Goal: Information Seeking & Learning: Learn about a topic

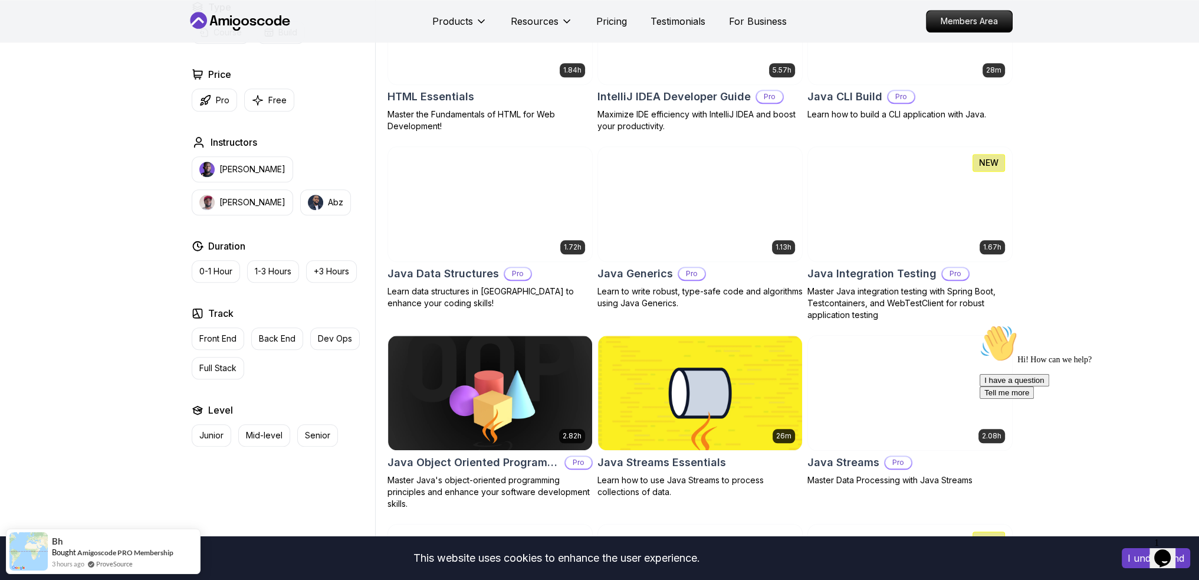
scroll to position [1592, 0]
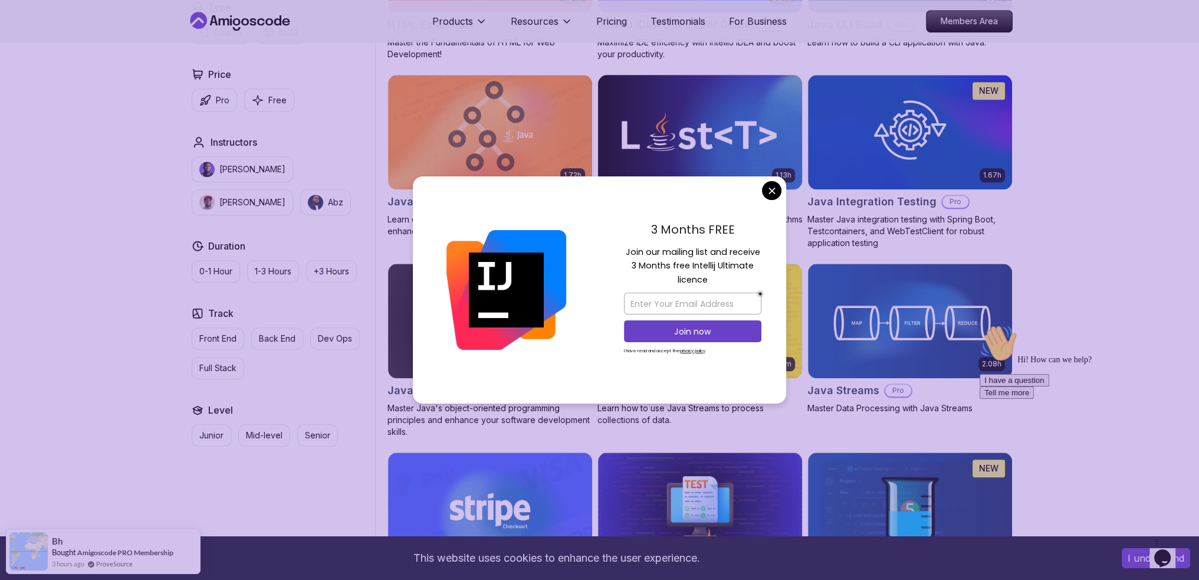
click at [768, 190] on body "This website uses cookies to enhance the user experience. I understand Products…" at bounding box center [599, 415] width 1199 height 4015
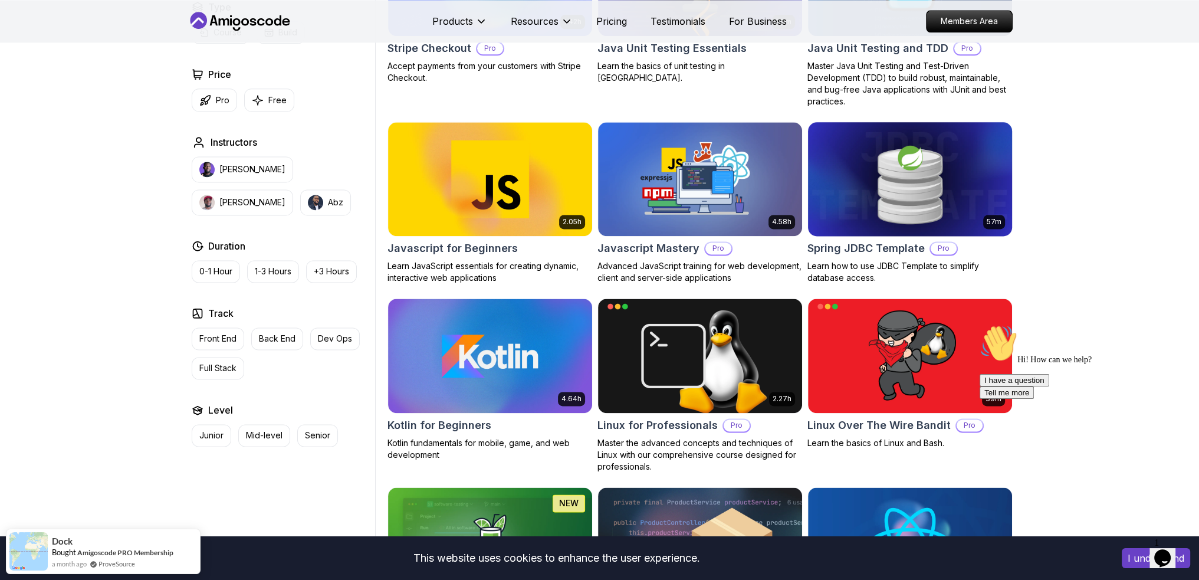
scroll to position [1887, 0]
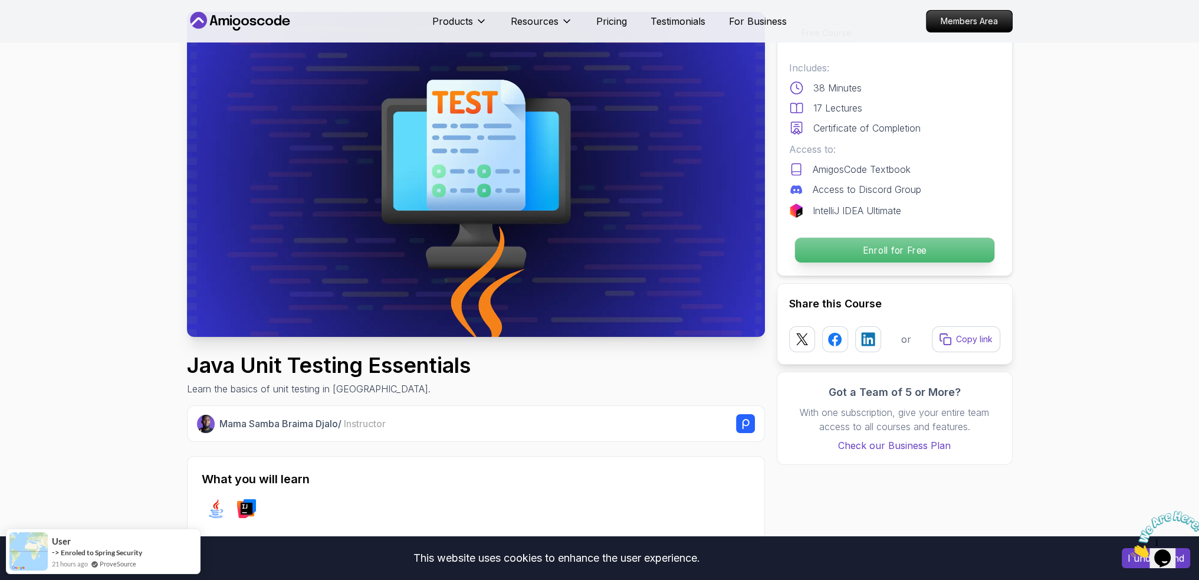
click at [896, 259] on p "Enroll for Free" at bounding box center [893, 250] width 199 height 25
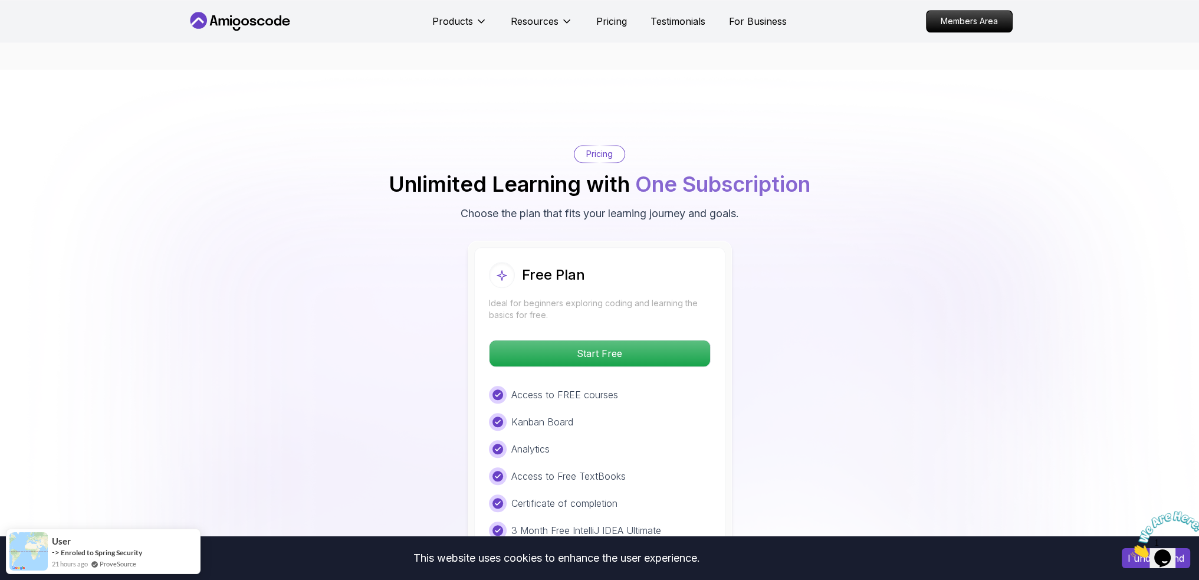
scroll to position [1741, 0]
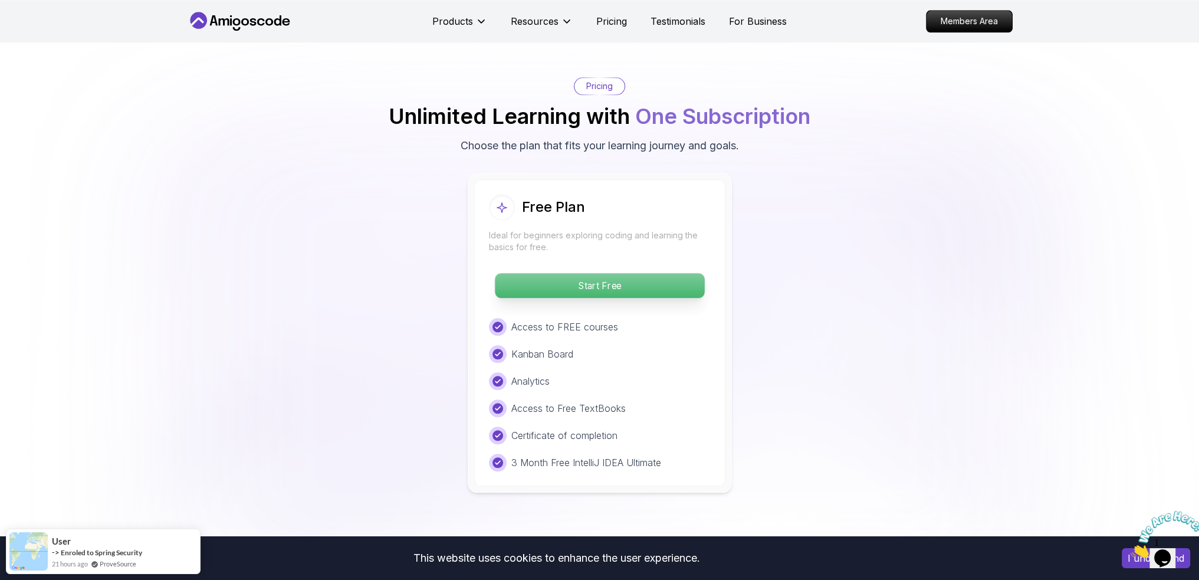
click at [657, 284] on p "Start Free" at bounding box center [599, 285] width 209 height 25
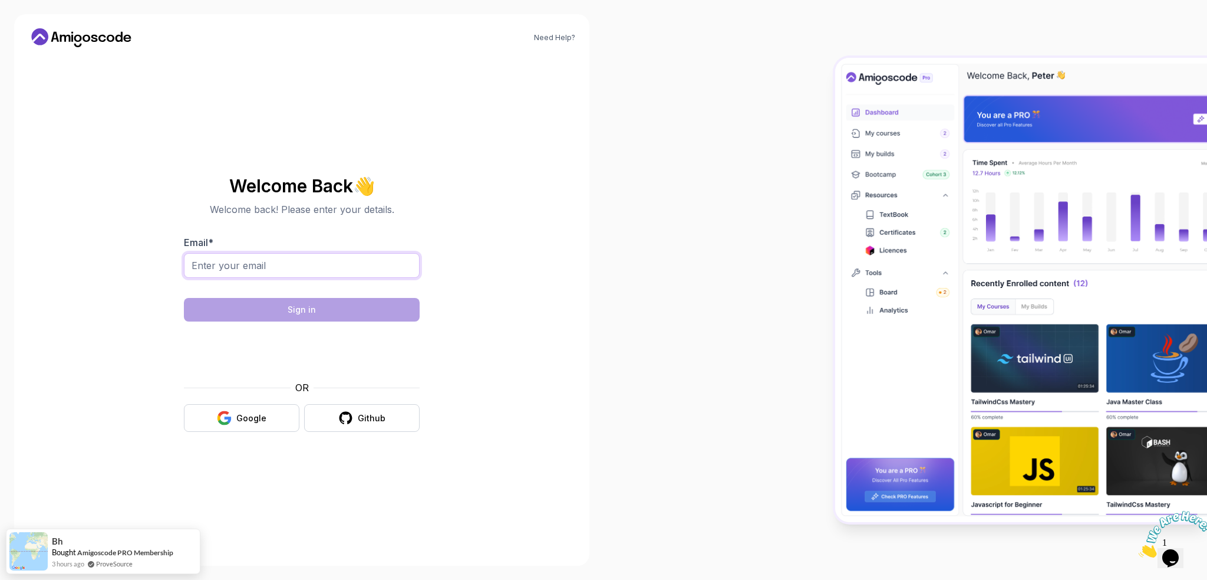
click at [381, 262] on input "Email *" at bounding box center [302, 265] width 236 height 25
type input "[EMAIL_ADDRESS][DOMAIN_NAME]"
click at [347, 313] on body "Need Help? Welcome Back 👋 Welcome back! Please enter your details. Email * dani…" at bounding box center [603, 290] width 1207 height 580
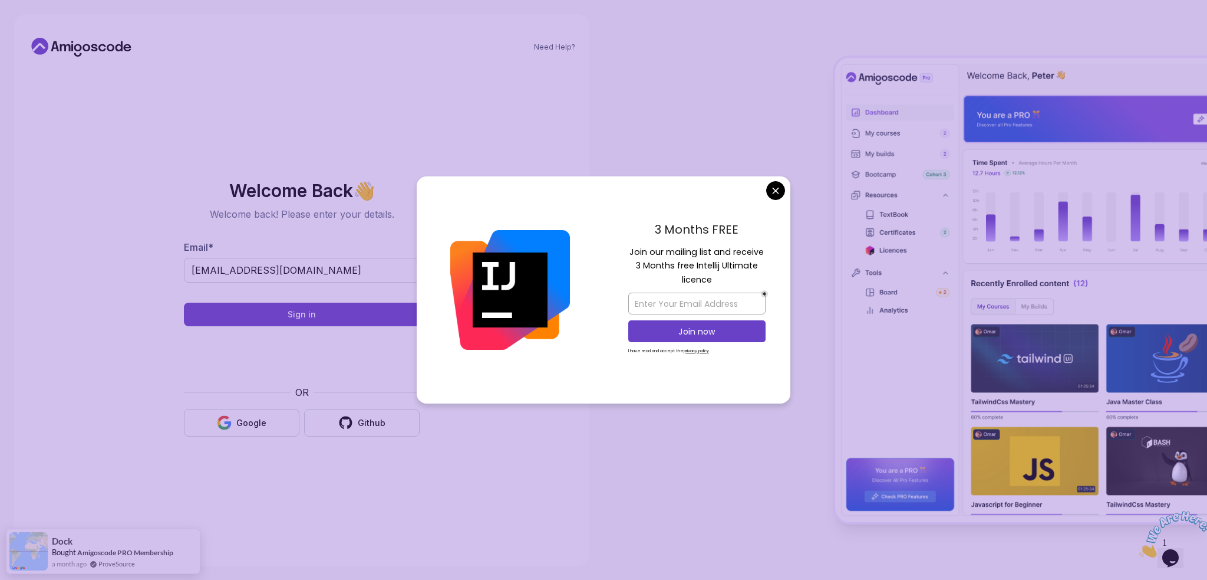
click at [774, 191] on body "Need Help? Welcome Back 👋 Welcome back! Please enter your details. Email * dani…" at bounding box center [603, 290] width 1207 height 580
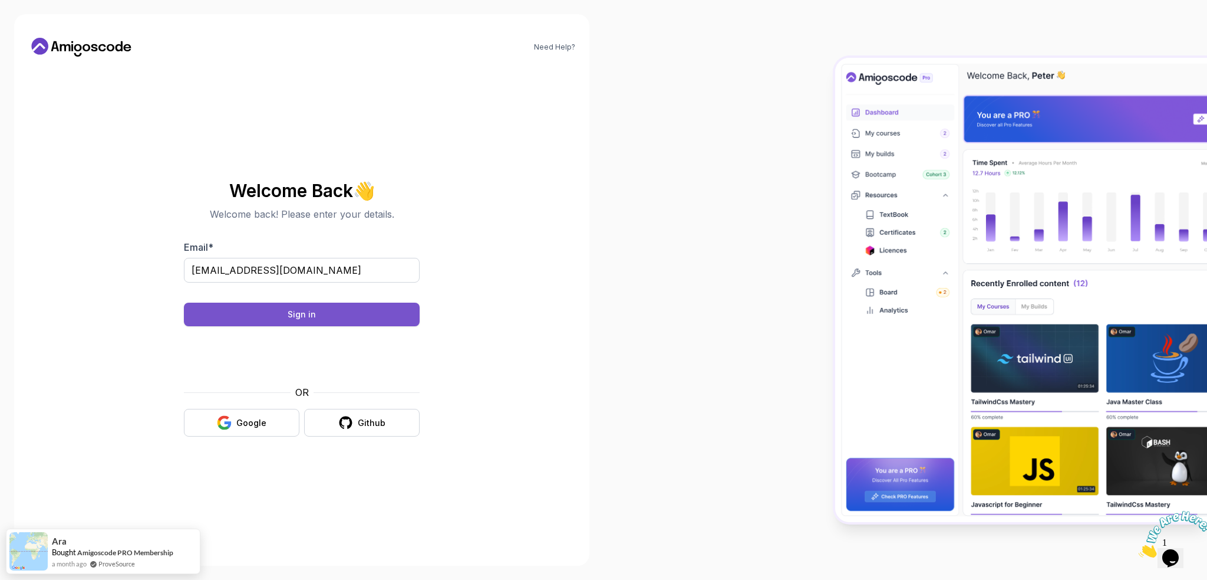
click at [307, 311] on div "Sign in" at bounding box center [302, 314] width 28 height 12
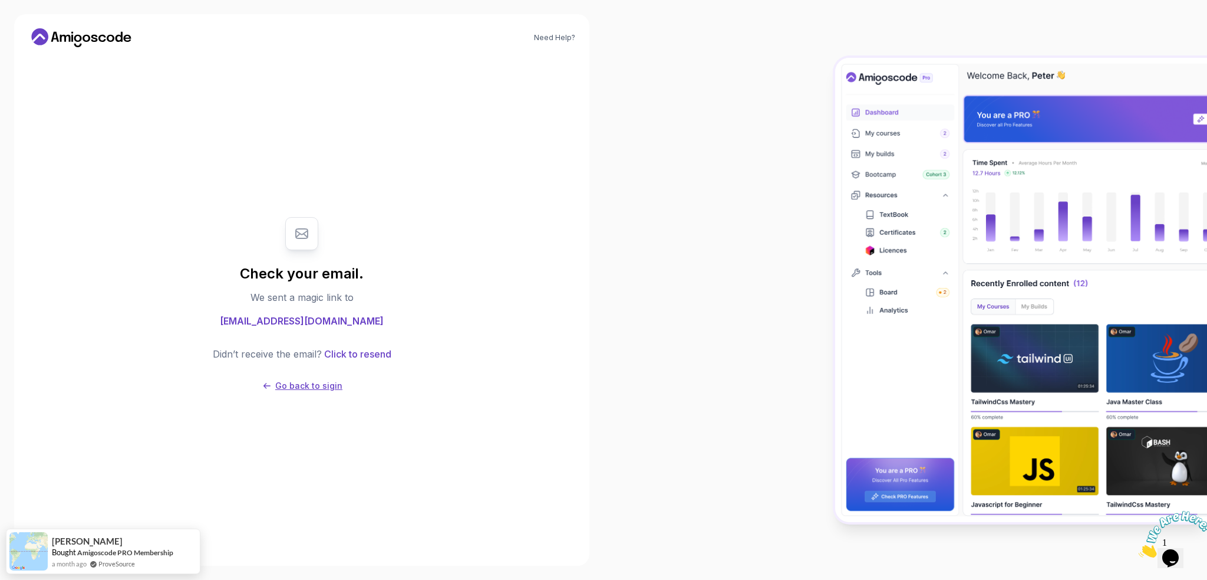
click at [314, 389] on p "Go back to sigin" at bounding box center [308, 386] width 67 height 12
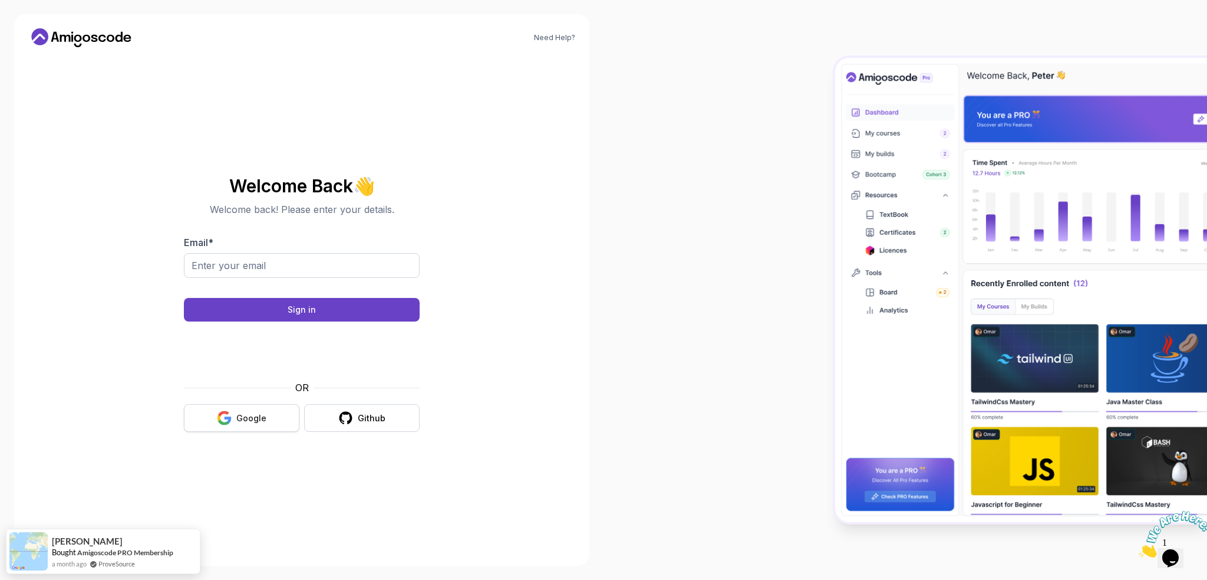
click at [249, 411] on button "Google" at bounding box center [242, 418] width 116 height 28
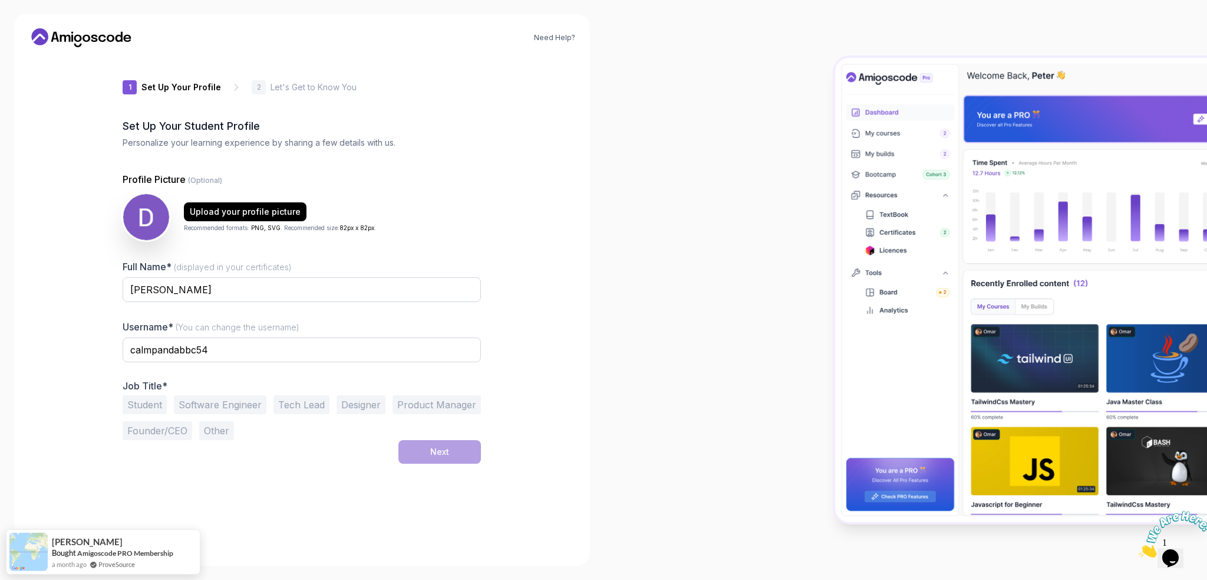
click at [87, 39] on icon at bounding box center [81, 37] width 106 height 19
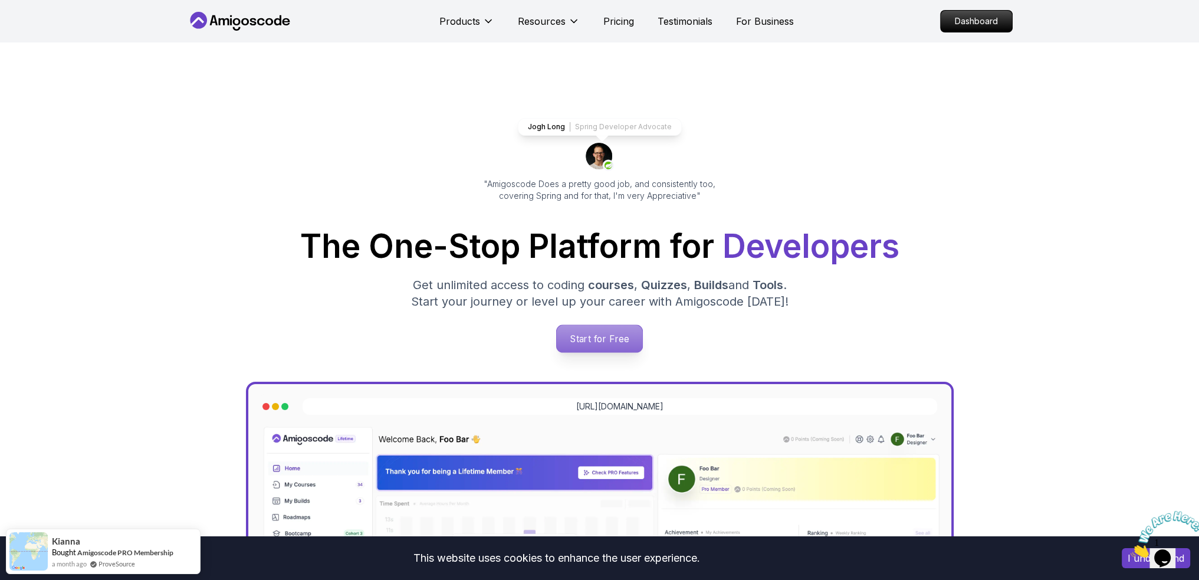
click at [588, 337] on p "Start for Free" at bounding box center [599, 338] width 85 height 27
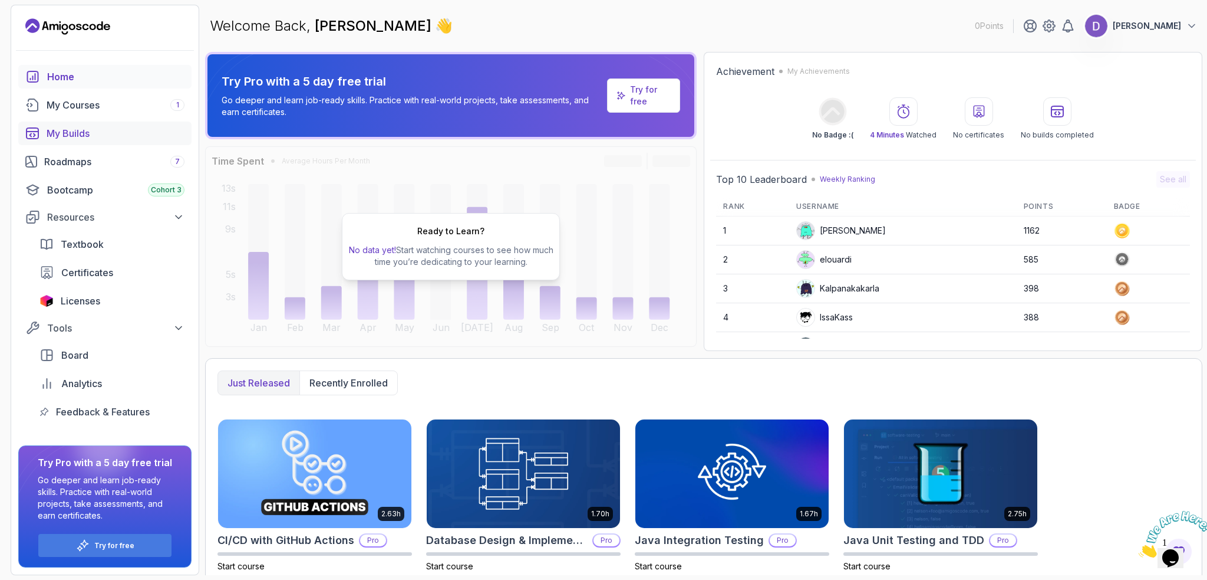
click at [80, 134] on div "My Builds" at bounding box center [116, 133] width 138 height 14
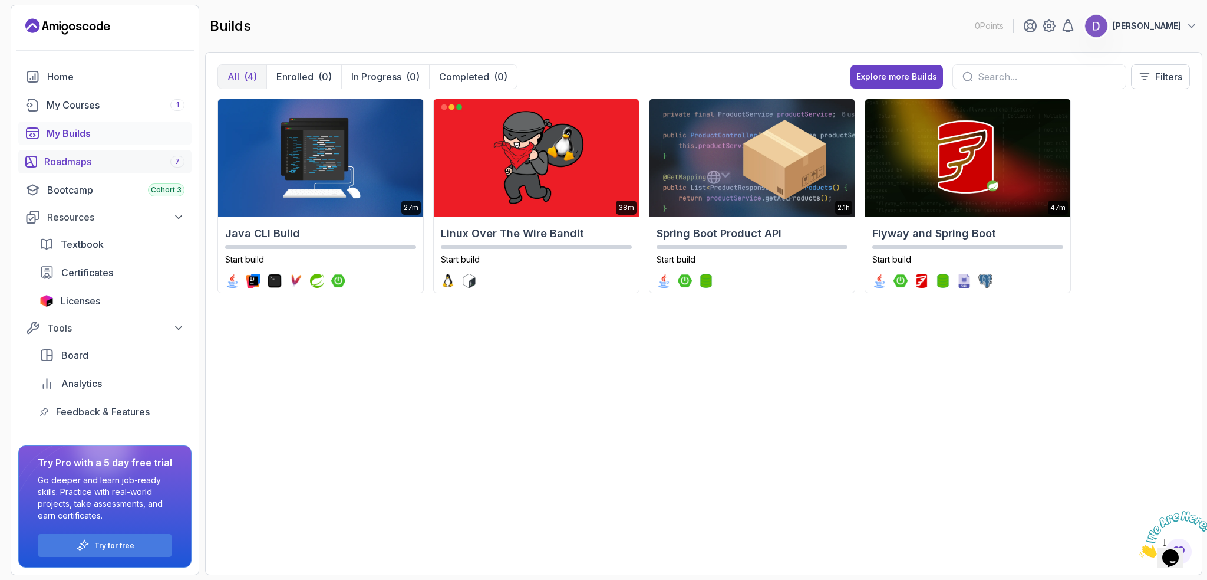
click at [99, 162] on div "Roadmaps 7" at bounding box center [114, 161] width 140 height 14
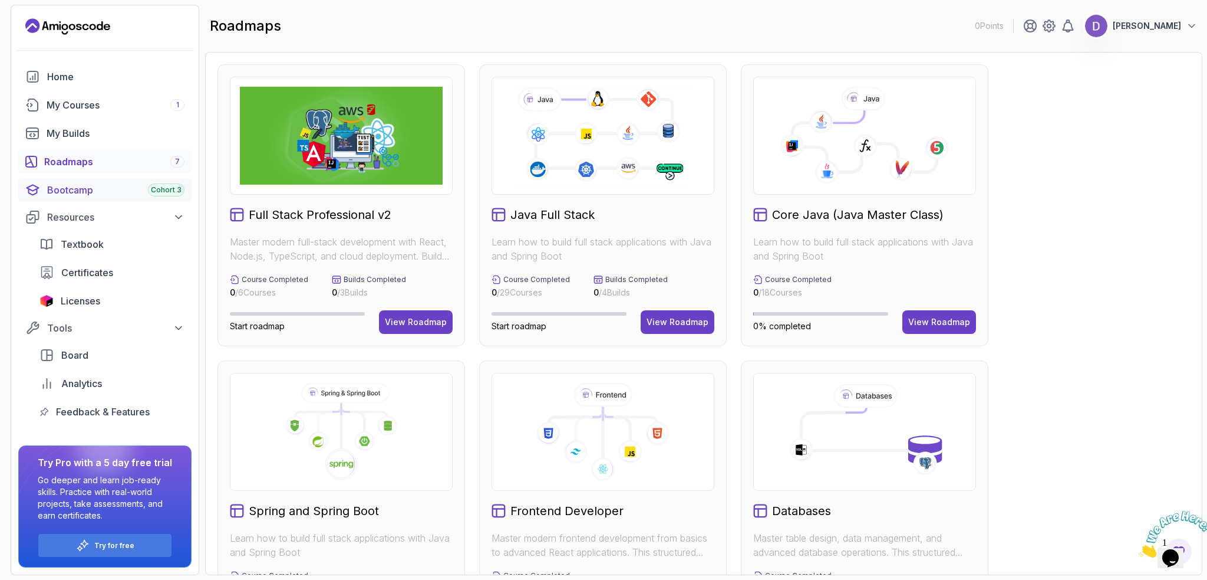
click at [87, 193] on div "Bootcamp Cohort 3" at bounding box center [115, 190] width 137 height 14
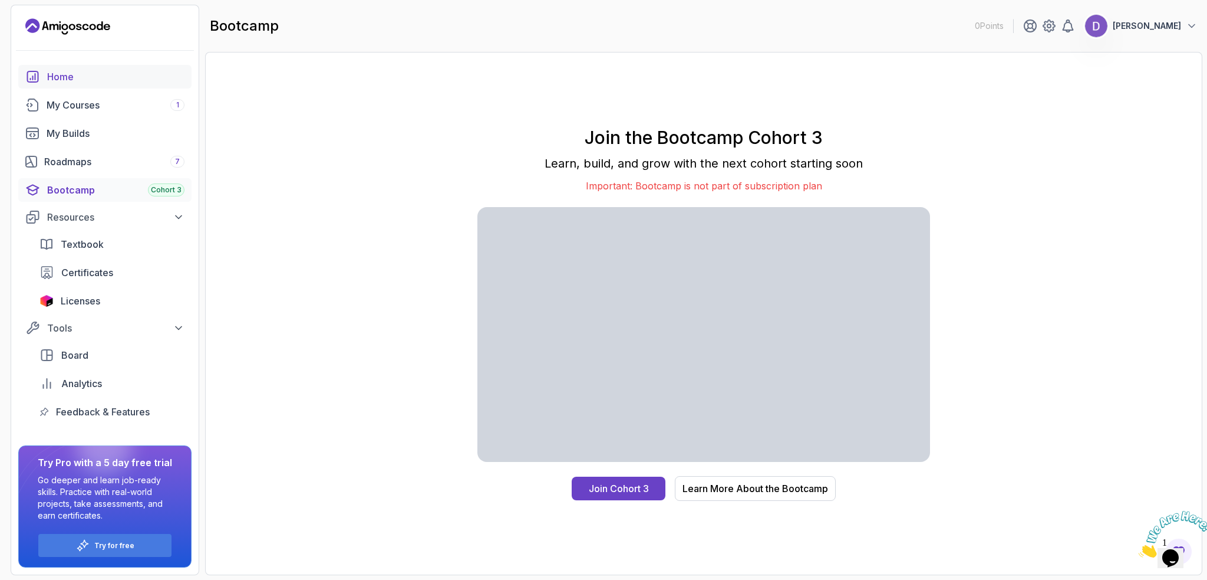
click at [80, 77] on div "Home" at bounding box center [115, 77] width 137 height 14
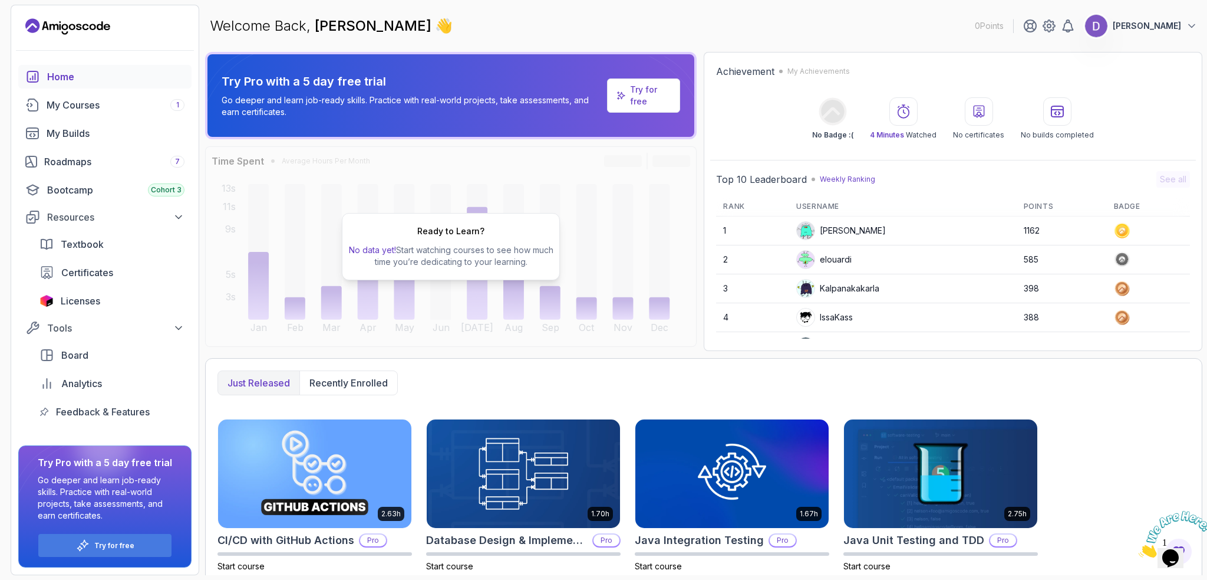
click at [1138, 25] on p "[PERSON_NAME]" at bounding box center [1147, 26] width 68 height 12
click at [1149, 28] on p "[PERSON_NAME]" at bounding box center [1147, 26] width 68 height 12
click at [1056, 22] on icon at bounding box center [1049, 26] width 14 height 14
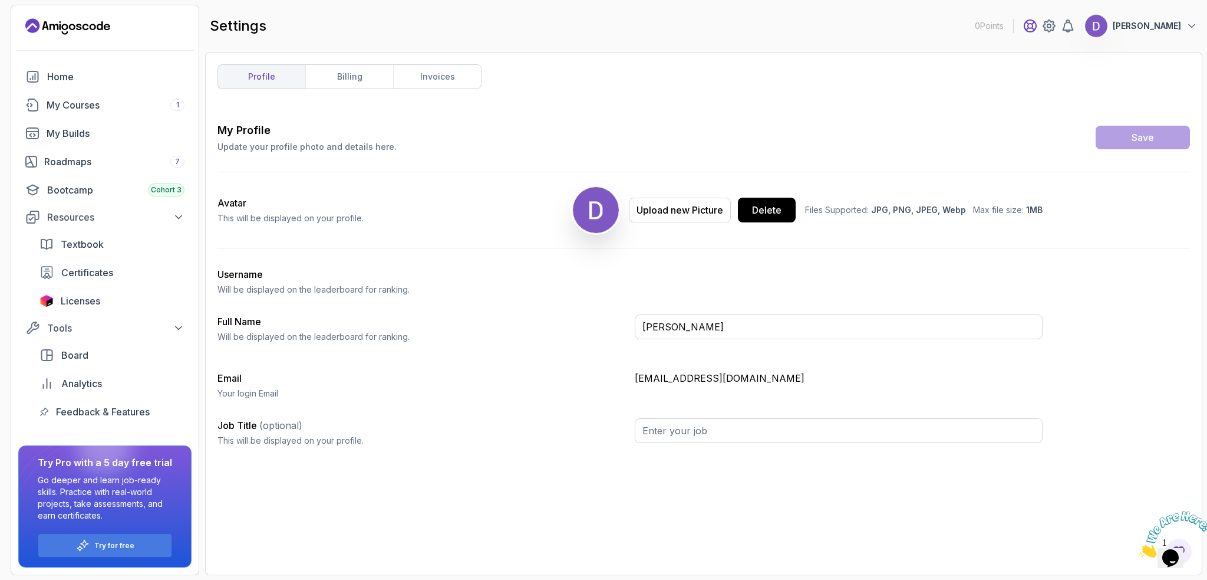
click at [1038, 25] on icon at bounding box center [1030, 26] width 14 height 14
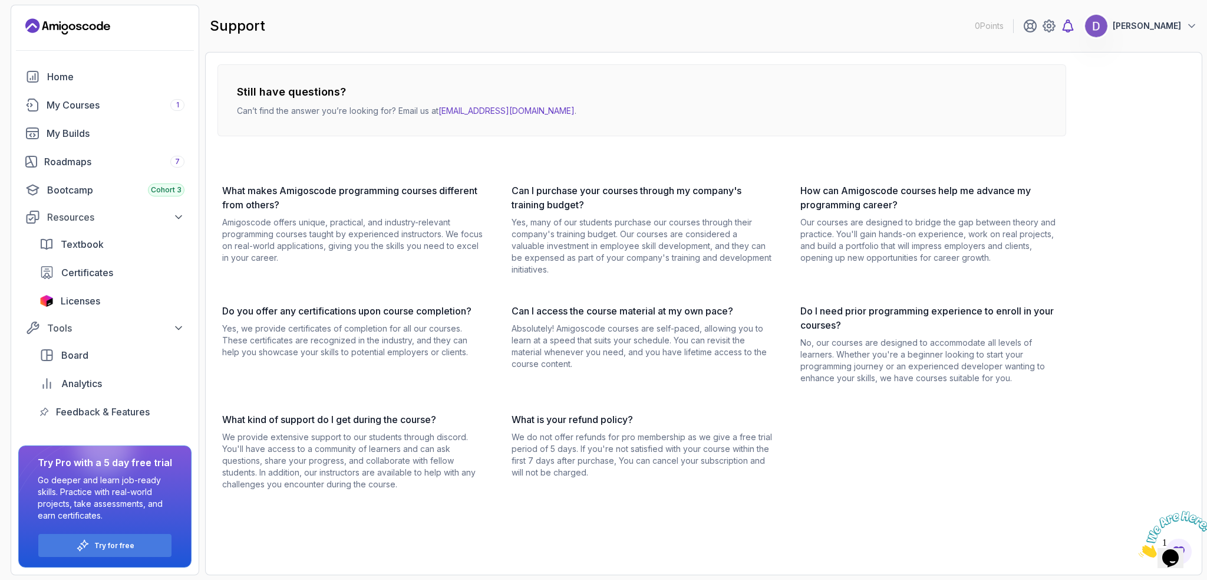
click at [1074, 26] on icon at bounding box center [1069, 26] width 10 height 12
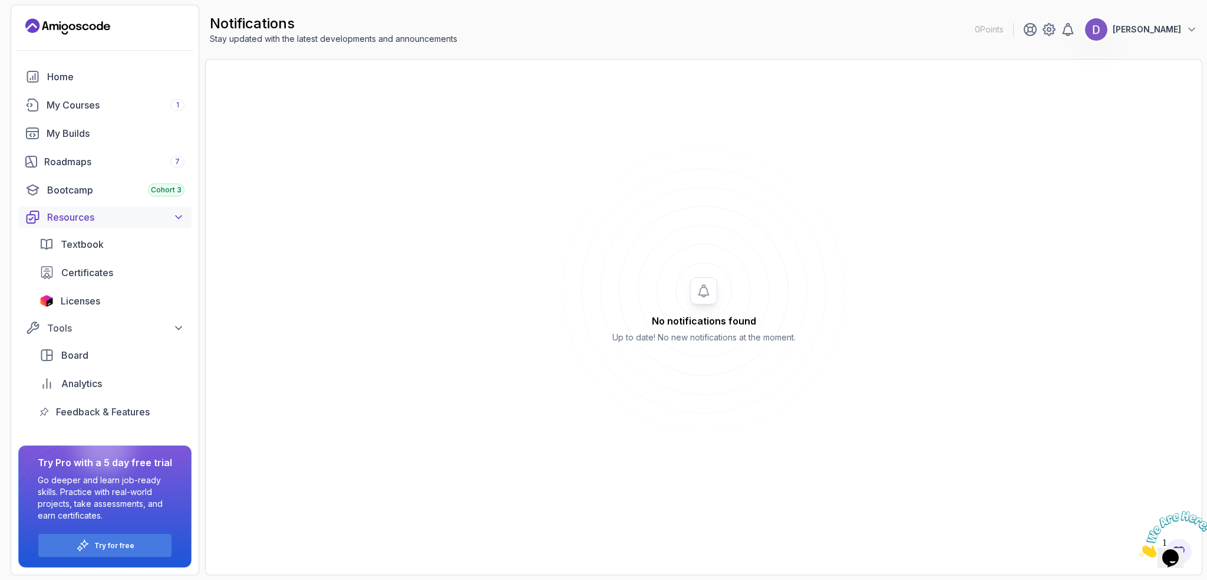
click at [179, 216] on icon at bounding box center [179, 217] width 12 height 12
click at [179, 216] on icon at bounding box center [179, 217] width 6 height 3
click at [179, 216] on icon at bounding box center [179, 217] width 12 height 12
click at [48, 84] on link "Home" at bounding box center [104, 77] width 173 height 24
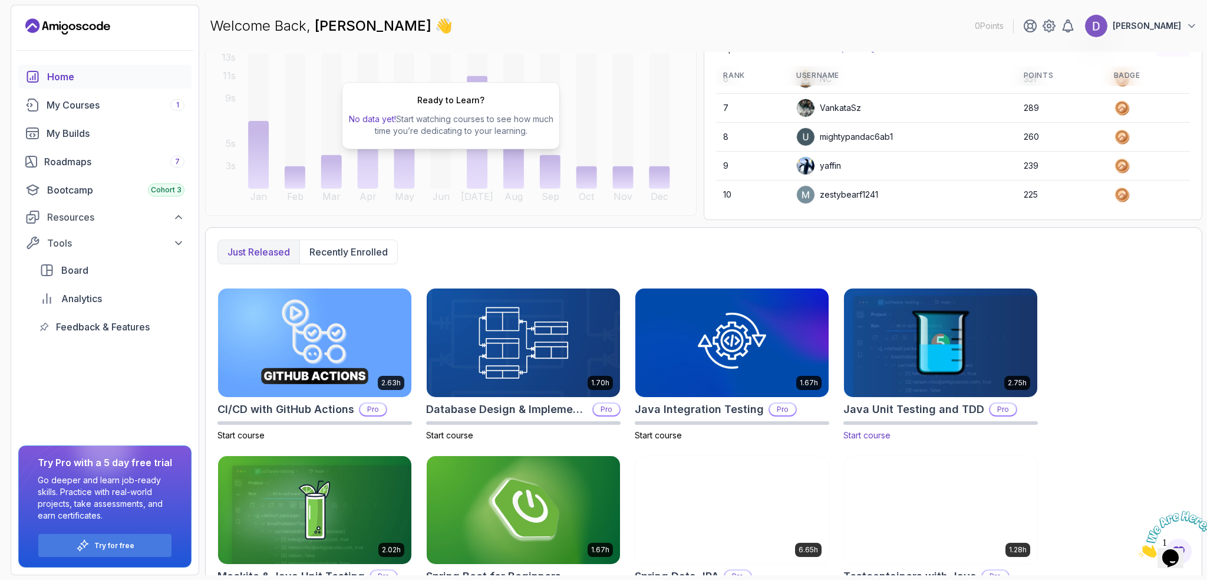
scroll to position [175, 0]
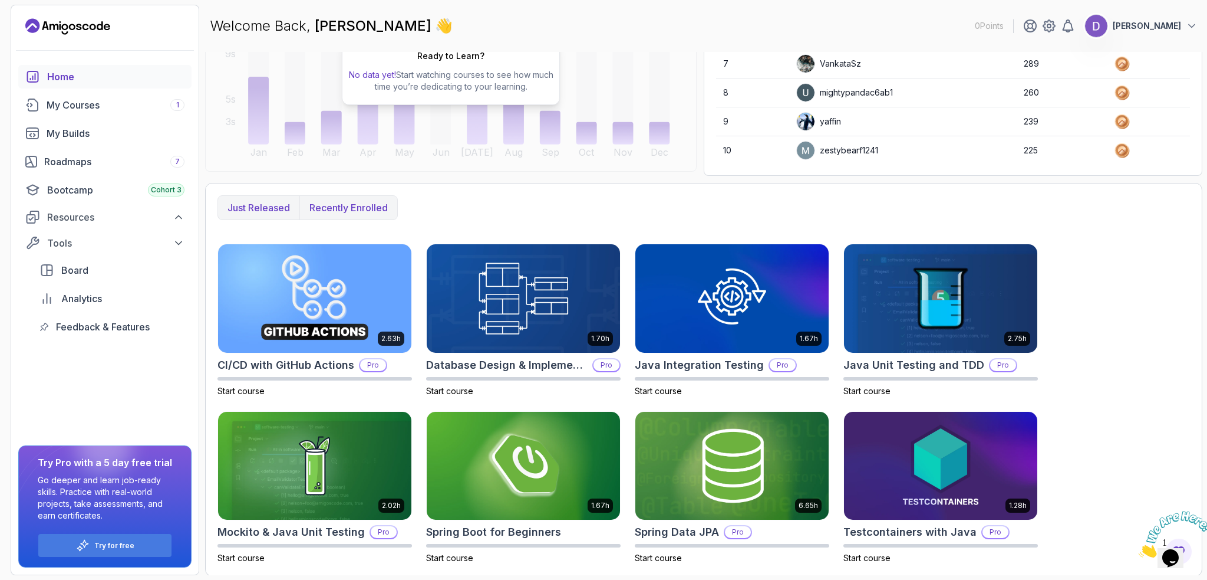
click at [353, 207] on p "Recently enrolled" at bounding box center [349, 207] width 78 height 14
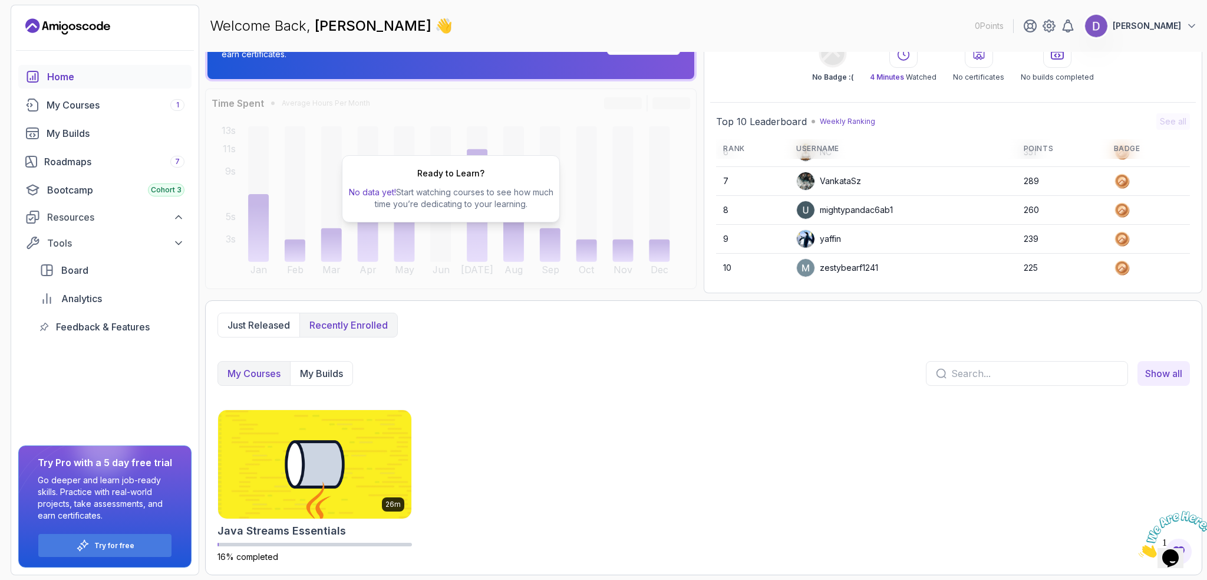
scroll to position [57, 0]
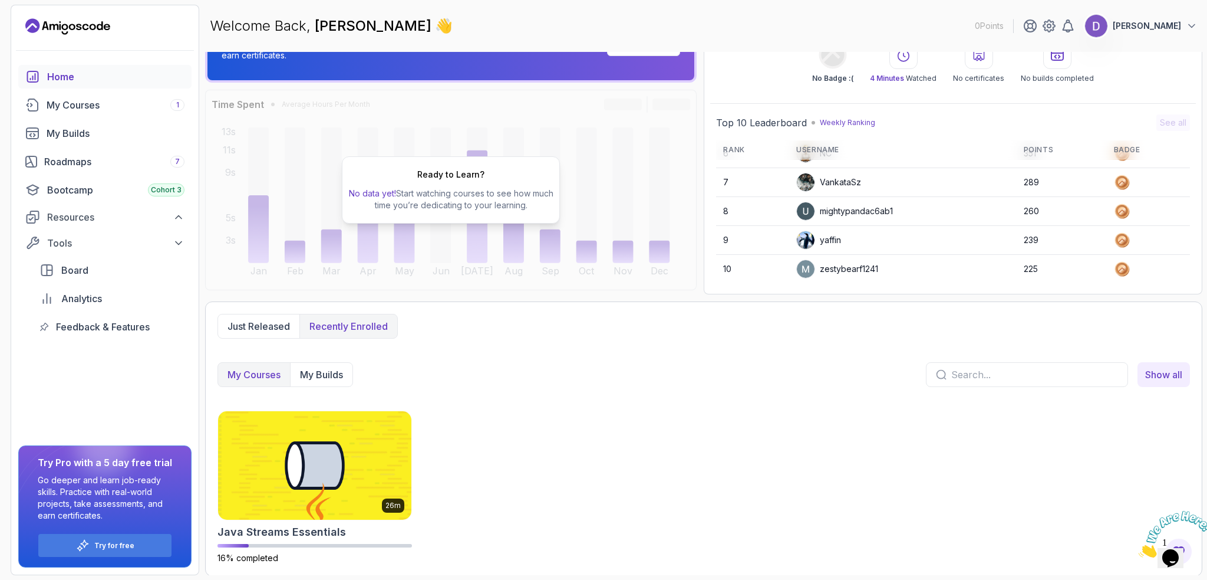
click at [60, 78] on div "Home" at bounding box center [115, 77] width 137 height 14
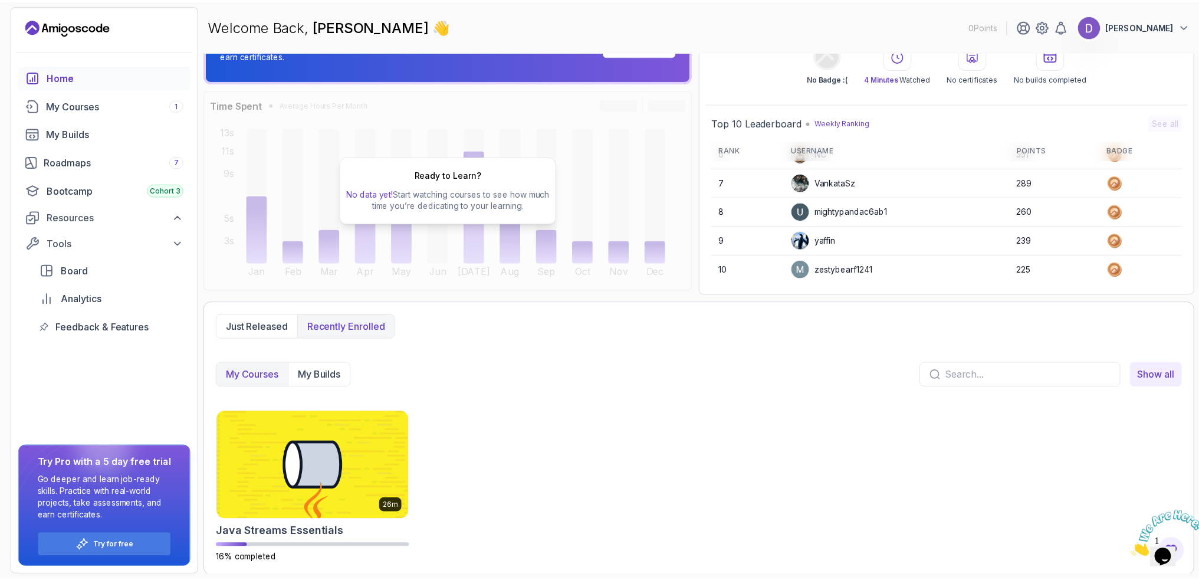
scroll to position [0, 0]
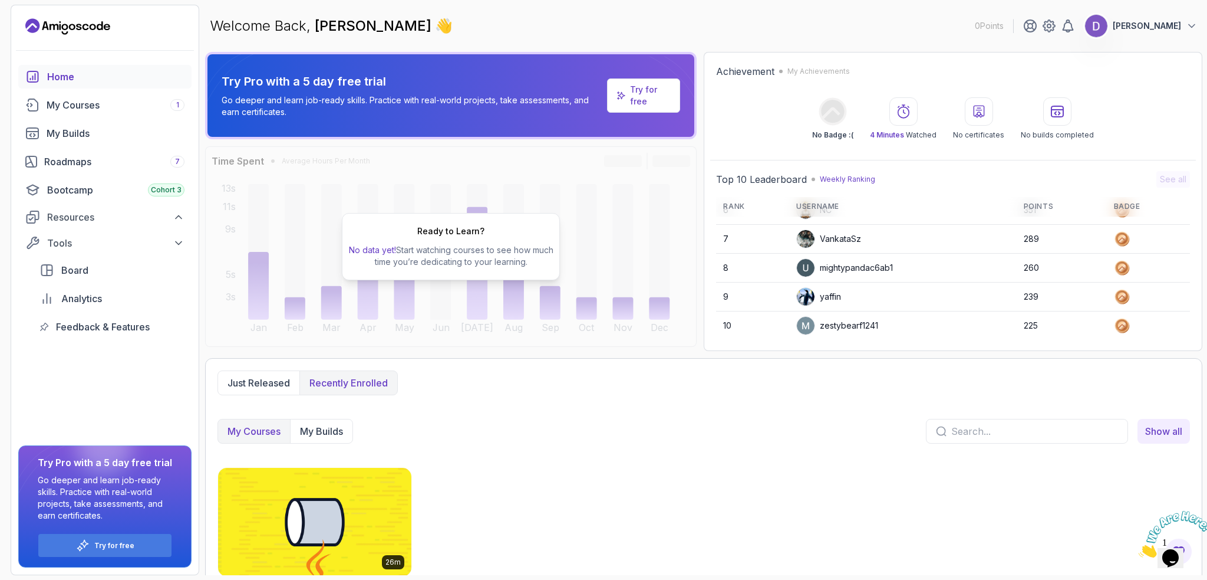
click at [122, 23] on div "0 Points [PERSON_NAME]" at bounding box center [104, 26] width 187 height 19
click at [76, 23] on icon "Landing page" at bounding box center [67, 26] width 85 height 19
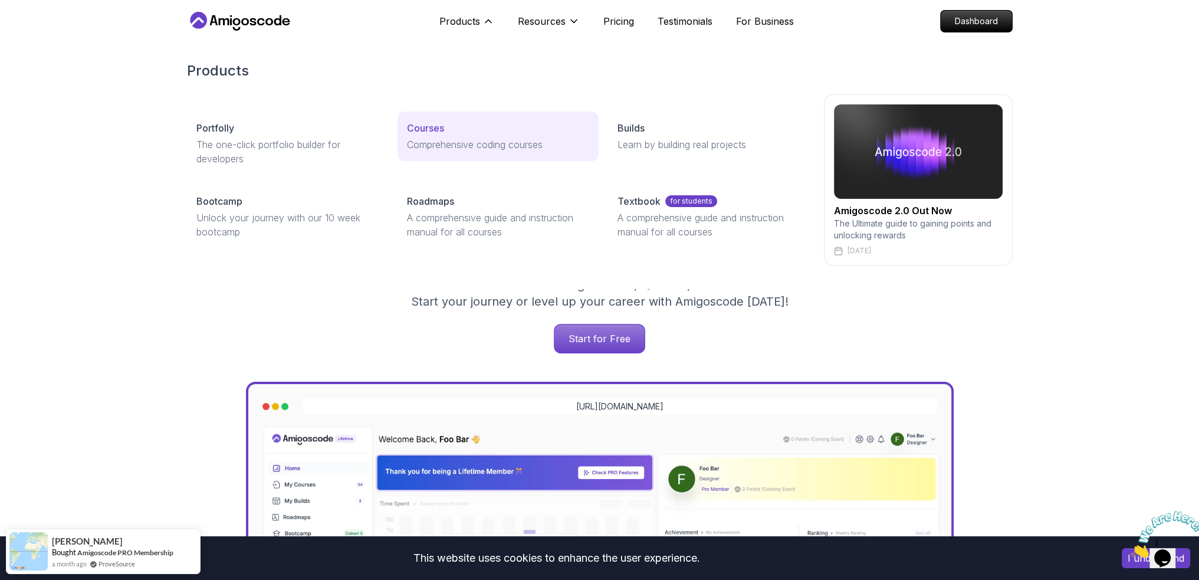
click at [457, 136] on link "Courses Comprehensive coding courses" at bounding box center [497, 136] width 201 height 50
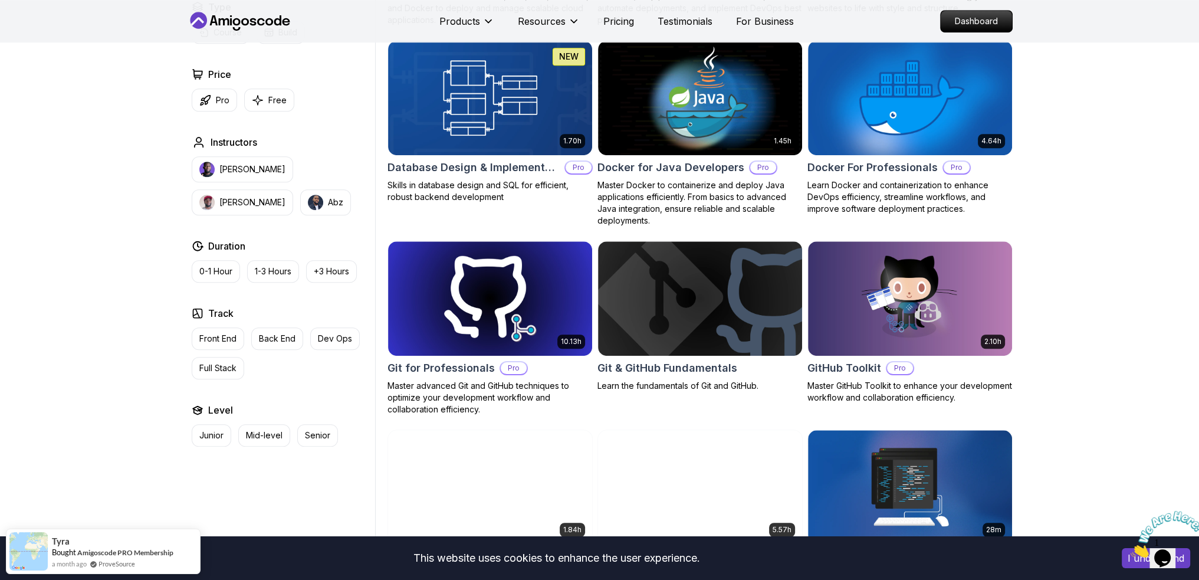
scroll to position [1061, 0]
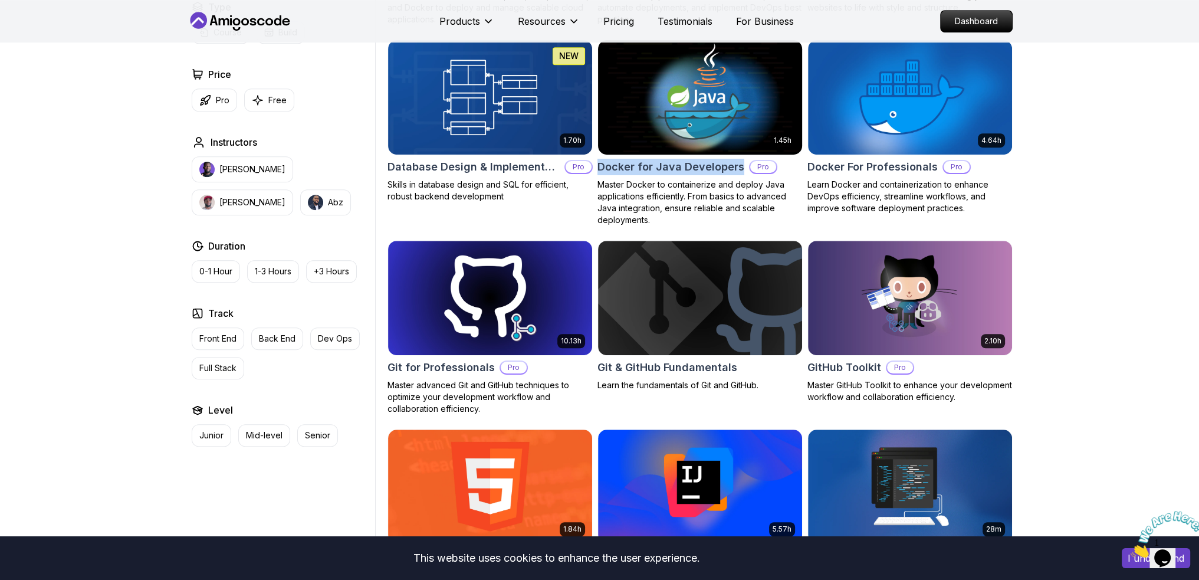
drag, startPoint x: 595, startPoint y: 165, endPoint x: 738, endPoint y: 171, distance: 142.8
copy h2 "Docker for Java Developers"
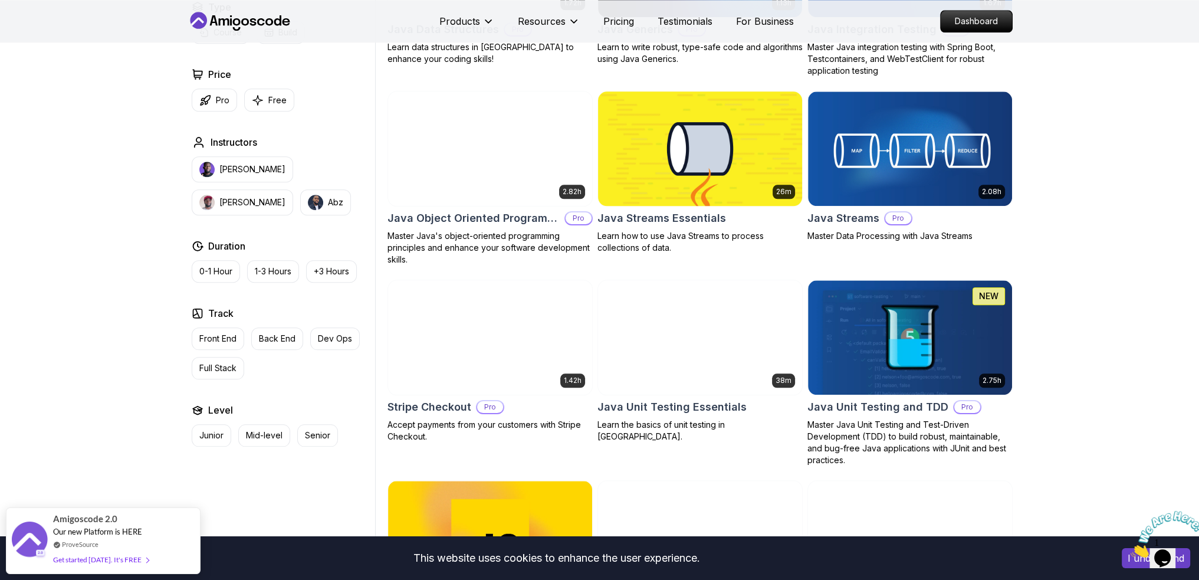
scroll to position [1828, 0]
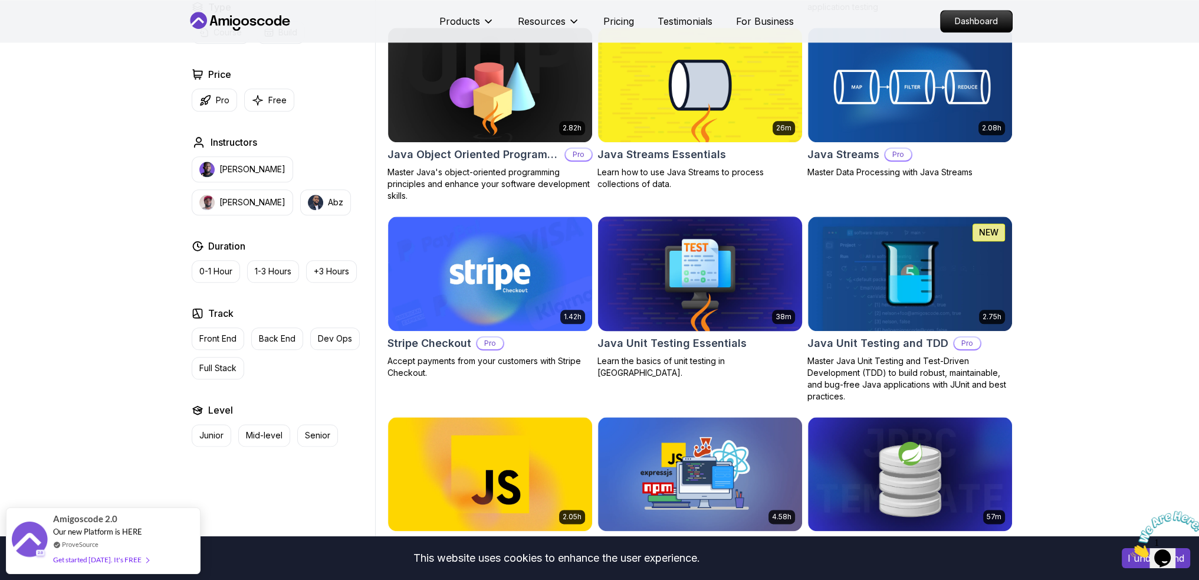
click at [712, 344] on h2 "Java Unit Testing Essentials" at bounding box center [671, 343] width 149 height 17
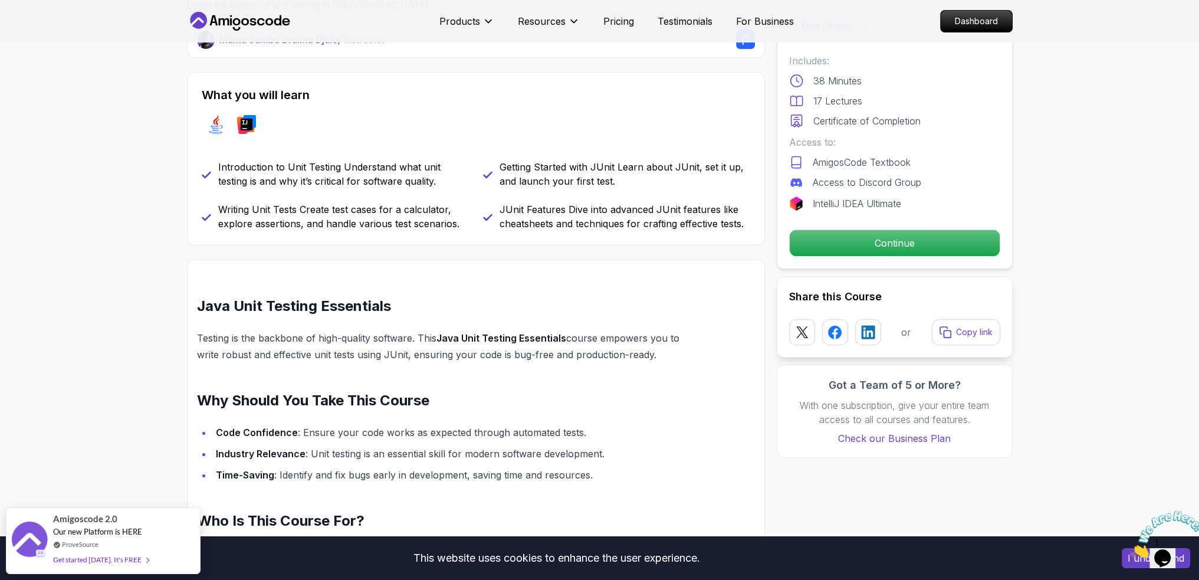
scroll to position [472, 0]
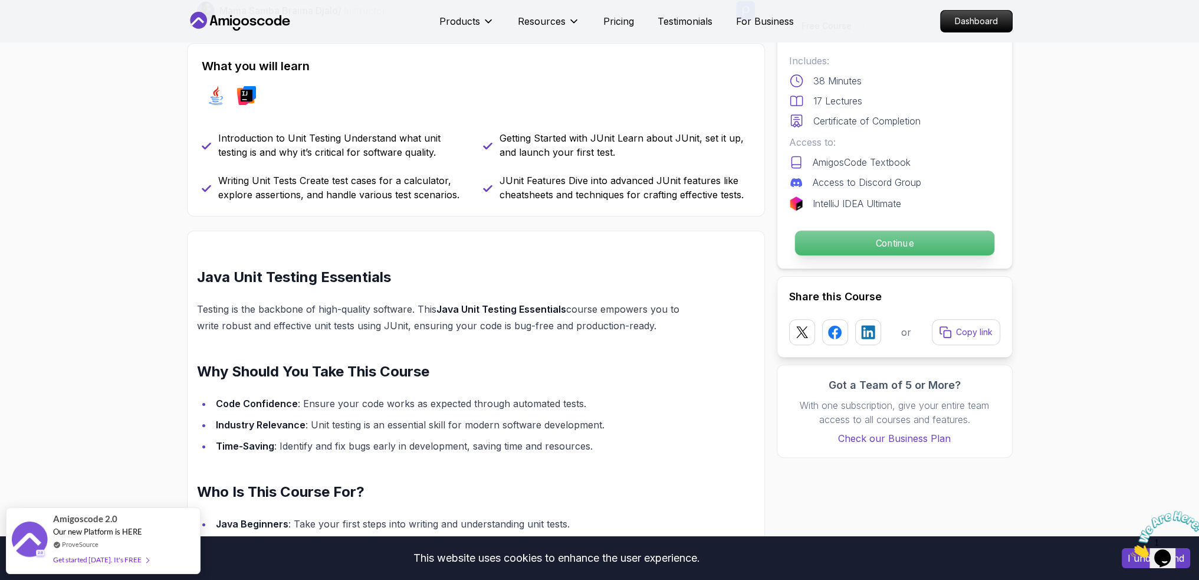
click at [903, 243] on p "Continue" at bounding box center [893, 243] width 199 height 25
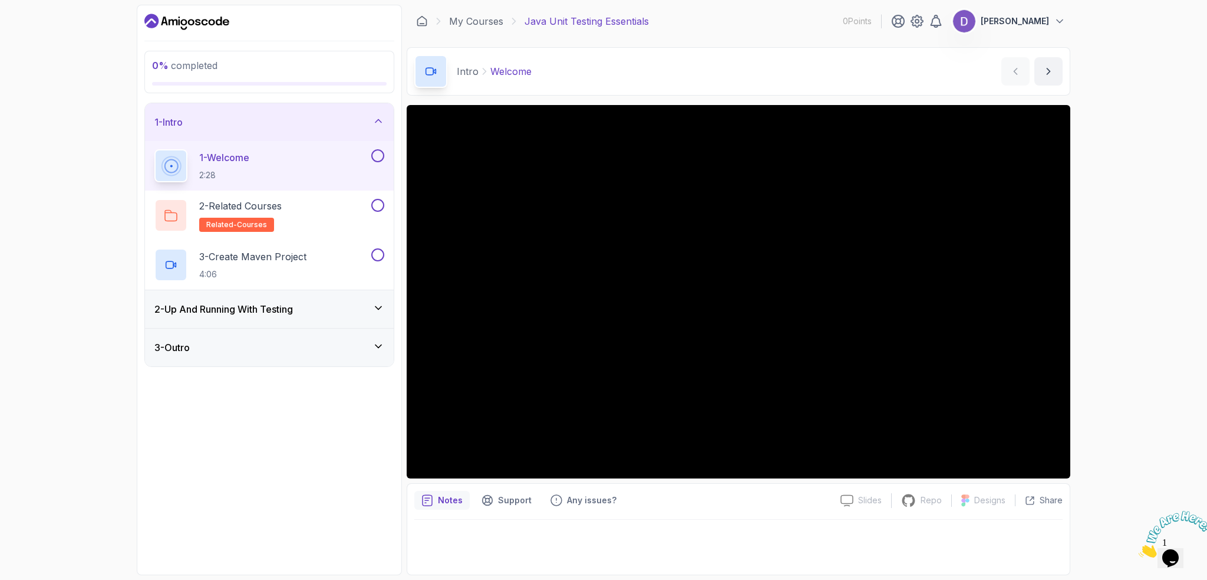
click at [308, 304] on div "2 - Up And Running With Testing" at bounding box center [269, 309] width 230 height 14
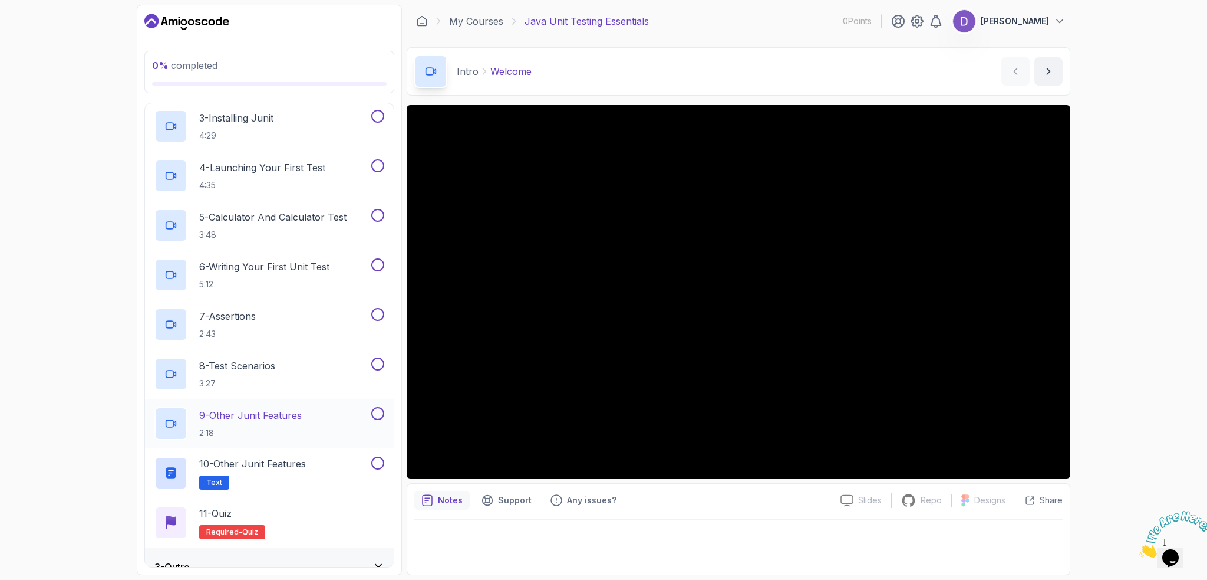
scroll to position [194, 0]
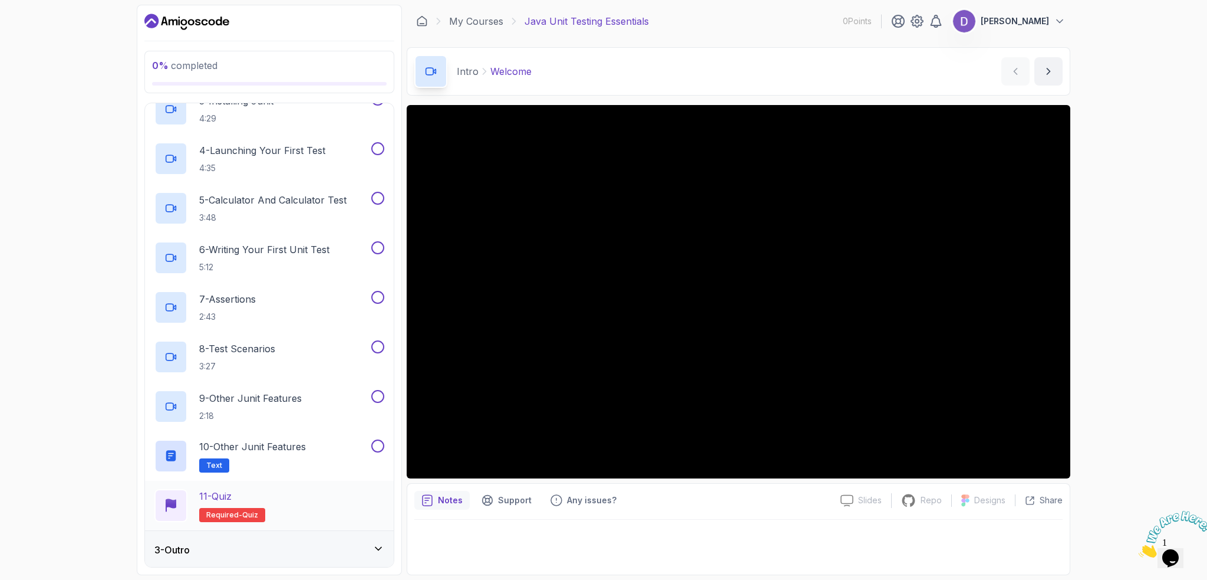
click at [217, 490] on p "11 - Quiz" at bounding box center [215, 496] width 32 height 14
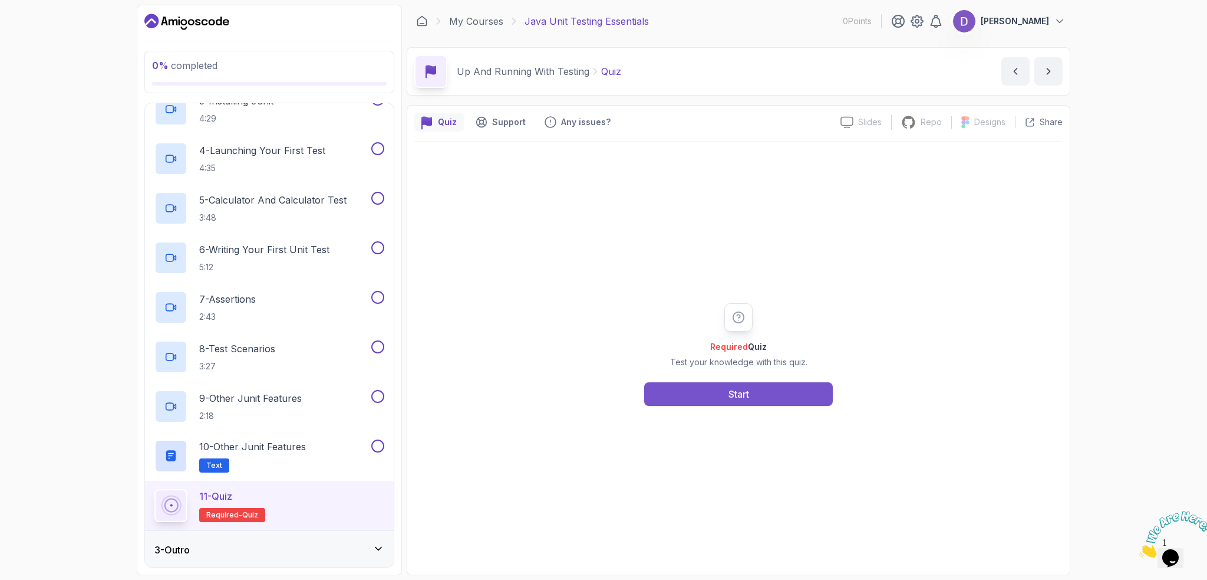
click at [730, 397] on div "Start" at bounding box center [739, 394] width 21 height 14
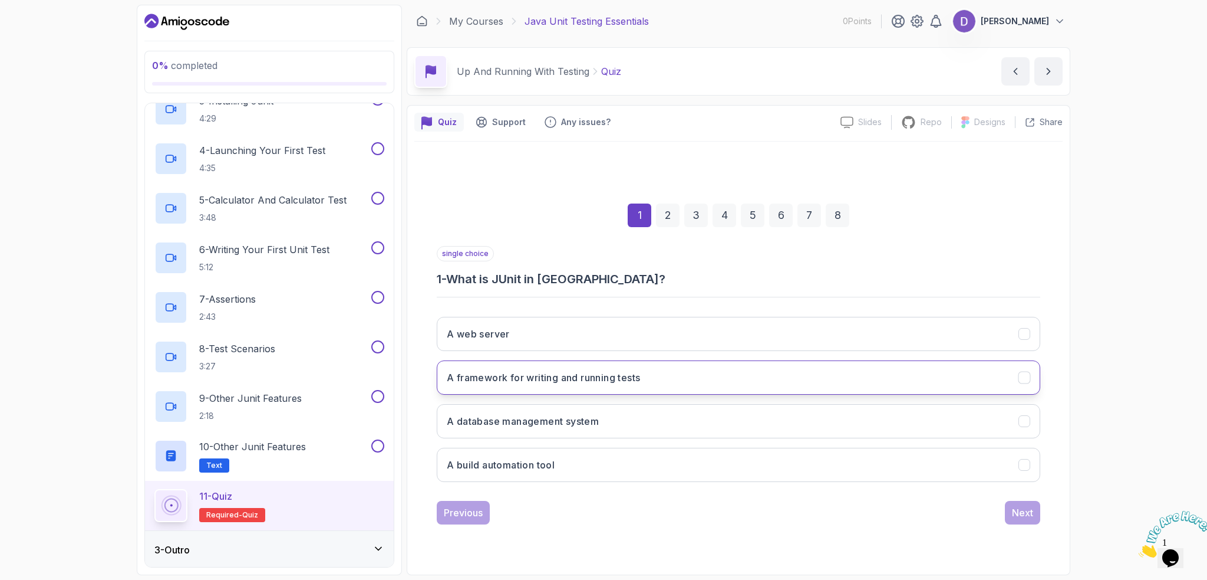
click at [645, 379] on button "A framework for writing and running tests" at bounding box center [739, 377] width 604 height 34
click at [1029, 511] on div "Next" at bounding box center [1022, 512] width 21 height 14
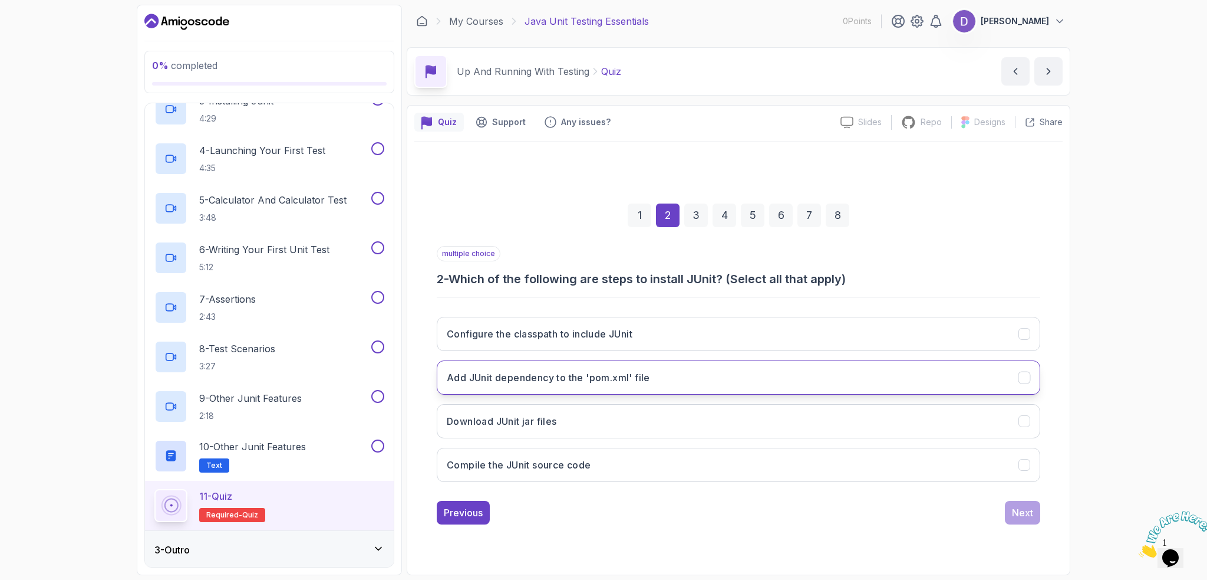
click at [618, 382] on h3 "Add JUnit dependency to the 'pom.xml' file" at bounding box center [548, 377] width 203 height 14
click at [598, 410] on button "Download JUnit jar files" at bounding box center [739, 421] width 604 height 34
click at [1025, 508] on div "Next" at bounding box center [1022, 512] width 21 height 14
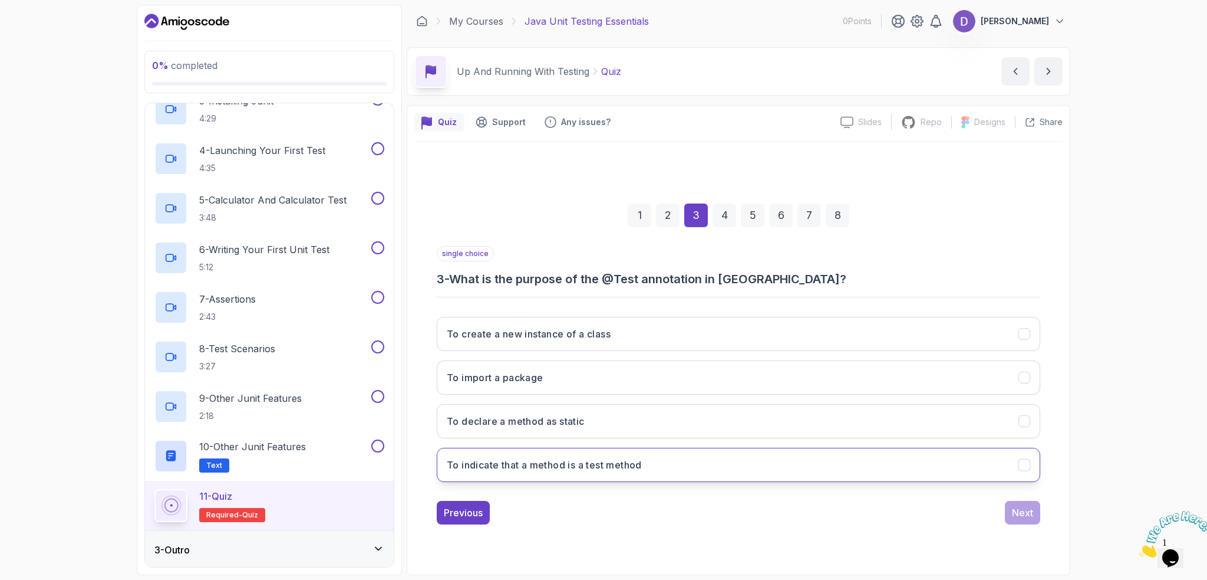
click at [651, 465] on button "To indicate that a method is a test method" at bounding box center [739, 464] width 604 height 34
click at [1031, 508] on div "Next" at bounding box center [1022, 512] width 21 height 14
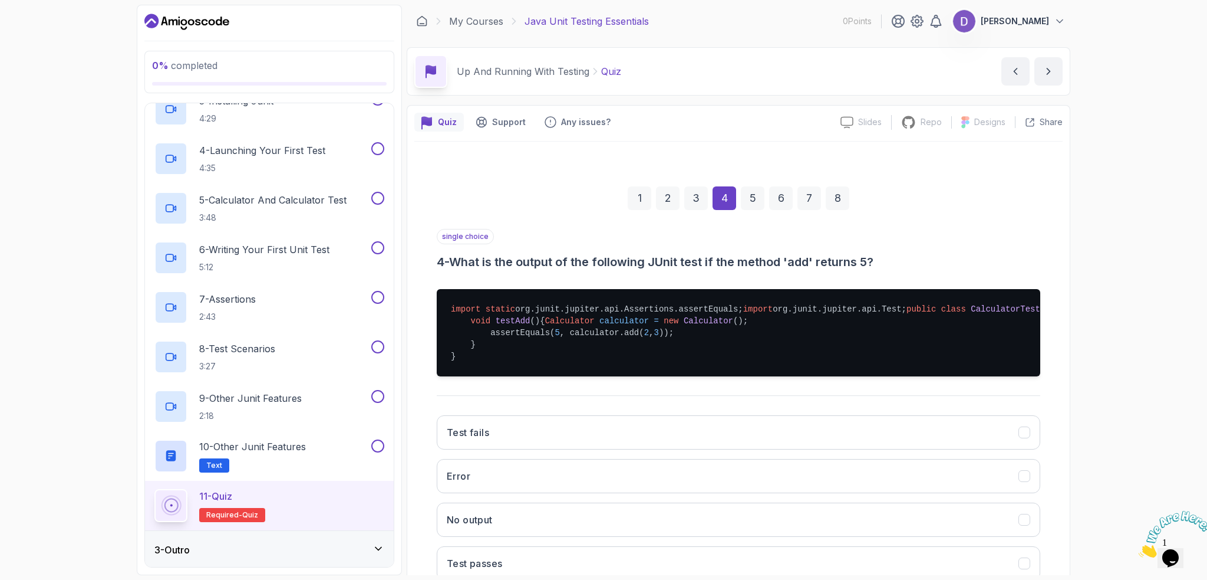
click at [696, 200] on div "3" at bounding box center [696, 198] width 24 height 24
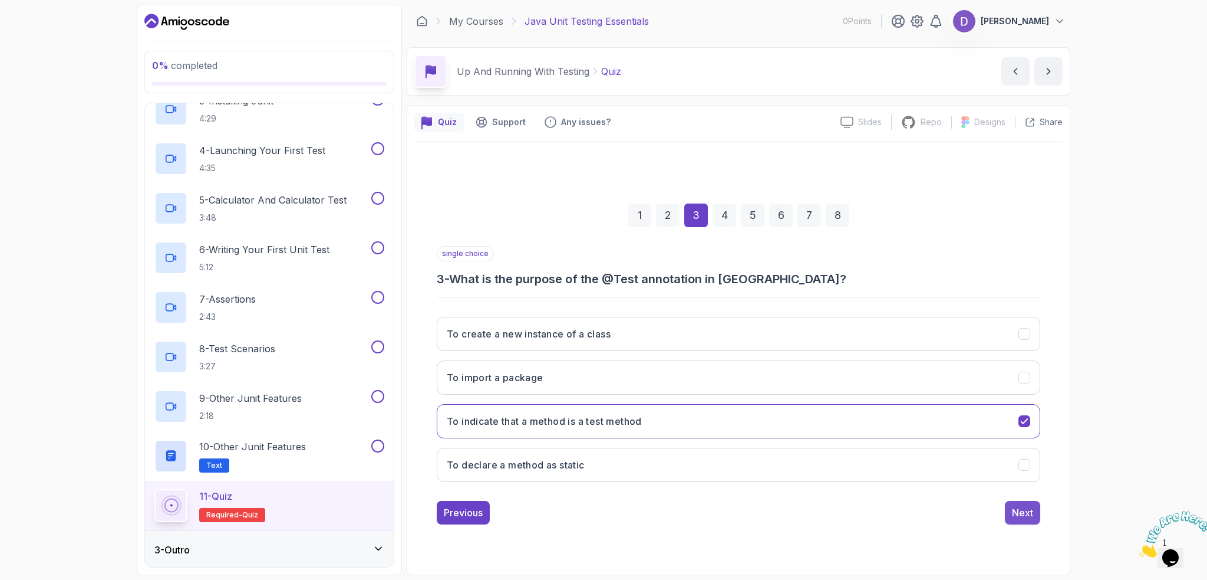
click at [1019, 514] on div "Next" at bounding box center [1022, 512] width 21 height 14
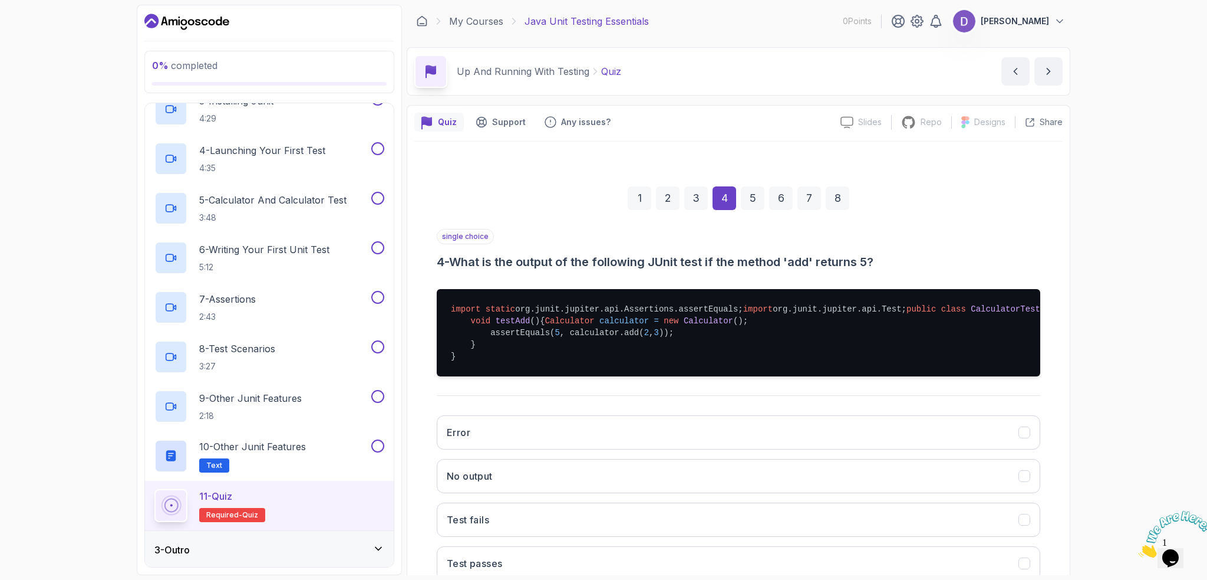
click at [748, 199] on div "5" at bounding box center [753, 198] width 24 height 24
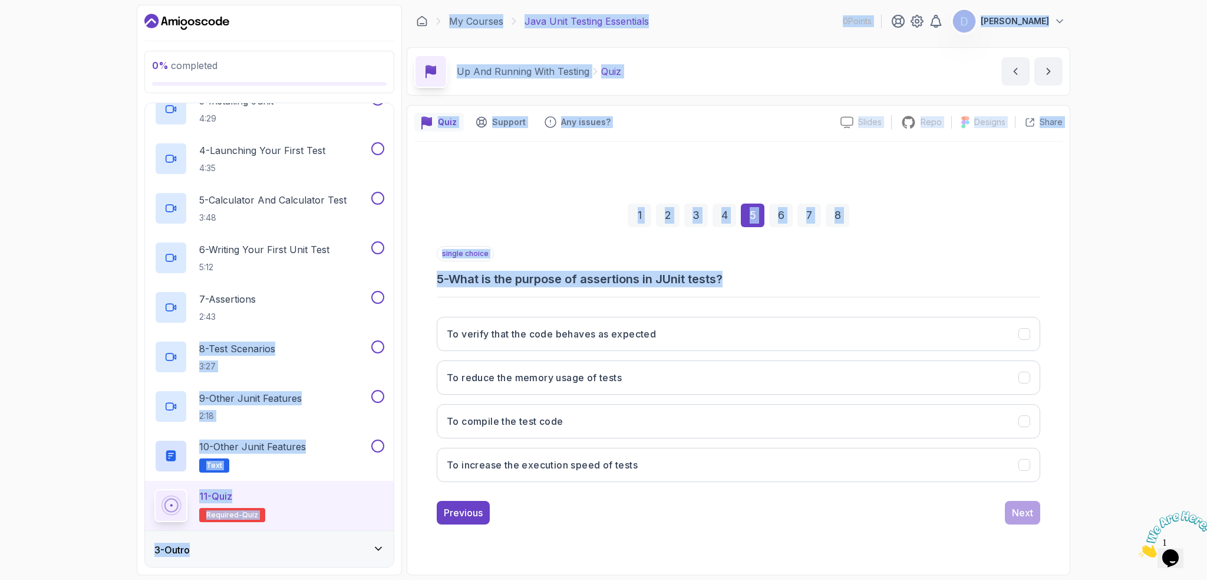
drag, startPoint x: 737, startPoint y: 280, endPoint x: 403, endPoint y: 296, distance: 334.1
click at [403, 296] on div "0 % completed 1 - Intro 2 - Up And Running With Testing 1 - Intro 2:48 2 - Juni…" at bounding box center [604, 290] width 934 height 570
click at [633, 267] on div "single choice 5 - What is the purpose of assertions in JUnit tests?" at bounding box center [739, 266] width 604 height 41
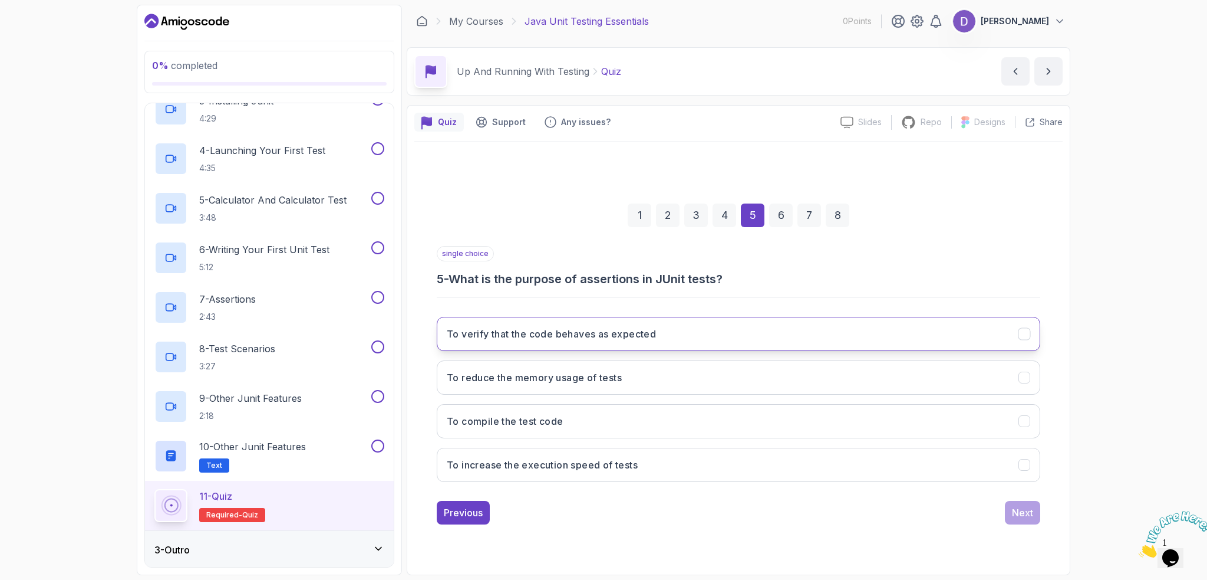
click at [592, 327] on h3 "To verify that the code behaves as expected" at bounding box center [551, 334] width 209 height 14
click at [1019, 515] on div "Next" at bounding box center [1022, 512] width 21 height 14
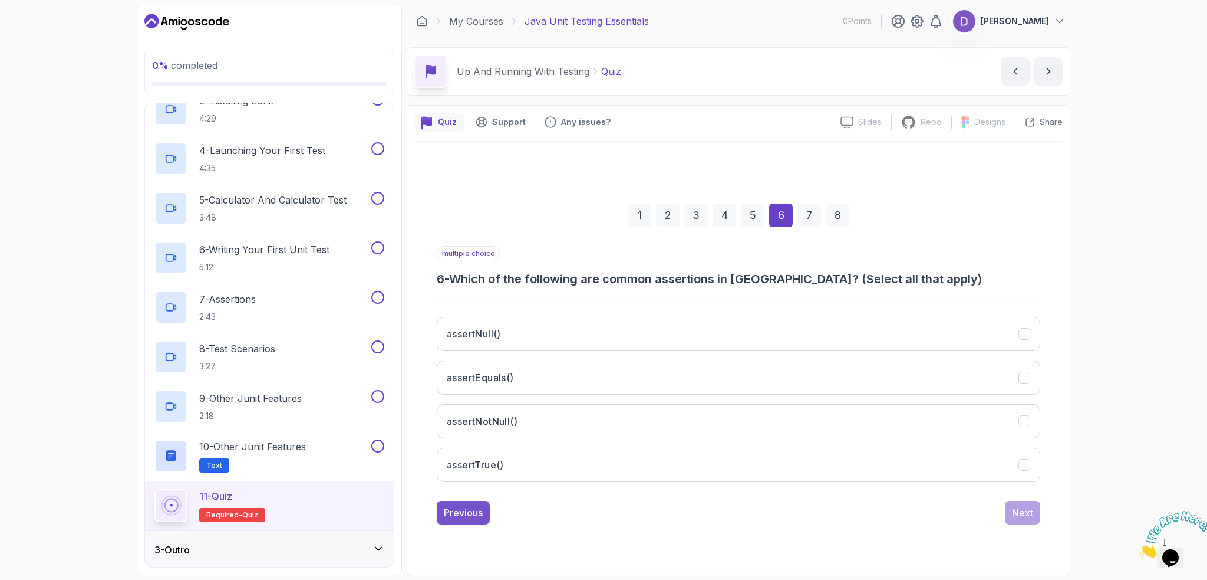
click at [479, 512] on div "Previous" at bounding box center [463, 512] width 39 height 14
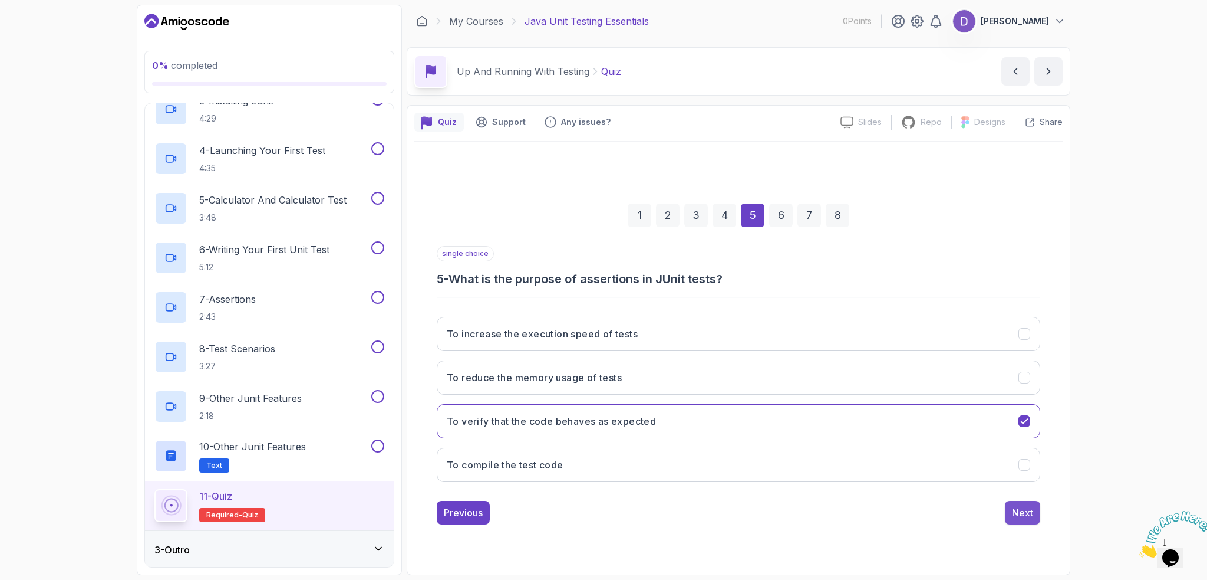
click at [1020, 513] on div "Next" at bounding box center [1022, 512] width 21 height 14
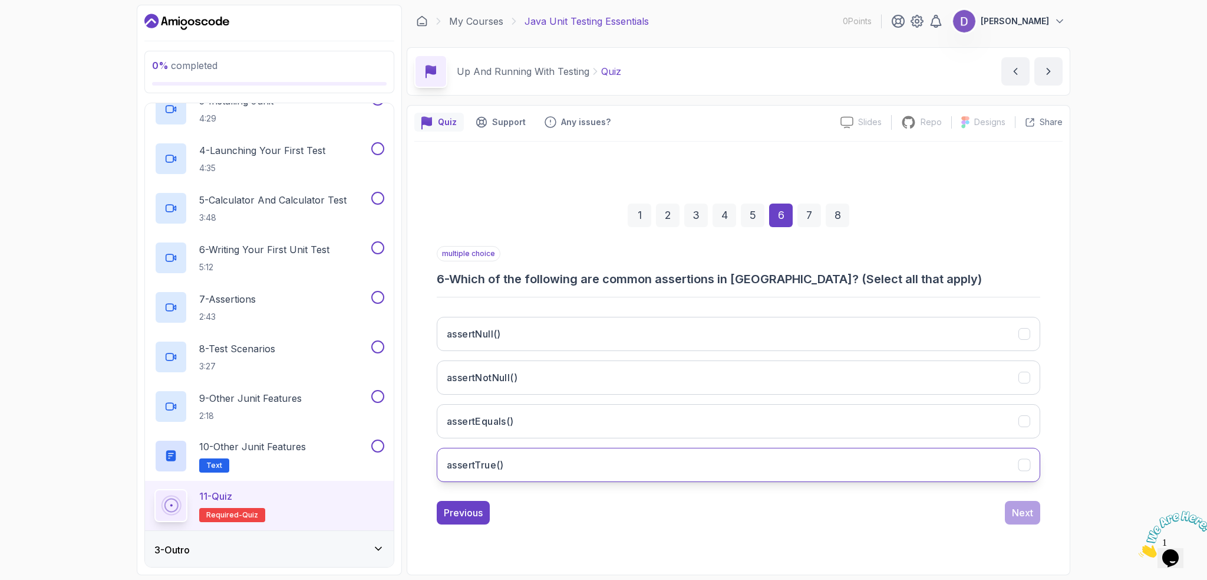
click at [542, 459] on button "assertTrue()" at bounding box center [739, 464] width 604 height 34
click at [542, 429] on button "assertEquals()" at bounding box center [739, 421] width 604 height 34
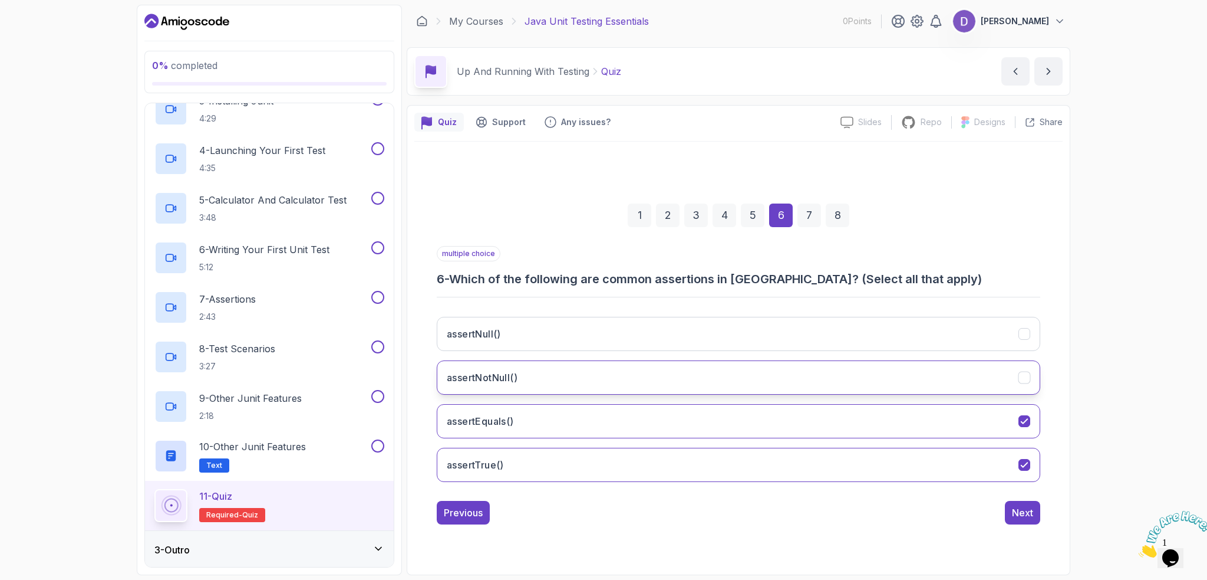
click at [536, 368] on button "assertNotNull()" at bounding box center [739, 377] width 604 height 34
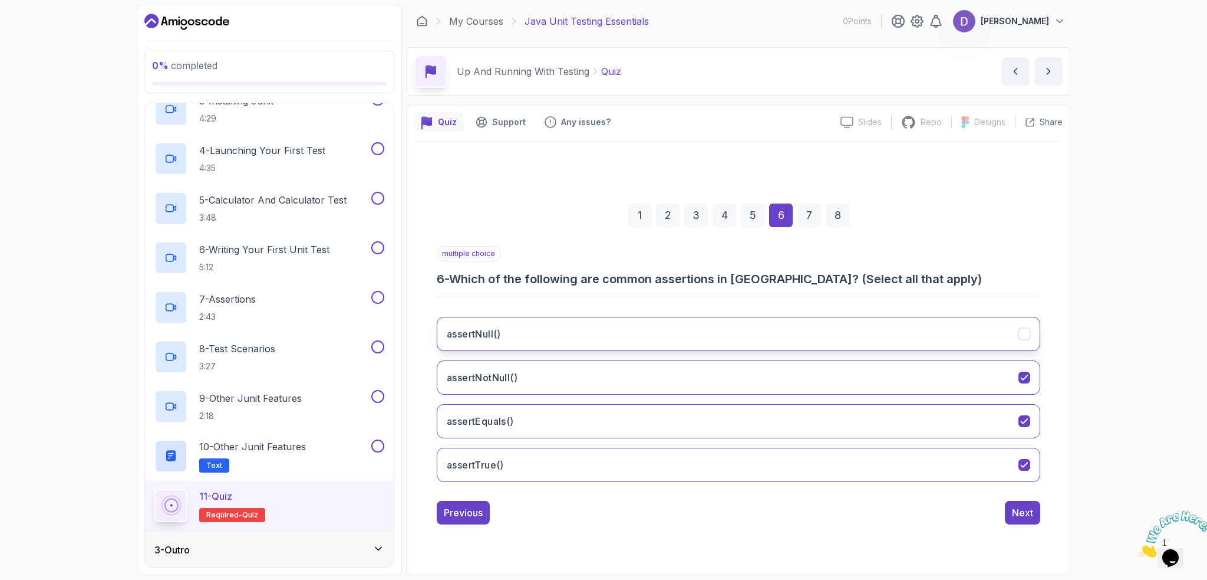
click at [536, 342] on button "assertNull()" at bounding box center [739, 334] width 604 height 34
click at [1035, 516] on button "Next" at bounding box center [1022, 513] width 35 height 24
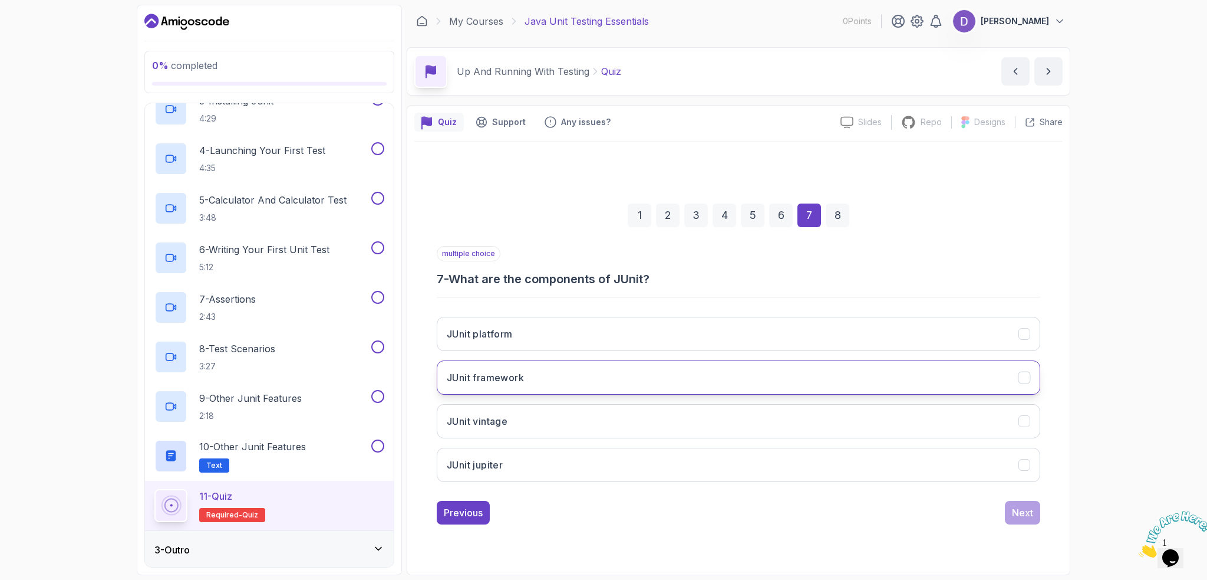
click at [698, 370] on button "JUnit framework" at bounding box center [739, 377] width 604 height 34
click at [696, 374] on button "JUnit framework" at bounding box center [739, 377] width 604 height 34
click at [1023, 519] on button "Next" at bounding box center [1022, 513] width 35 height 24
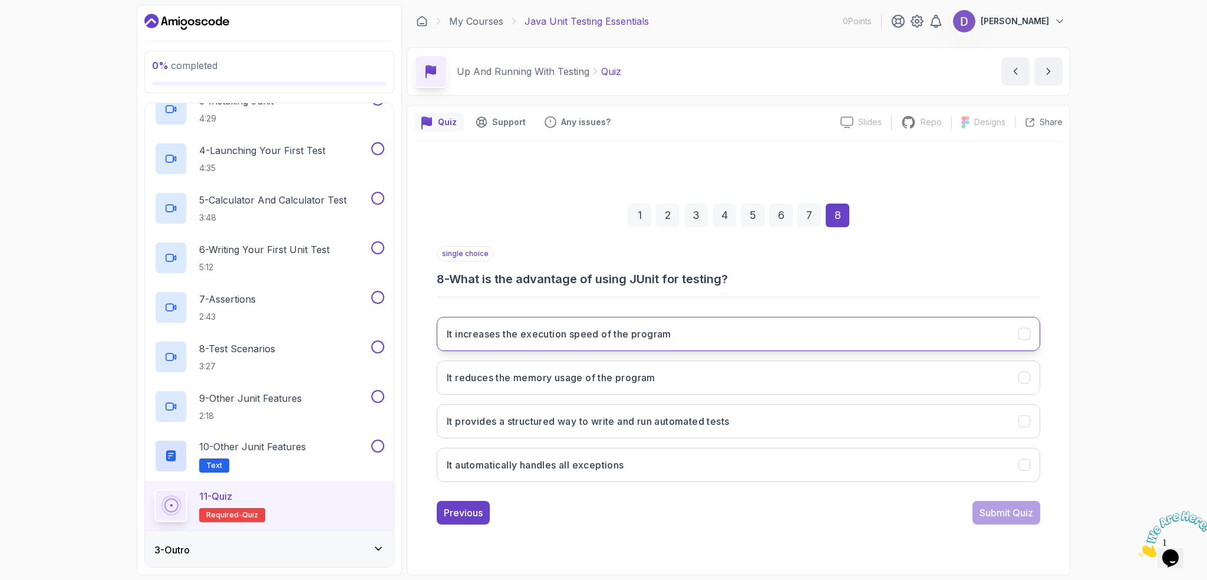
click at [565, 334] on h3 "It increases the execution speed of the program" at bounding box center [559, 334] width 225 height 14
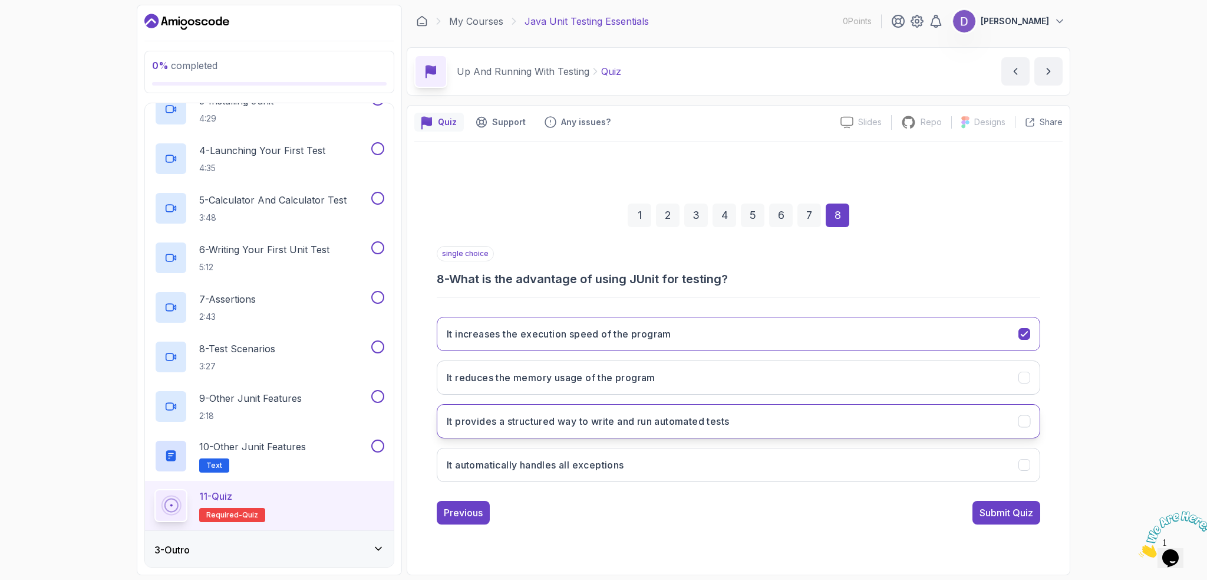
click at [638, 430] on button "It provides a structured way to write and run automated tests" at bounding box center [739, 421] width 604 height 34
click at [1007, 514] on div "Submit Quiz" at bounding box center [1007, 512] width 54 height 14
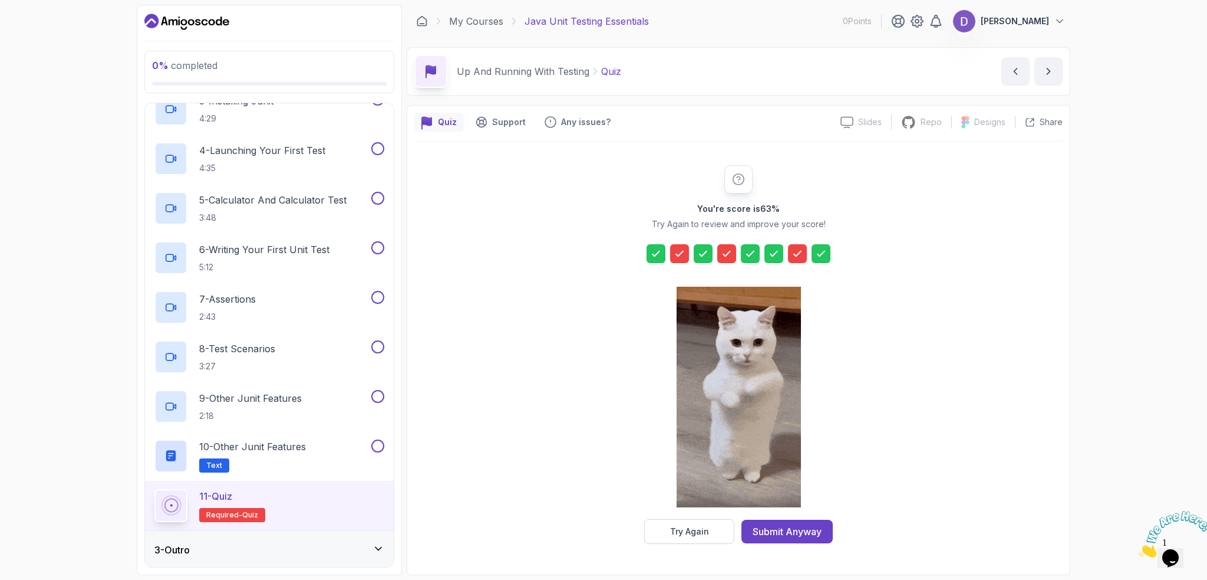
click at [683, 252] on icon at bounding box center [679, 253] width 7 height 5
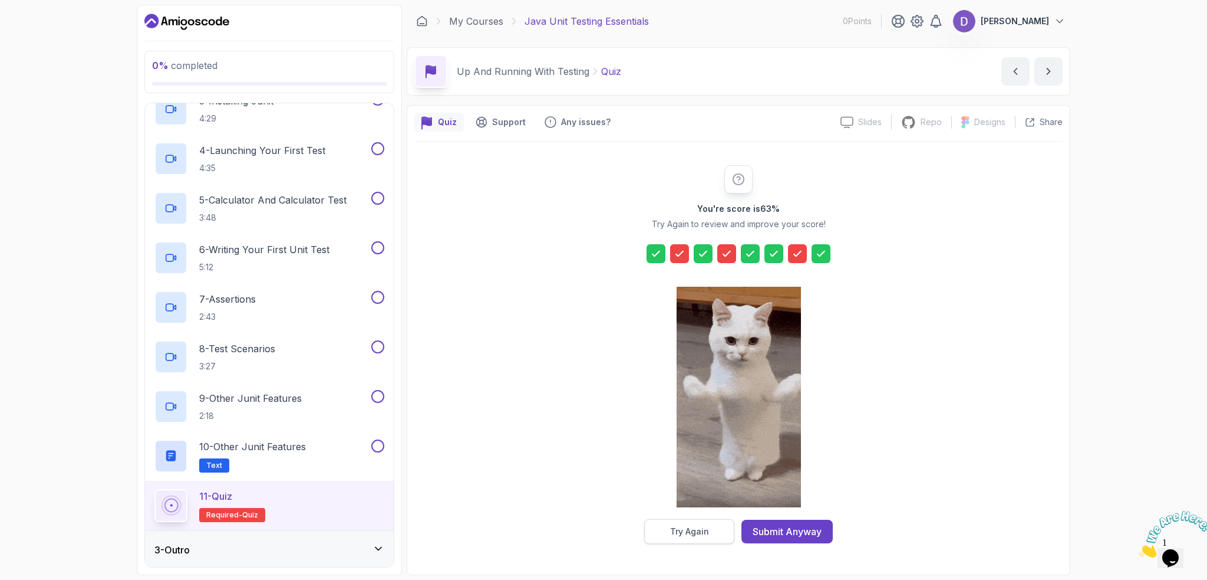
click at [673, 524] on button "Try Again" at bounding box center [689, 531] width 90 height 25
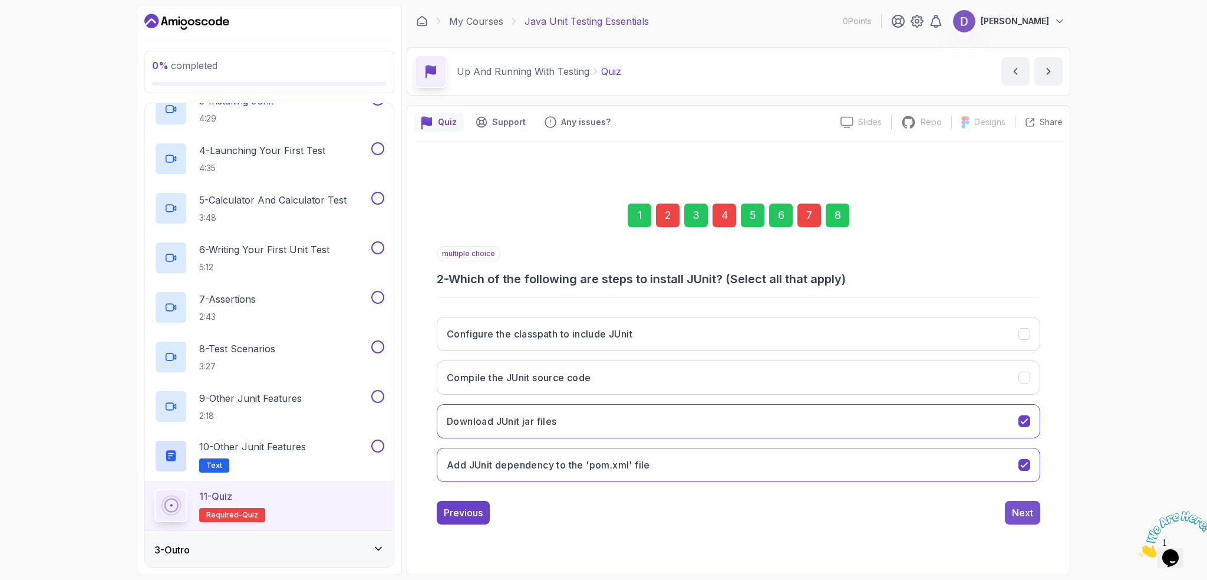
click at [1026, 513] on div "Next" at bounding box center [1022, 512] width 21 height 14
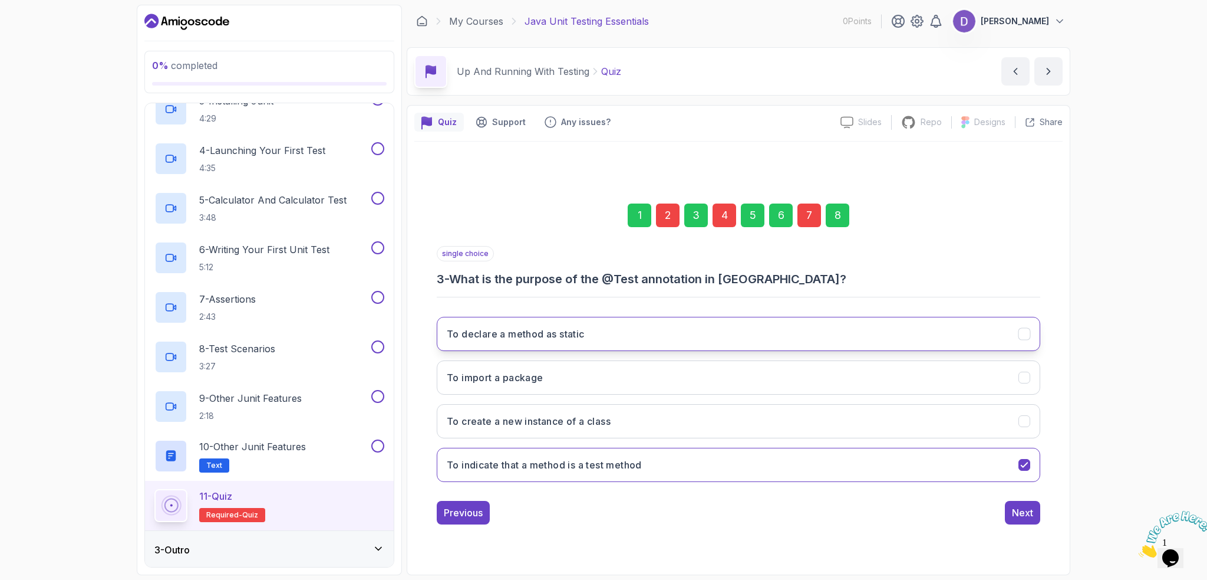
click at [594, 334] on button "To declare a method as static" at bounding box center [739, 334] width 604 height 34
click at [1036, 517] on button "Next" at bounding box center [1022, 513] width 35 height 24
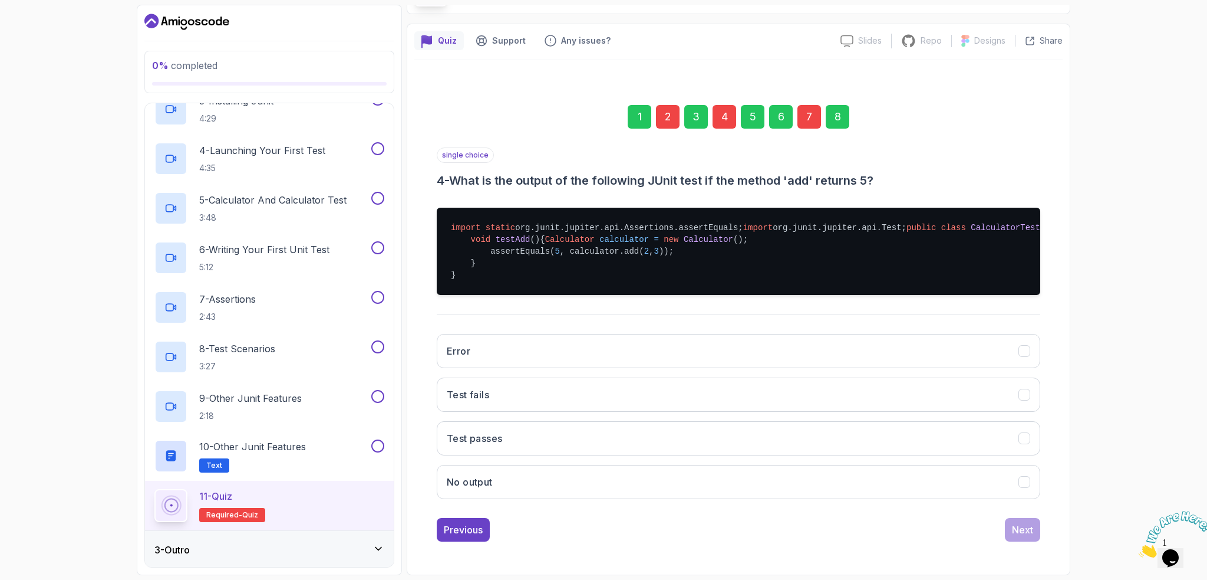
scroll to position [118, 0]
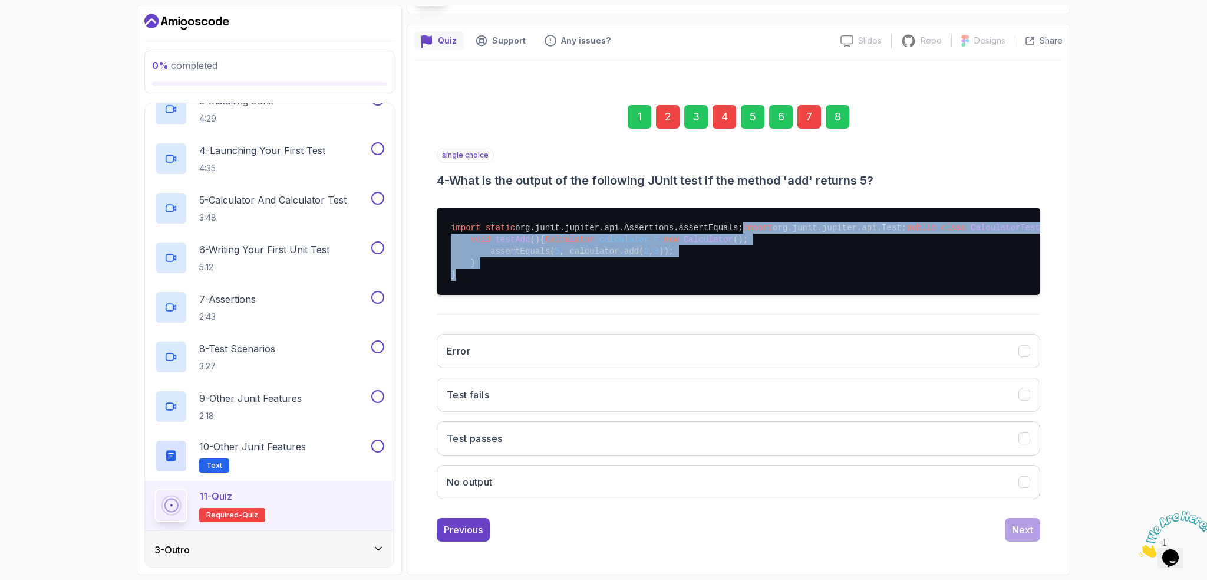
drag, startPoint x: 455, startPoint y: 285, endPoint x: 449, endPoint y: 206, distance: 79.3
click at [449, 208] on pre "import static org.junit.jupiter.api.Assertions.assertEquals; import org.junit.j…" at bounding box center [739, 251] width 604 height 87
click at [743, 266] on pre "import static org.junit.jupiter.api.Assertions.assertEquals; import org.junit.j…" at bounding box center [739, 251] width 604 height 87
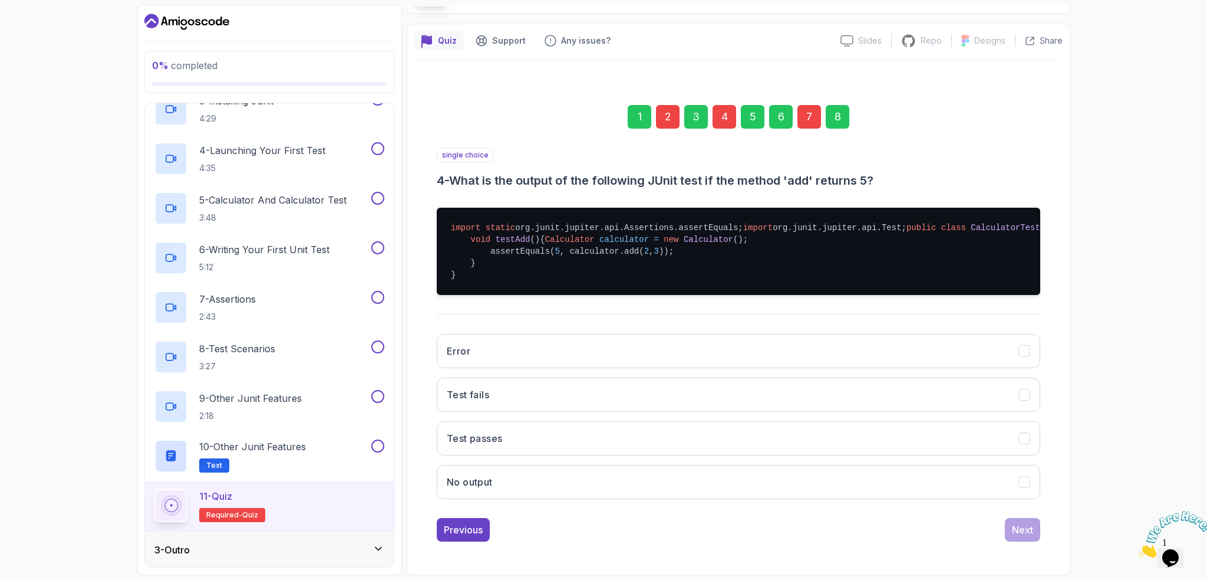
scroll to position [139, 0]
click at [539, 492] on button "No output" at bounding box center [739, 482] width 604 height 34
click at [1026, 532] on div "Next" at bounding box center [1022, 529] width 21 height 14
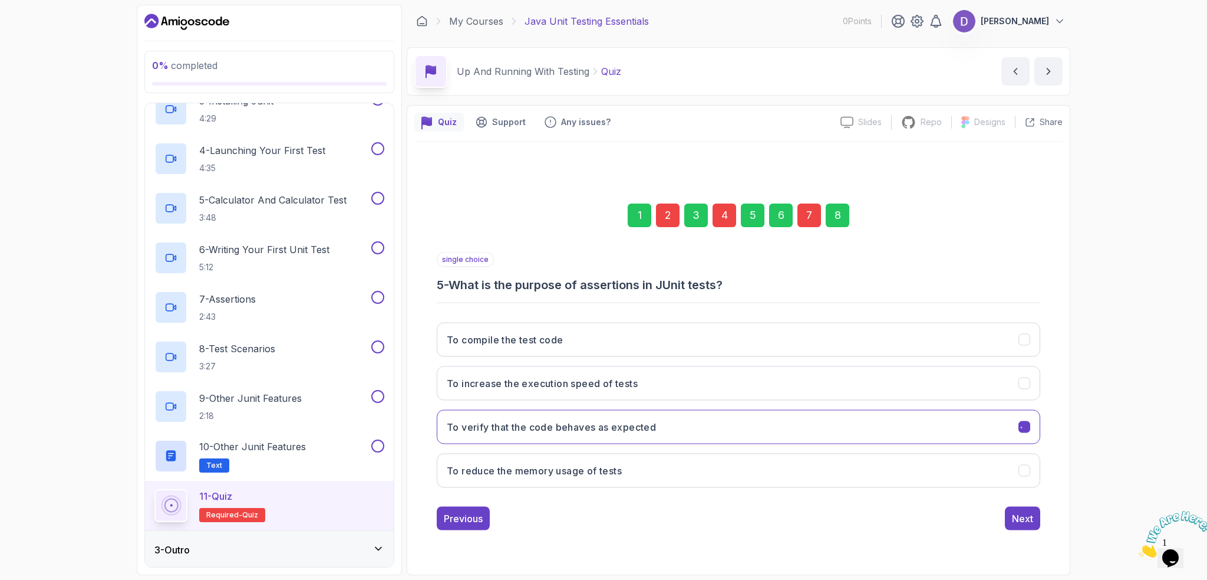
scroll to position [0, 0]
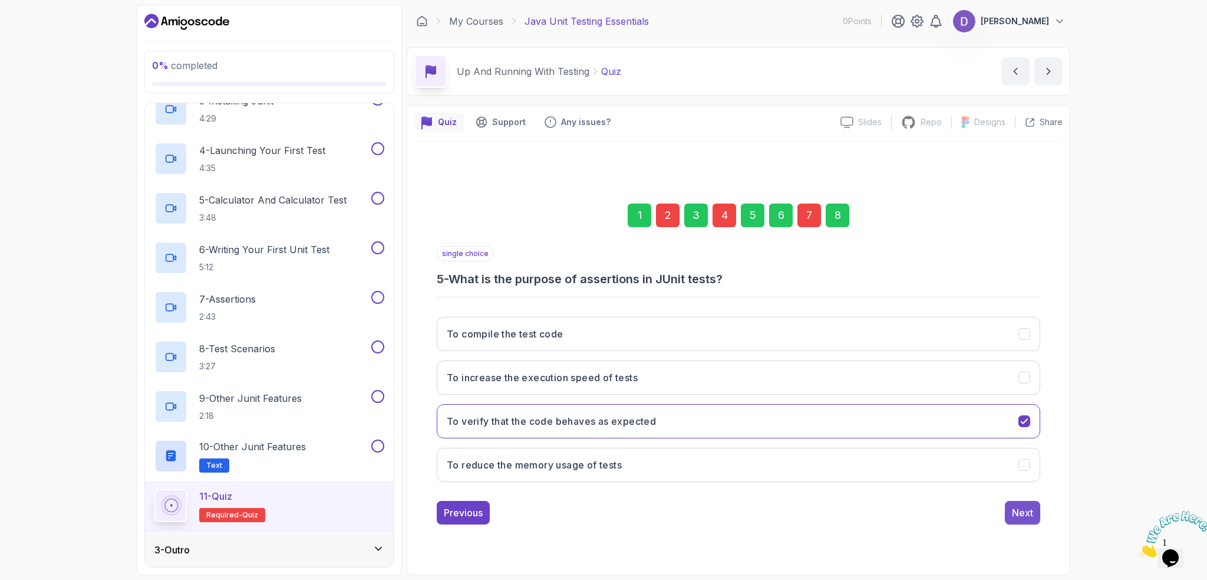
click at [1022, 511] on div "Next" at bounding box center [1022, 512] width 21 height 14
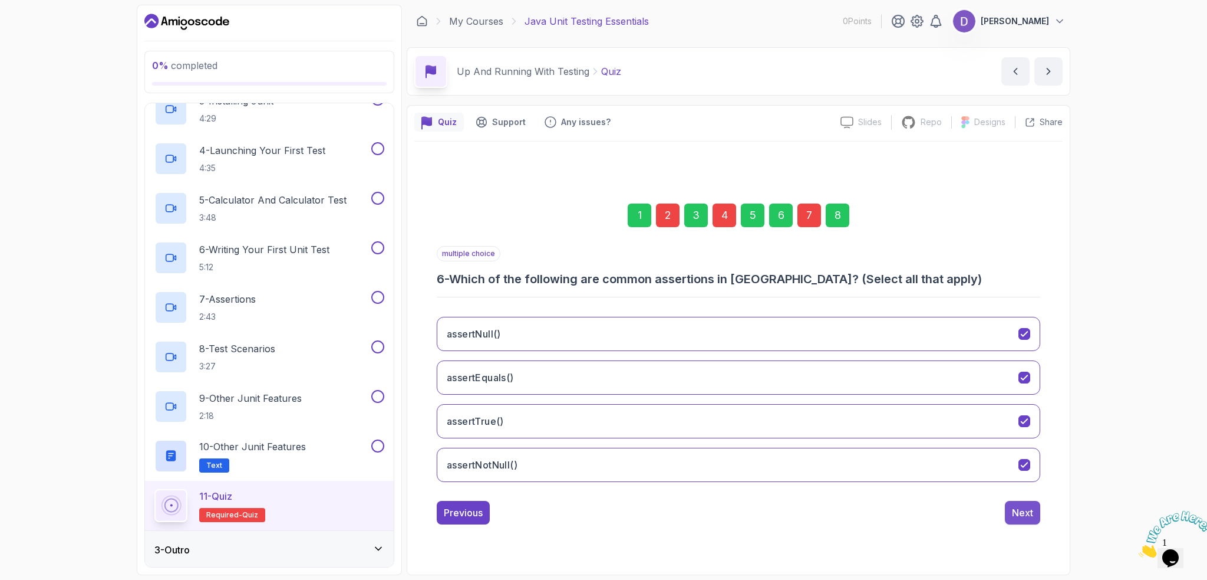
click at [1022, 511] on div "Next" at bounding box center [1022, 512] width 21 height 14
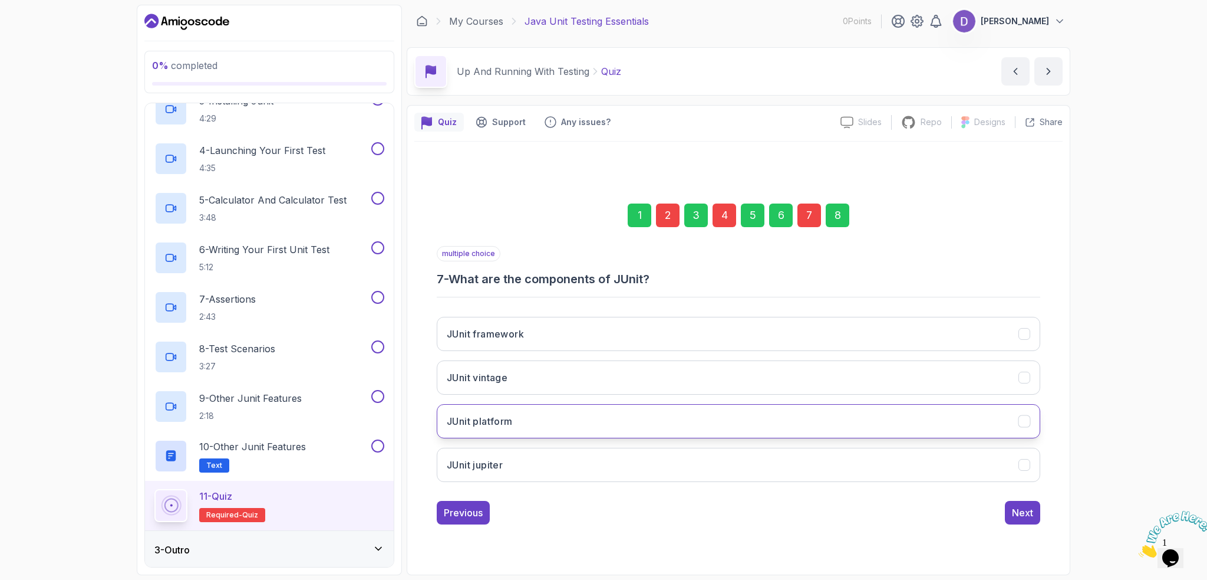
click at [545, 424] on button "JUnit platform" at bounding box center [739, 421] width 604 height 34
click at [1034, 508] on button "Next" at bounding box center [1022, 513] width 35 height 24
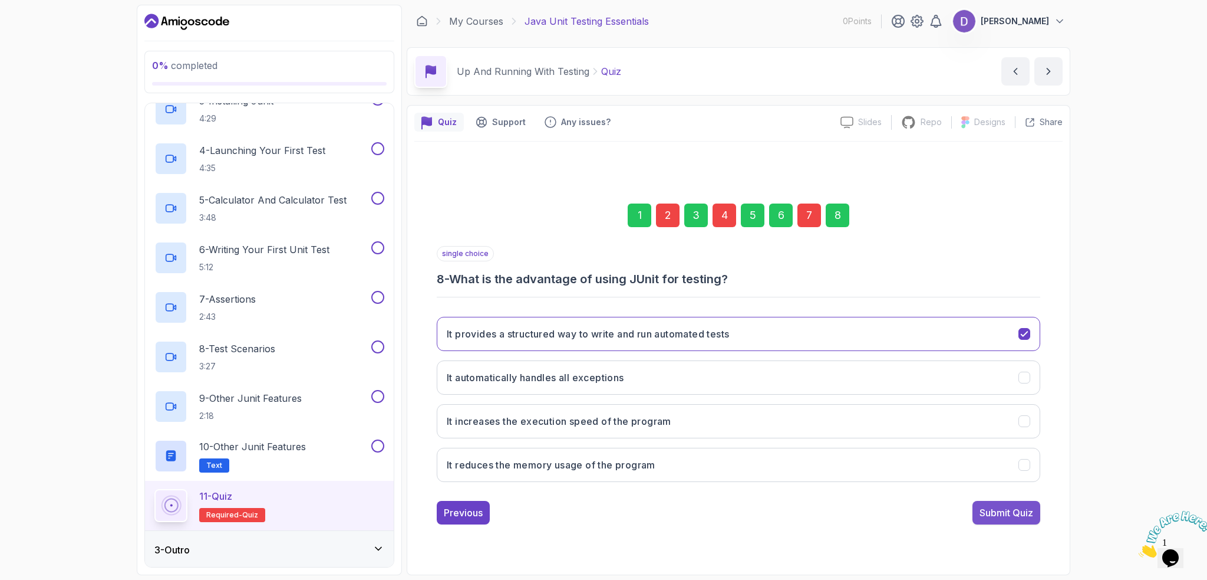
click at [1019, 513] on div "Submit Quiz" at bounding box center [1007, 512] width 54 height 14
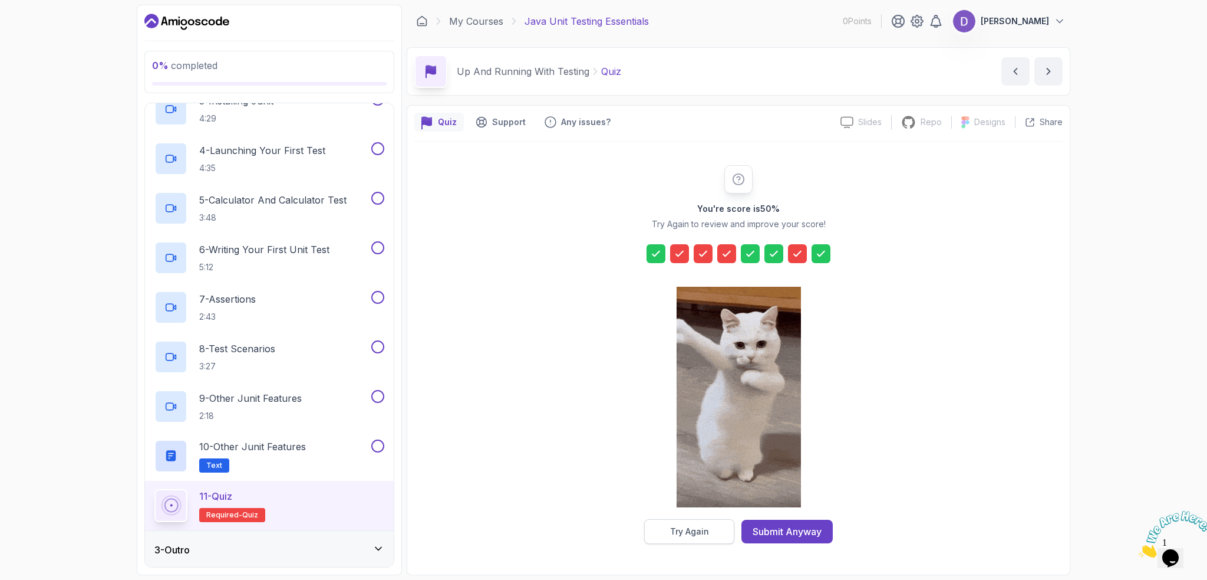
click at [691, 525] on div "Try Again" at bounding box center [689, 531] width 39 height 12
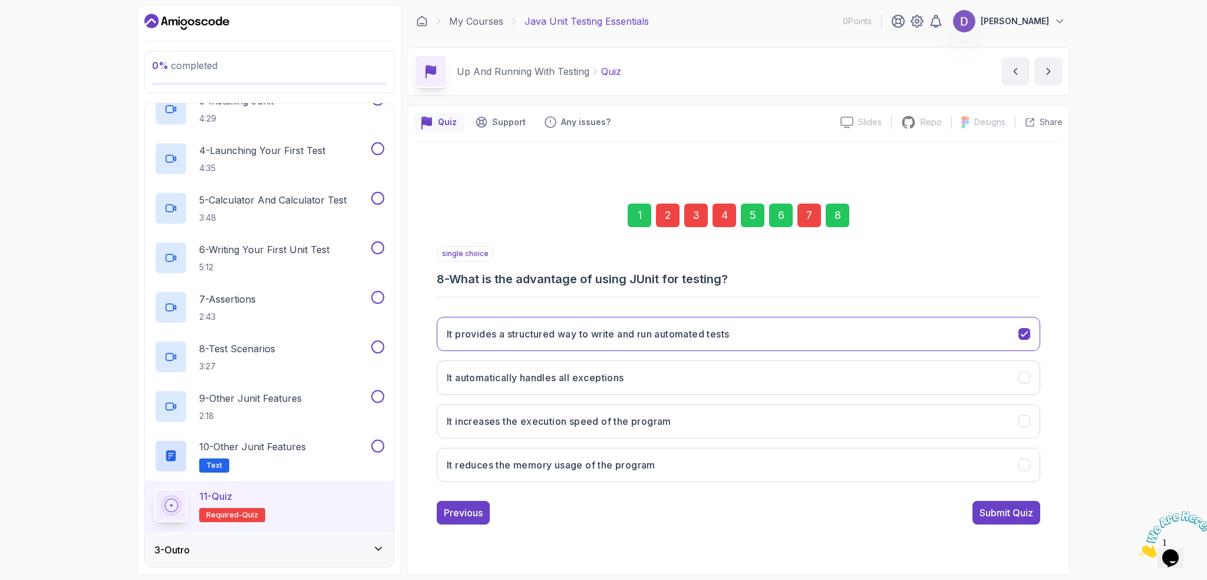
click at [672, 218] on div "2" at bounding box center [668, 215] width 24 height 24
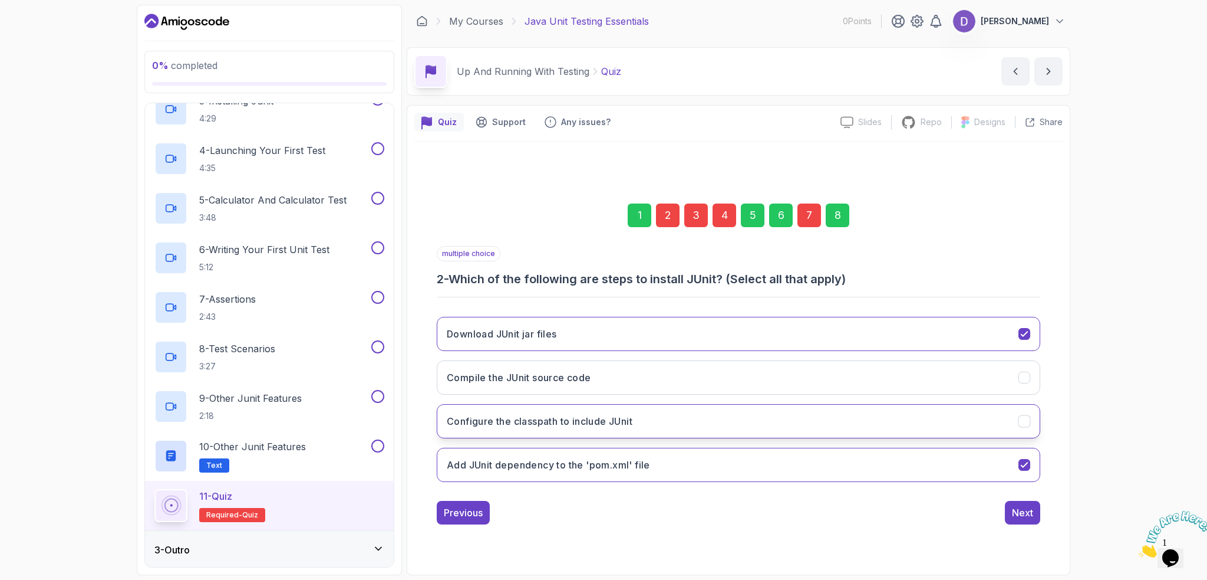
click at [721, 427] on button "Configure the classpath to include JUnit" at bounding box center [739, 421] width 604 height 34
click at [834, 219] on div "8" at bounding box center [838, 215] width 24 height 24
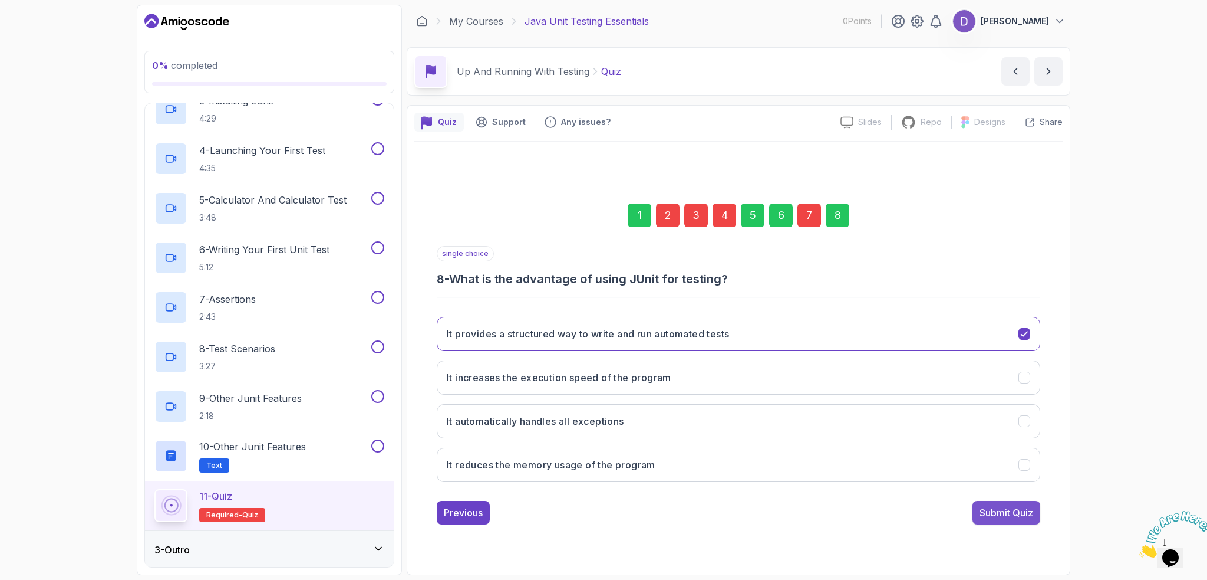
click at [1003, 512] on div "Submit Quiz" at bounding box center [1007, 512] width 54 height 14
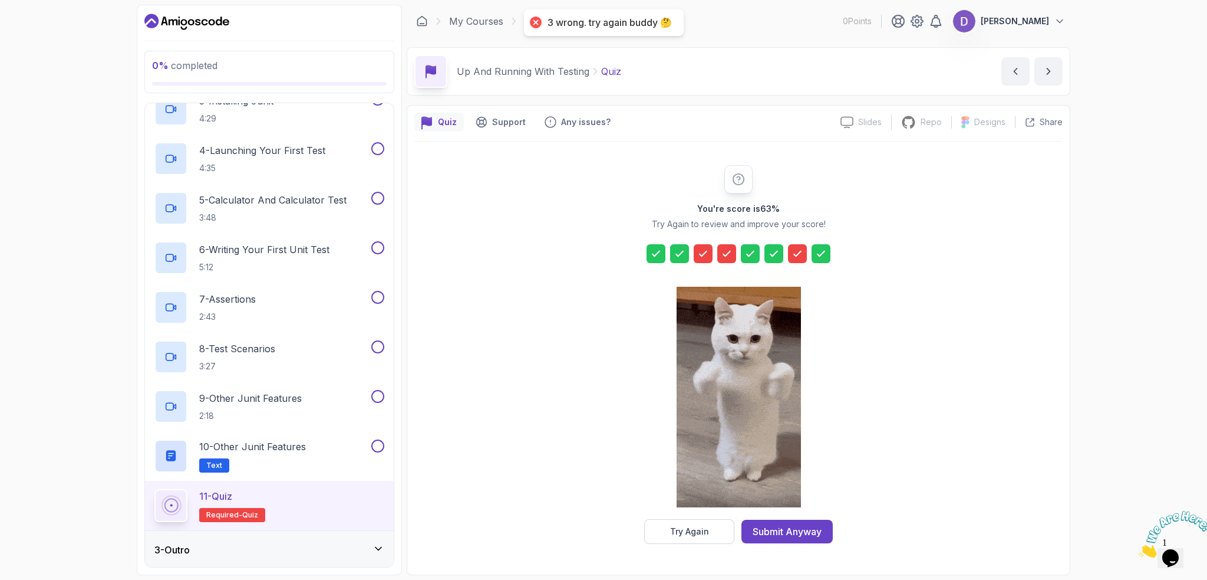
click at [706, 256] on icon at bounding box center [703, 254] width 12 height 12
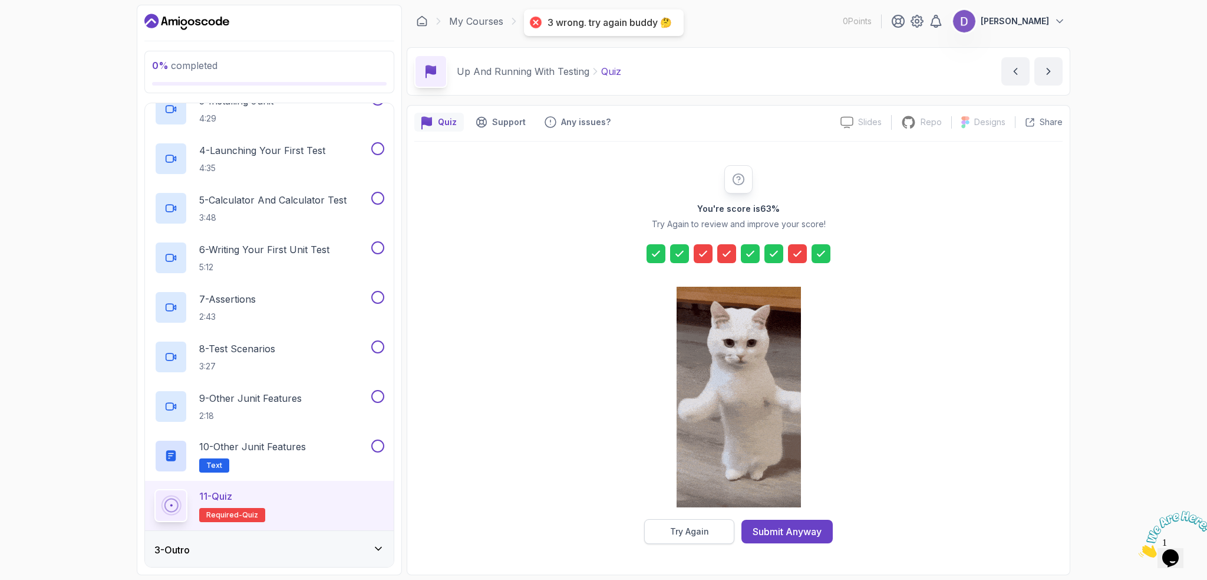
click at [706, 534] on div "Try Again" at bounding box center [689, 531] width 39 height 12
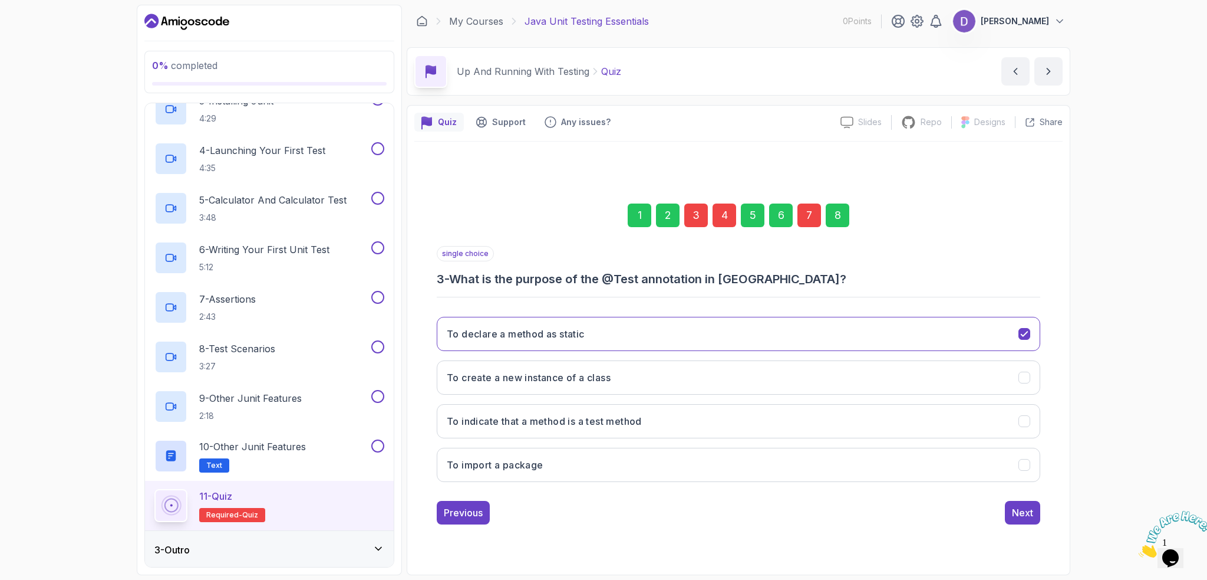
click at [700, 210] on div "3" at bounding box center [696, 215] width 24 height 24
click at [697, 216] on div "3" at bounding box center [696, 215] width 24 height 24
click at [732, 212] on div "4" at bounding box center [725, 215] width 24 height 24
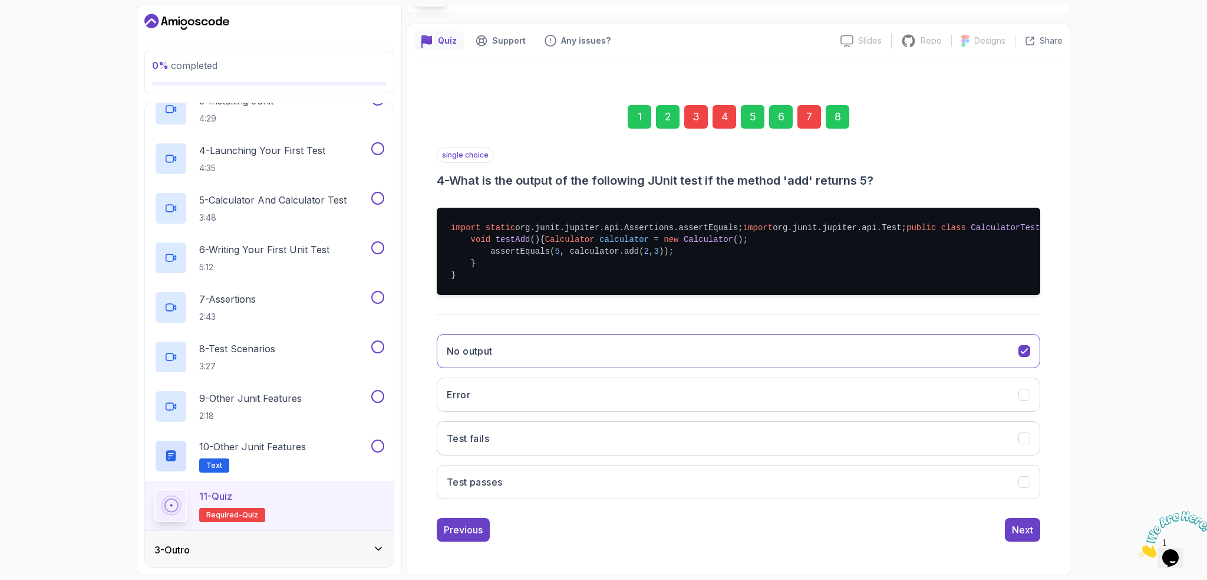
scroll to position [139, 0]
click at [559, 478] on button "Test passes" at bounding box center [739, 482] width 604 height 34
click at [700, 105] on div "3" at bounding box center [696, 117] width 24 height 24
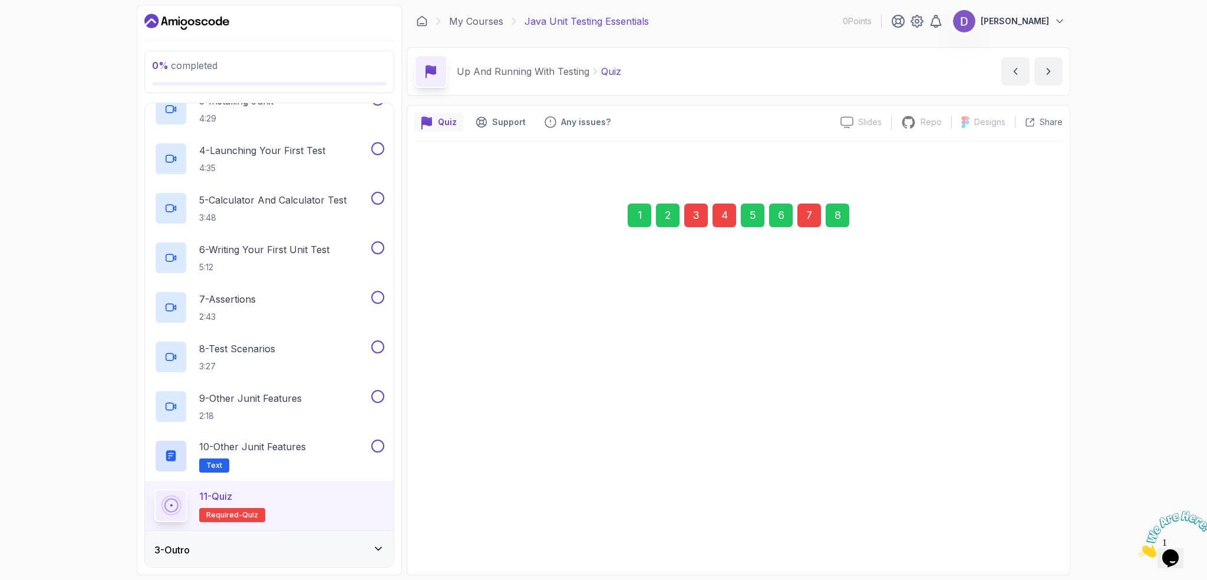
scroll to position [0, 0]
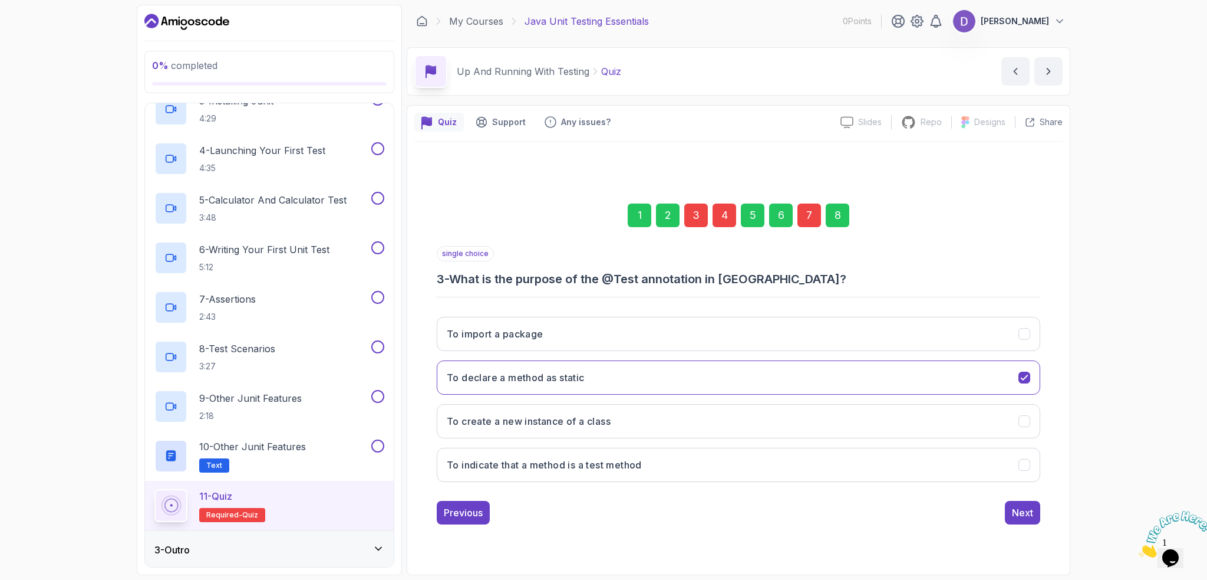
click at [844, 213] on div "8" at bounding box center [838, 215] width 24 height 24
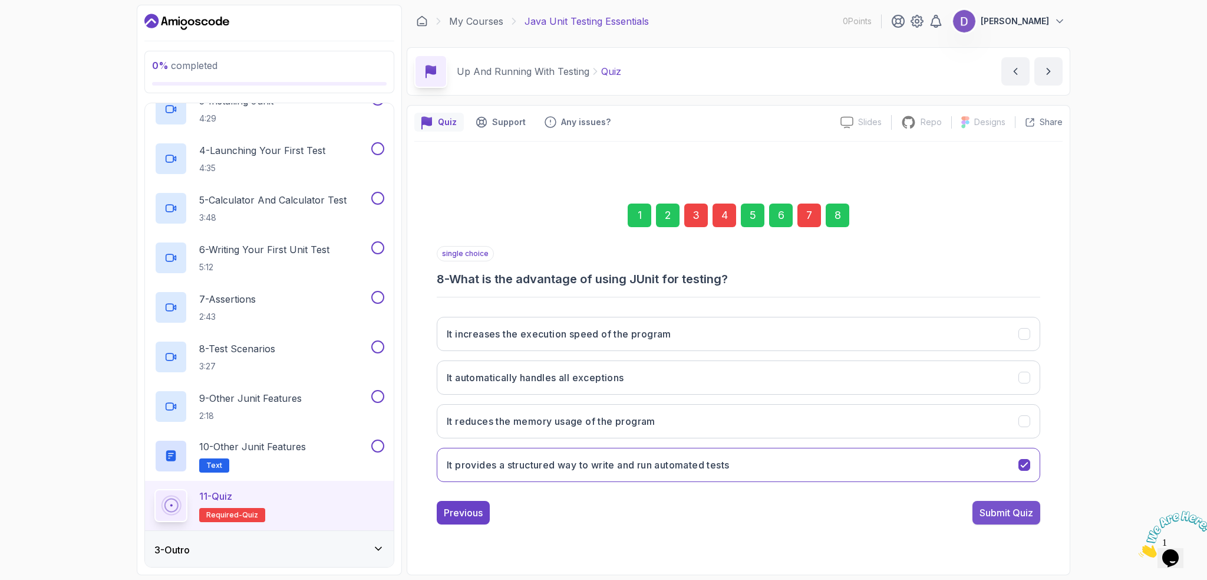
click at [1013, 511] on div "Submit Quiz" at bounding box center [1007, 512] width 54 height 14
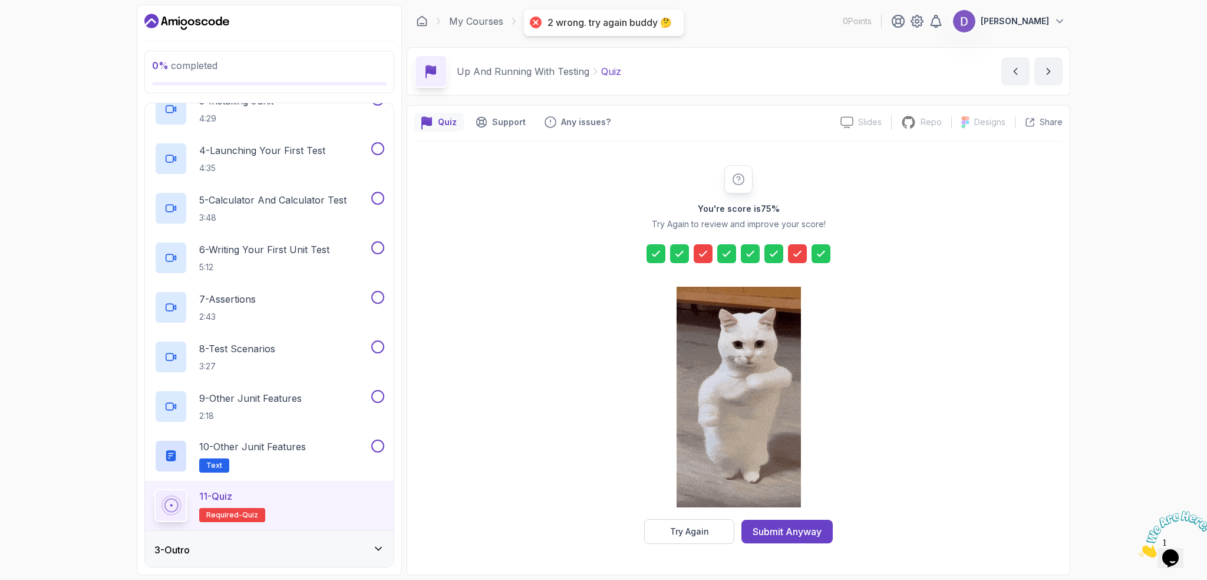
click at [703, 253] on icon at bounding box center [703, 254] width 12 height 12
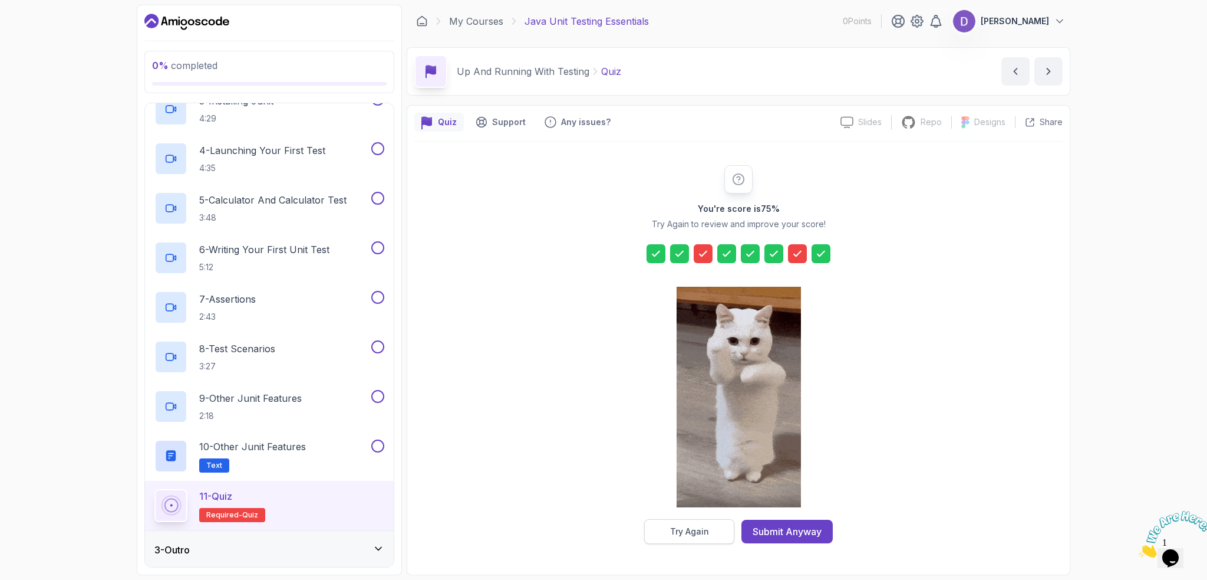
click at [696, 534] on div "Try Again" at bounding box center [689, 531] width 39 height 12
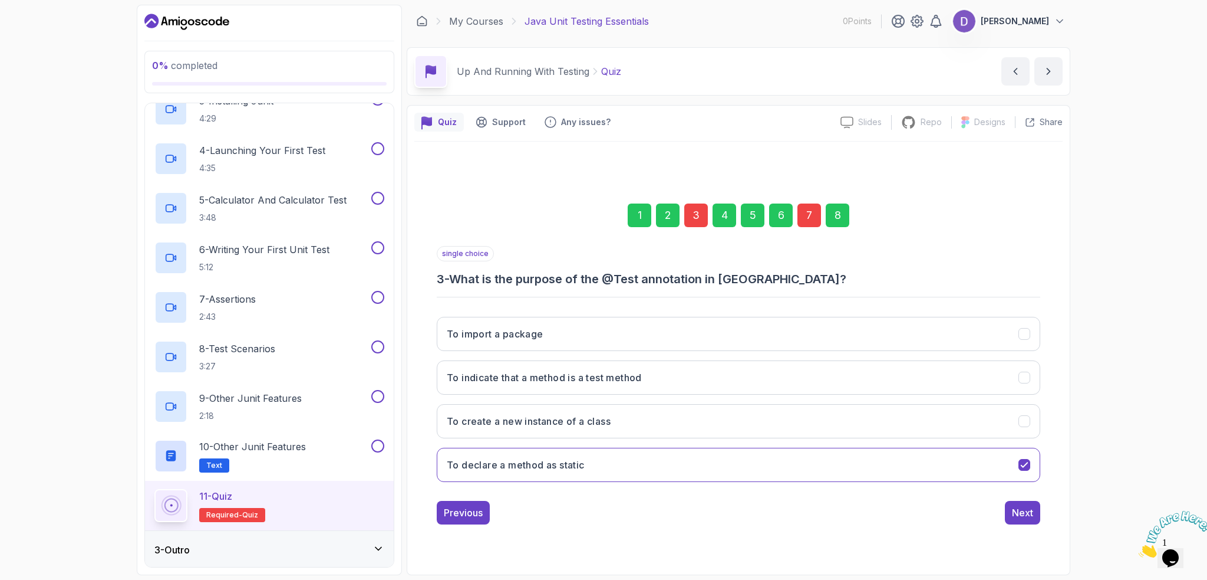
click at [691, 221] on div "3" at bounding box center [696, 215] width 24 height 24
click at [695, 212] on div "3" at bounding box center [696, 215] width 24 height 24
click at [673, 215] on div "2" at bounding box center [668, 215] width 24 height 24
click at [690, 213] on div "3" at bounding box center [696, 215] width 24 height 24
click at [625, 460] on button "To import a package" at bounding box center [739, 464] width 604 height 34
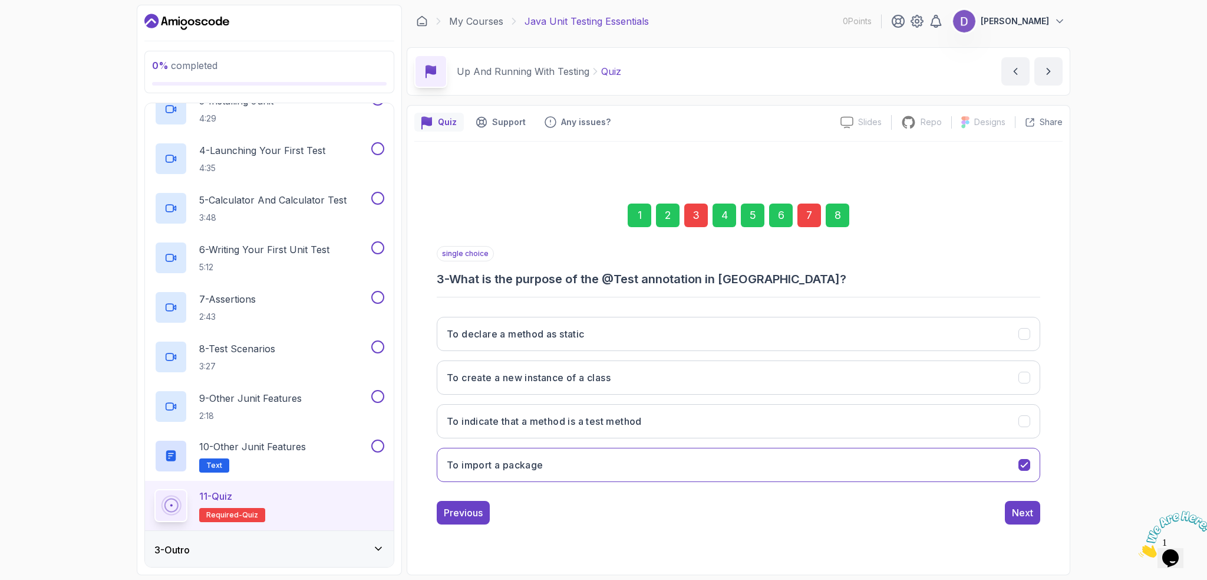
click at [839, 219] on div "8" at bounding box center [838, 215] width 24 height 24
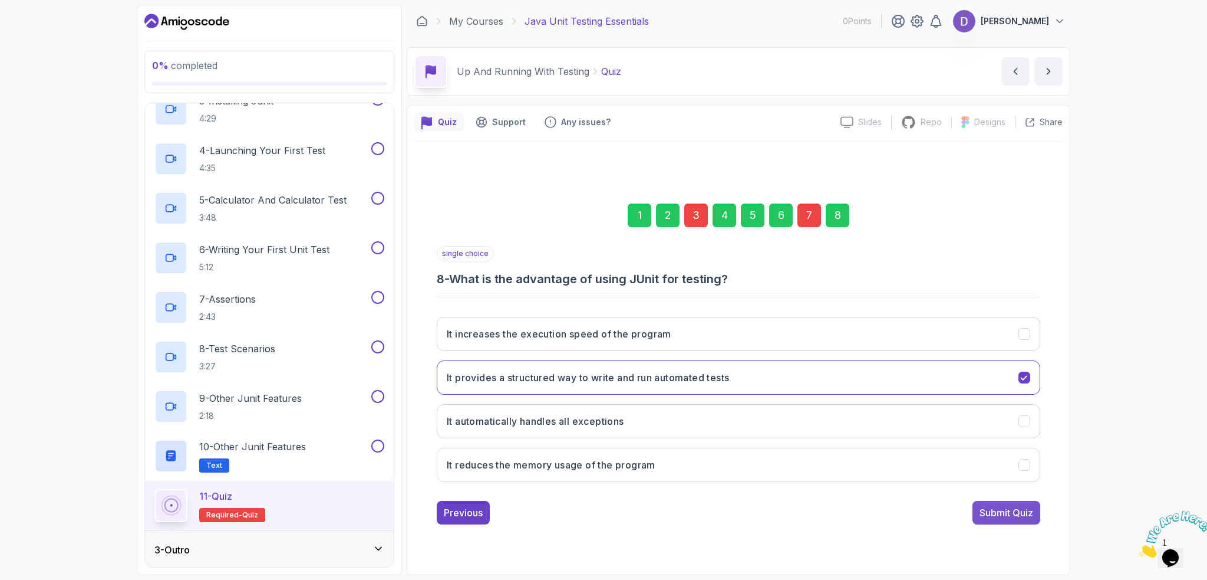
click at [1013, 512] on div "Submit Quiz" at bounding box center [1007, 512] width 54 height 14
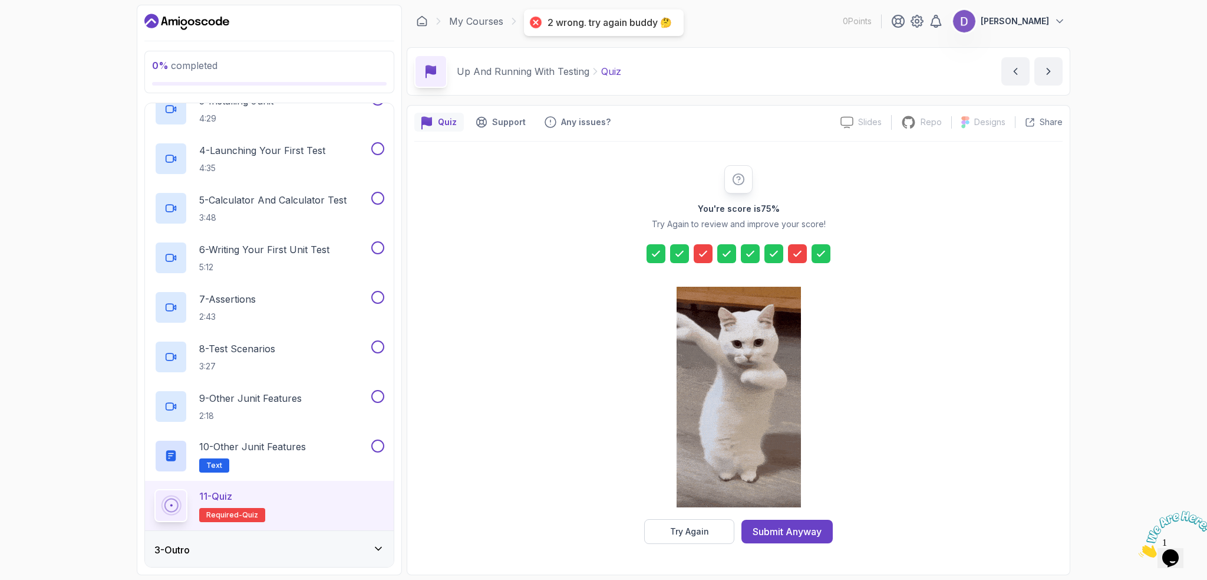
click at [698, 255] on icon at bounding box center [703, 254] width 12 height 12
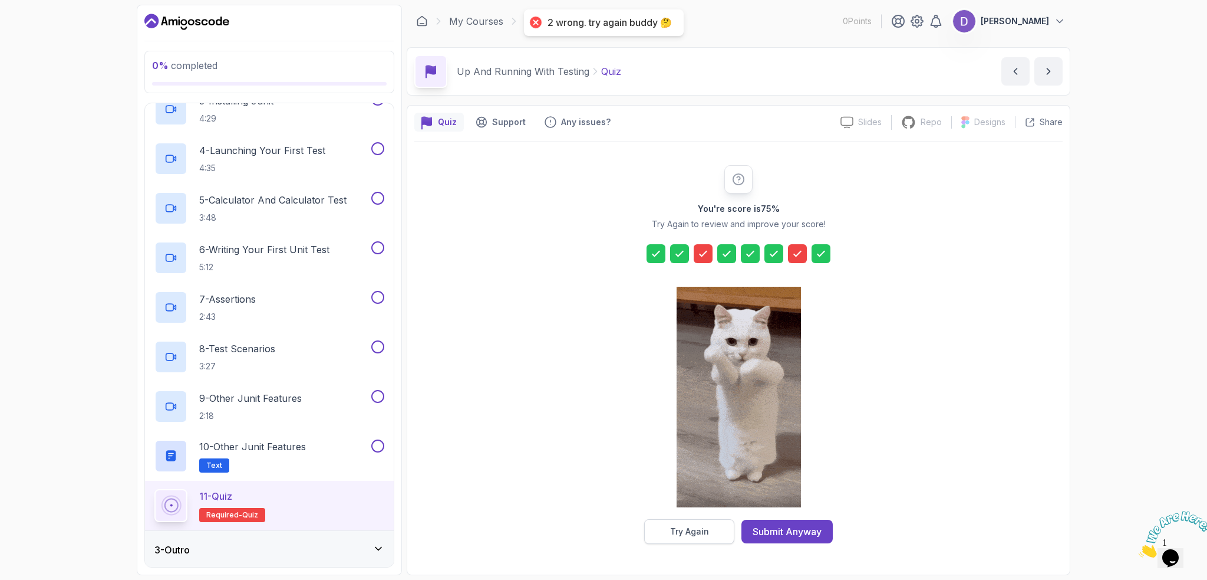
click at [712, 535] on button "Try Again" at bounding box center [689, 531] width 90 height 25
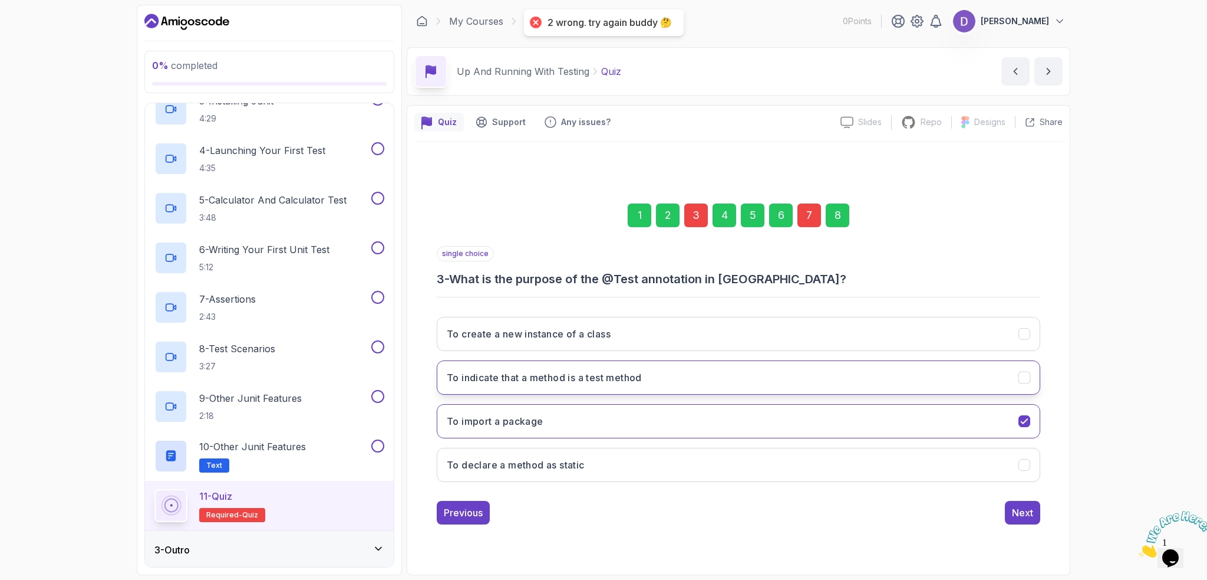
click at [589, 371] on h3 "To indicate that a method is a test method" at bounding box center [544, 377] width 195 height 14
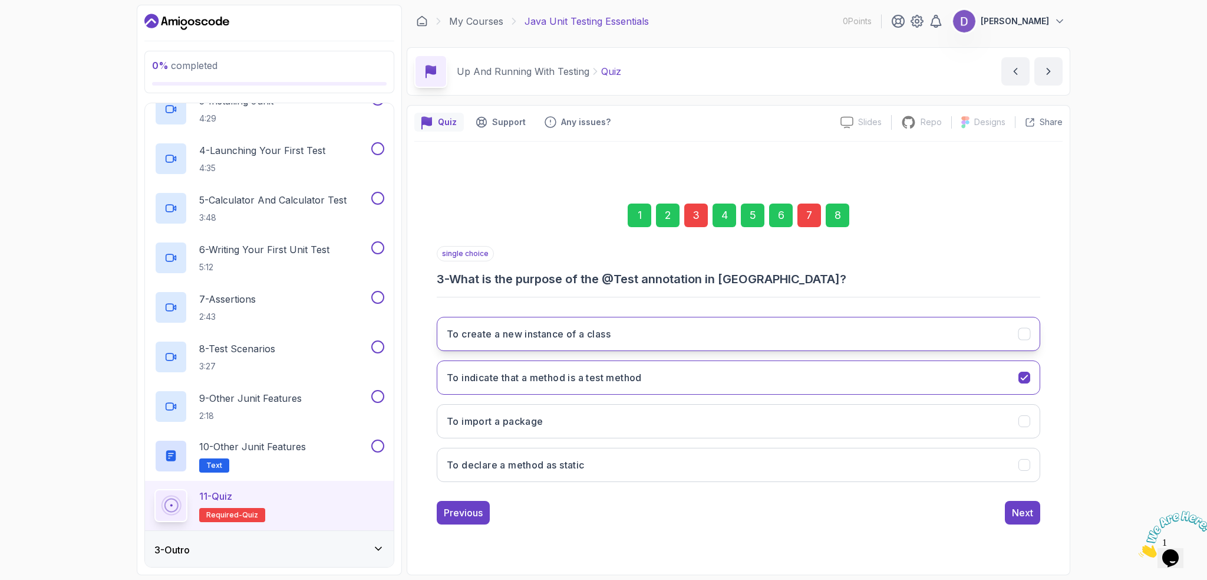
click at [601, 333] on h3 "To create a new instance of a class" at bounding box center [529, 334] width 164 height 14
click at [848, 218] on div "8" at bounding box center [838, 215] width 24 height 24
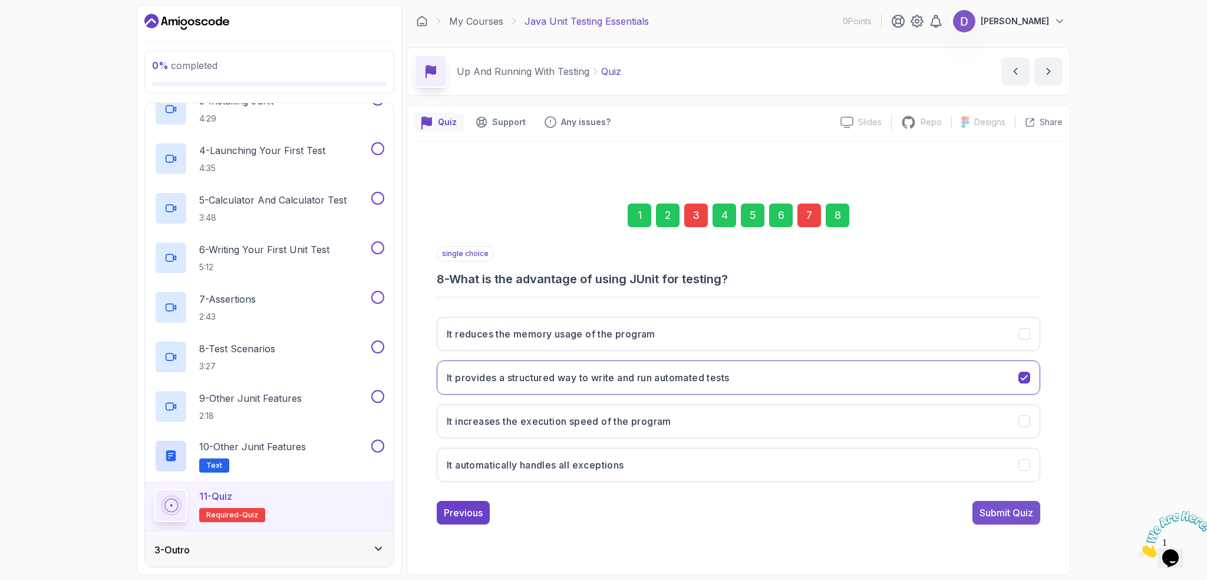
click at [1015, 515] on div "Submit Quiz" at bounding box center [1007, 512] width 54 height 14
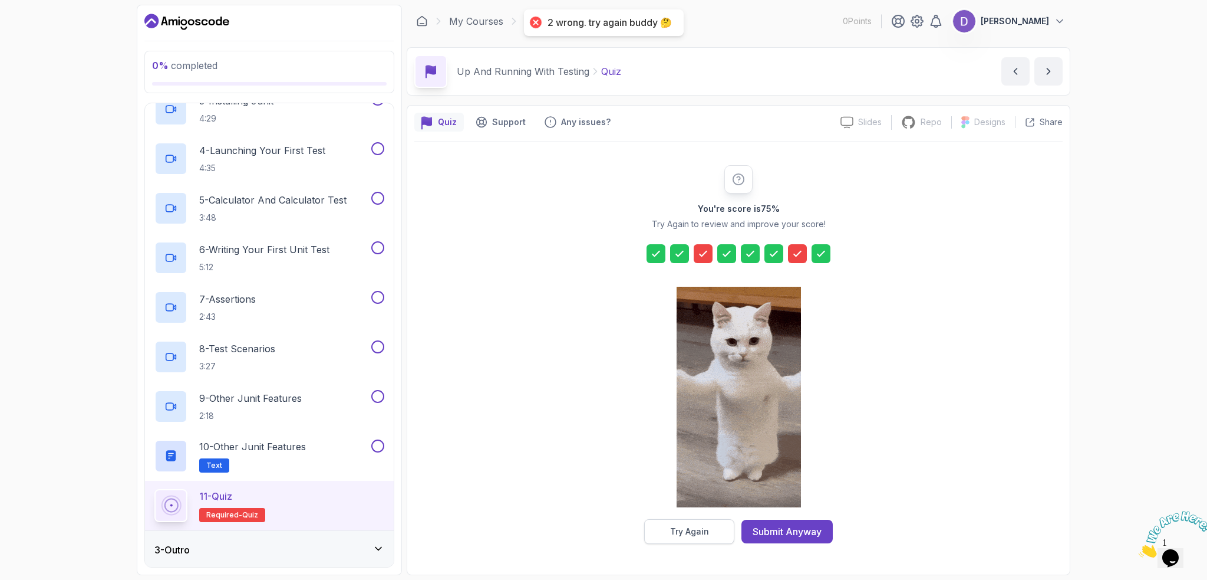
click at [702, 537] on button "Try Again" at bounding box center [689, 531] width 90 height 25
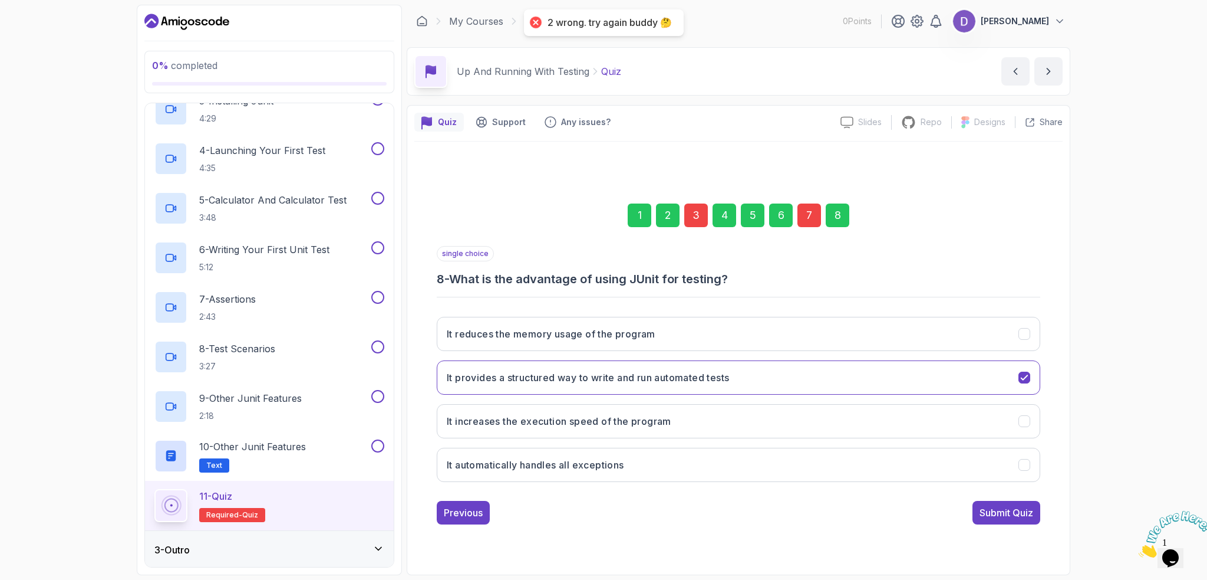
click at [693, 217] on div "3" at bounding box center [696, 215] width 24 height 24
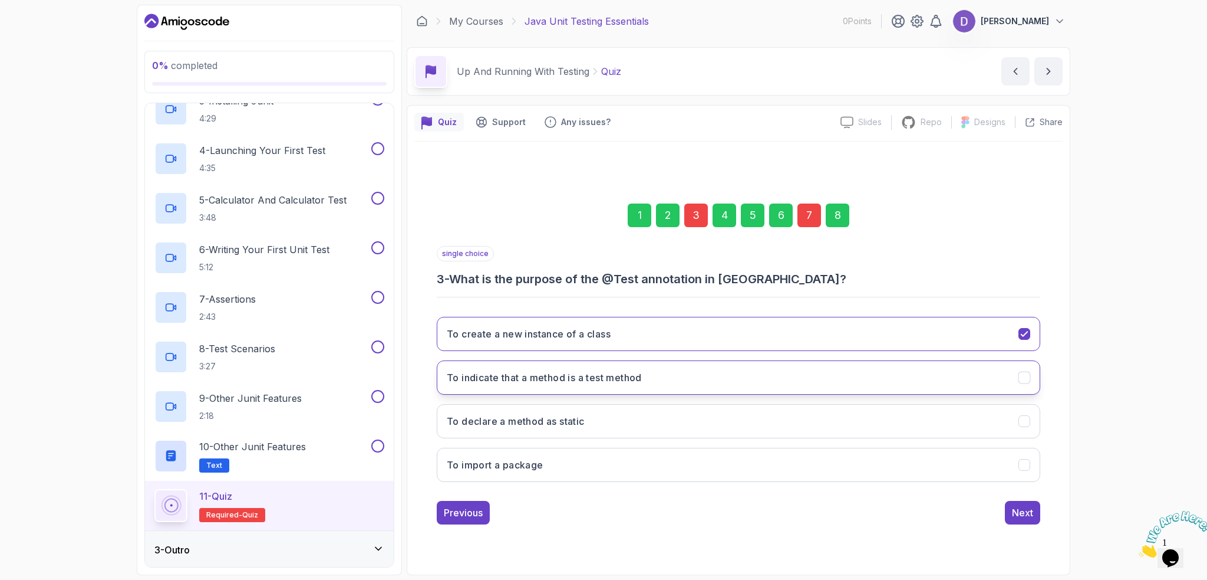
click at [621, 384] on h3 "To indicate that a method is a test method" at bounding box center [544, 377] width 195 height 14
click at [837, 229] on div "1 2 3 4 5 6 7 8" at bounding box center [739, 215] width 604 height 61
click at [837, 217] on div "8" at bounding box center [838, 215] width 24 height 24
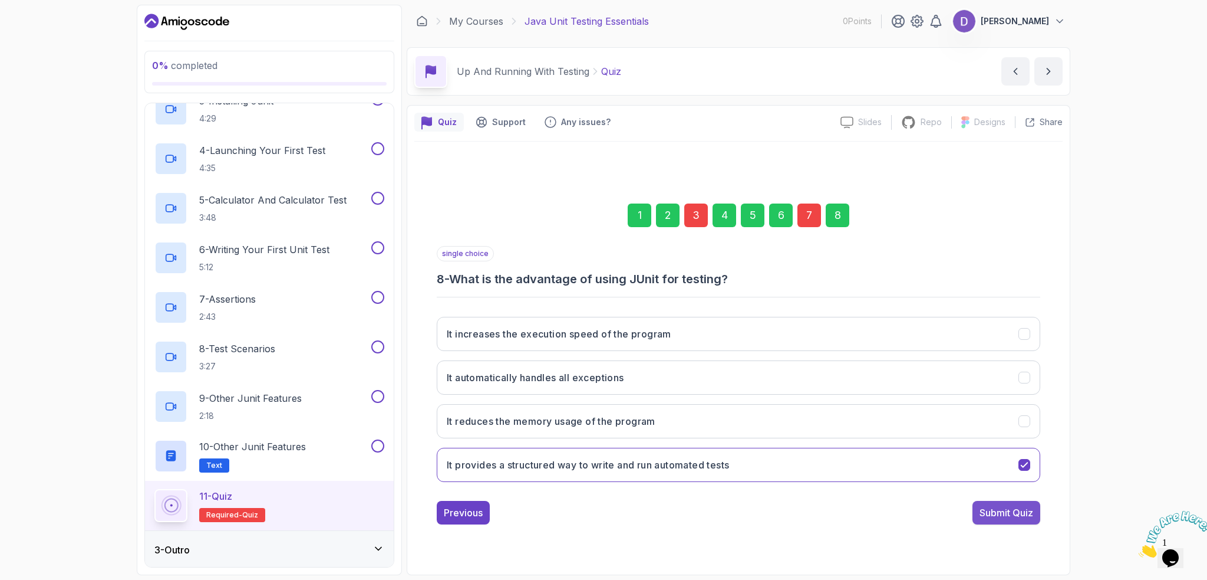
click at [1010, 509] on div "Submit Quiz" at bounding box center [1007, 512] width 54 height 14
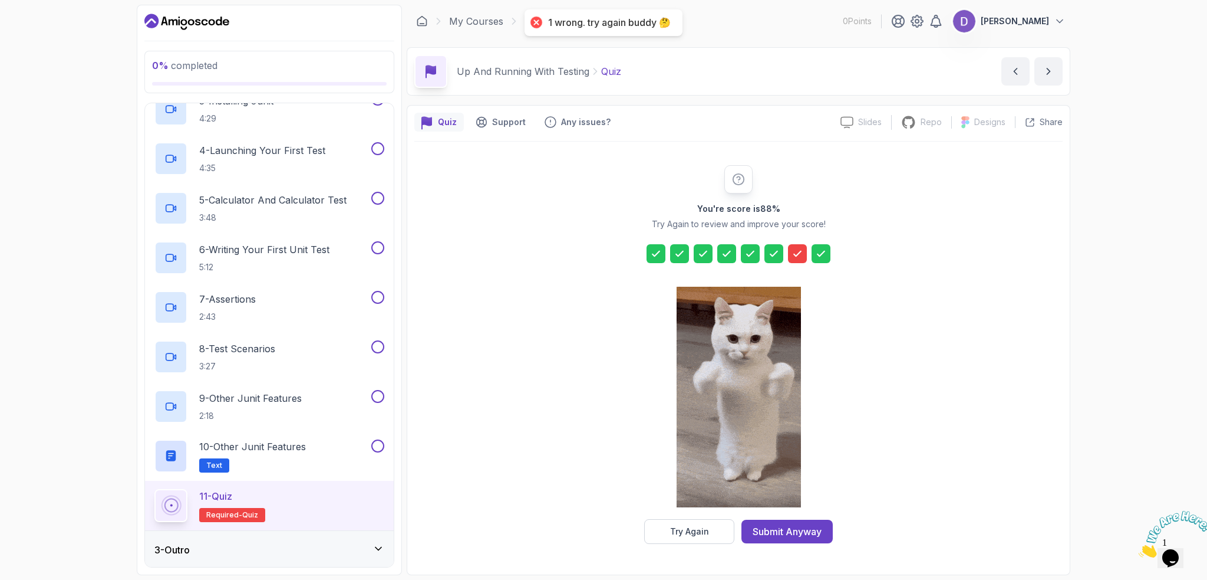
click at [799, 254] on icon at bounding box center [798, 254] width 12 height 12
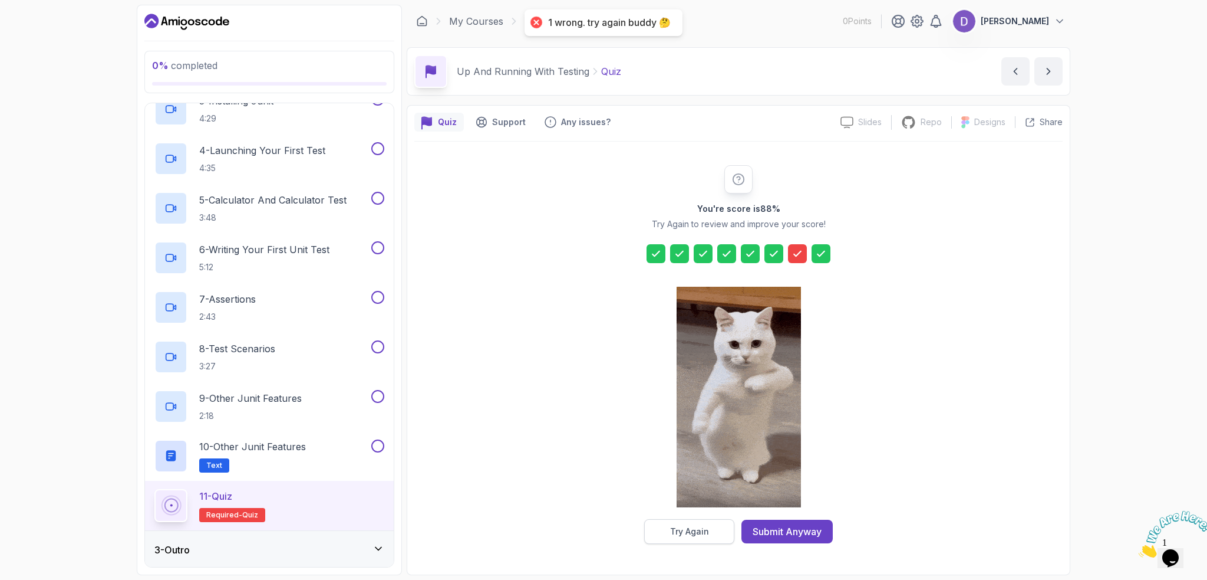
click at [700, 529] on div "Try Again" at bounding box center [689, 531] width 39 height 12
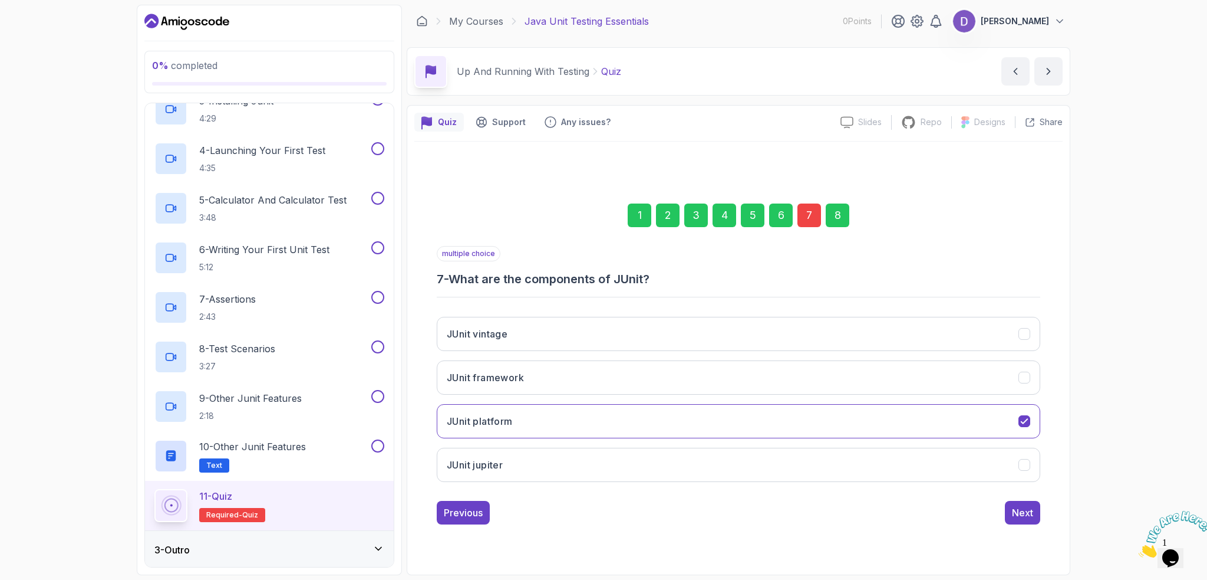
click at [806, 217] on div "7" at bounding box center [810, 215] width 24 height 24
click at [514, 373] on h3 "JUnit framework" at bounding box center [485, 377] width 77 height 14
click at [839, 220] on div "8" at bounding box center [838, 215] width 24 height 24
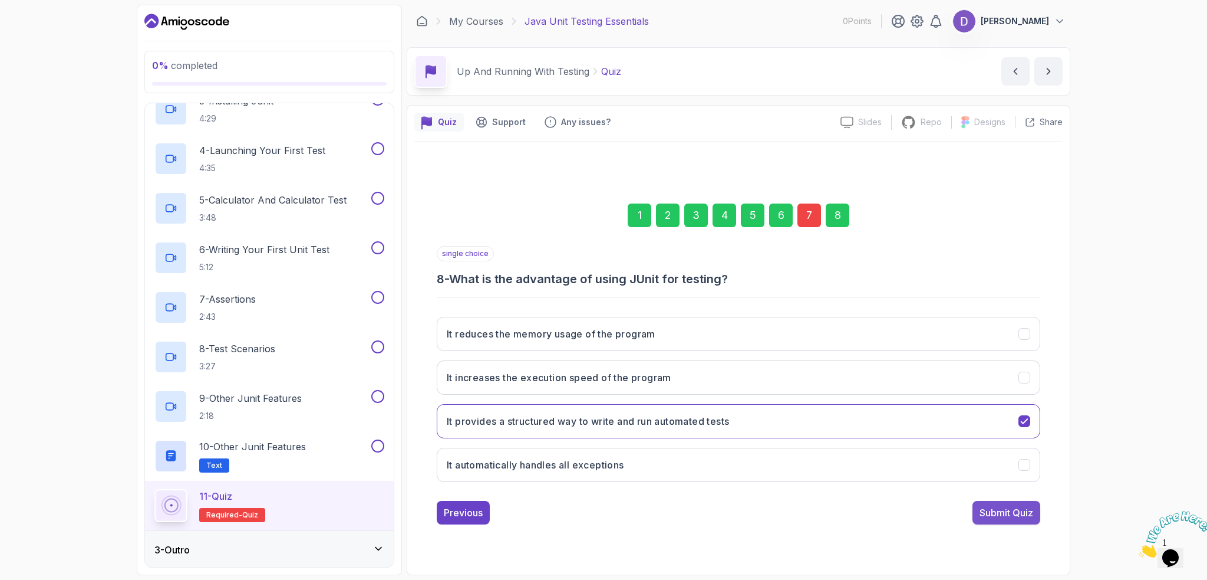
click at [1011, 511] on div "Submit Quiz" at bounding box center [1007, 512] width 54 height 14
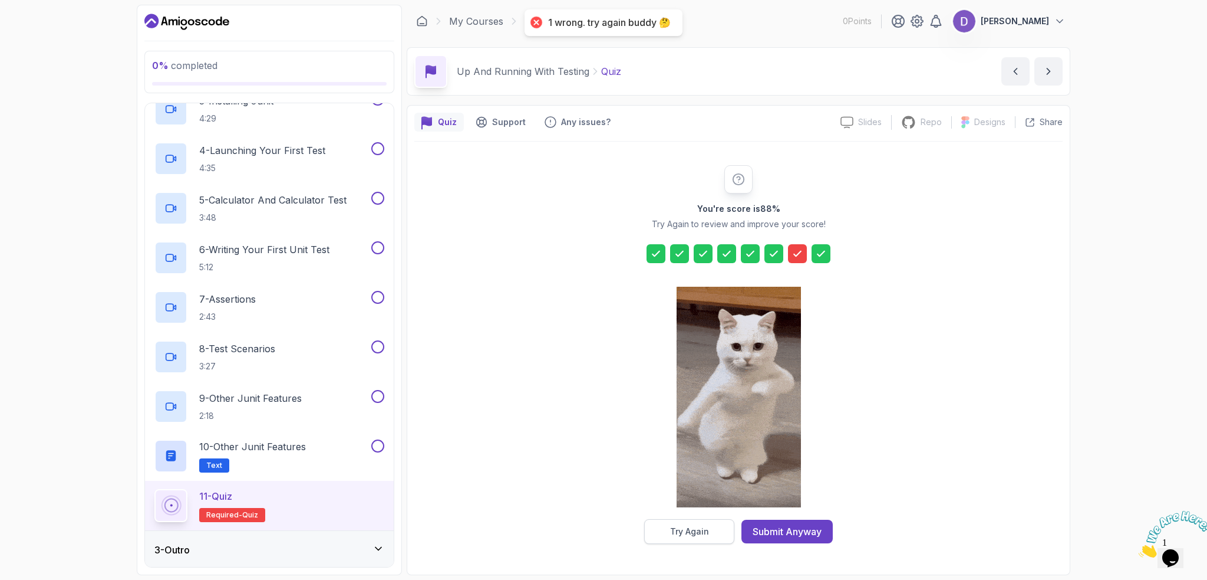
click at [691, 534] on div "Try Again" at bounding box center [689, 531] width 39 height 12
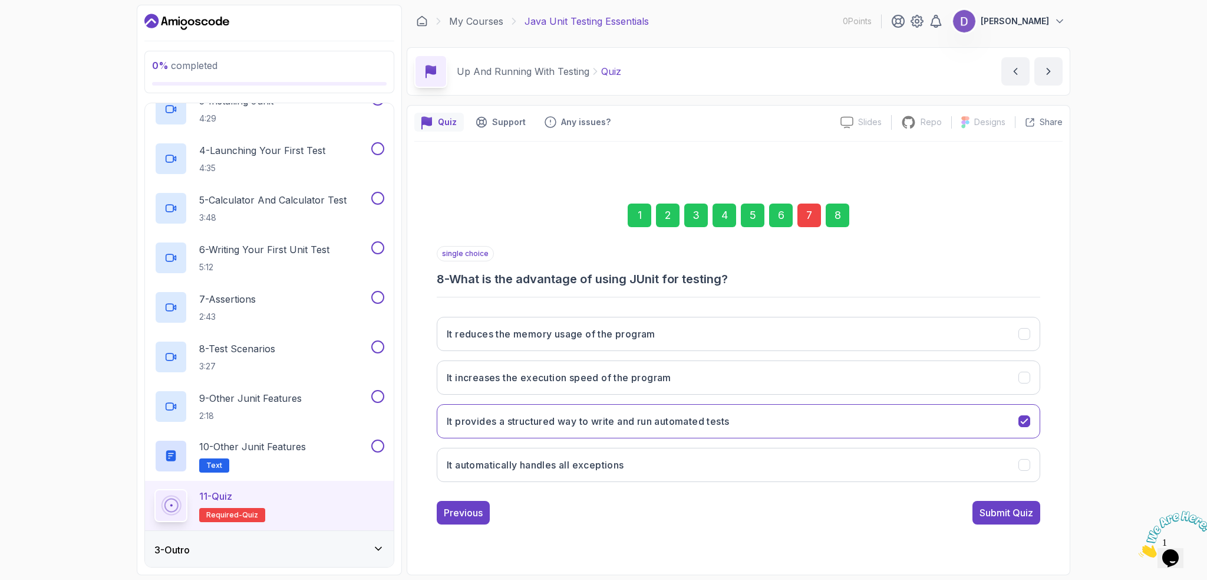
click at [815, 214] on div "7" at bounding box center [810, 215] width 24 height 24
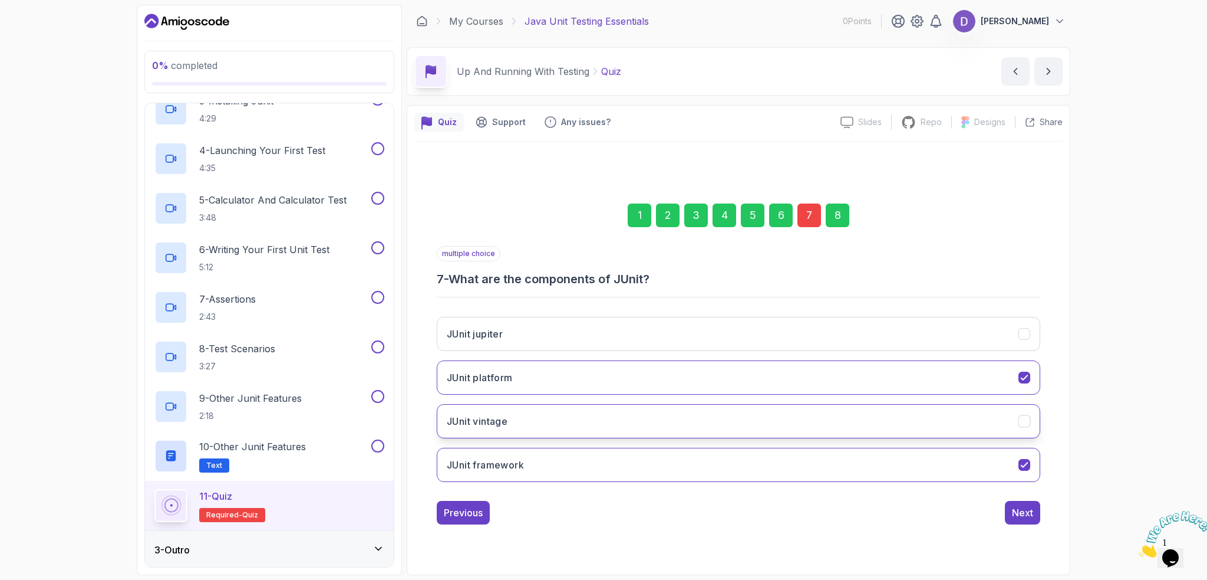
click at [621, 426] on button "JUnit vintage" at bounding box center [739, 421] width 604 height 34
click at [640, 337] on button "JUnit jupiter" at bounding box center [739, 334] width 604 height 34
click at [1019, 507] on div "Next" at bounding box center [1022, 512] width 21 height 14
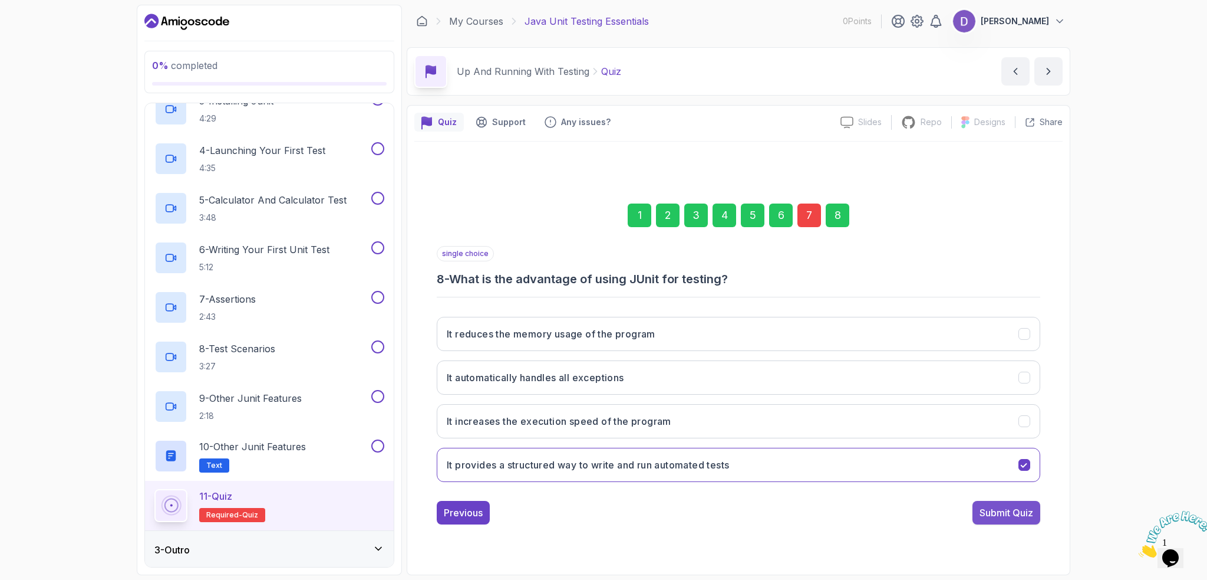
click at [1015, 510] on div "Submit Quiz" at bounding box center [1007, 512] width 54 height 14
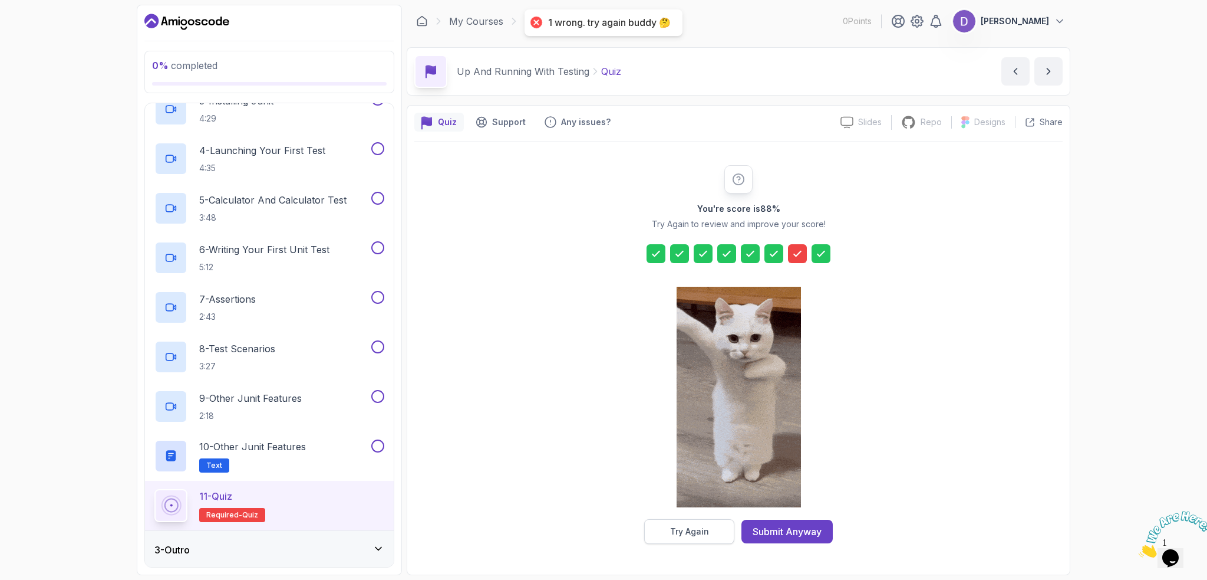
click at [693, 537] on button "Try Again" at bounding box center [689, 531] width 90 height 25
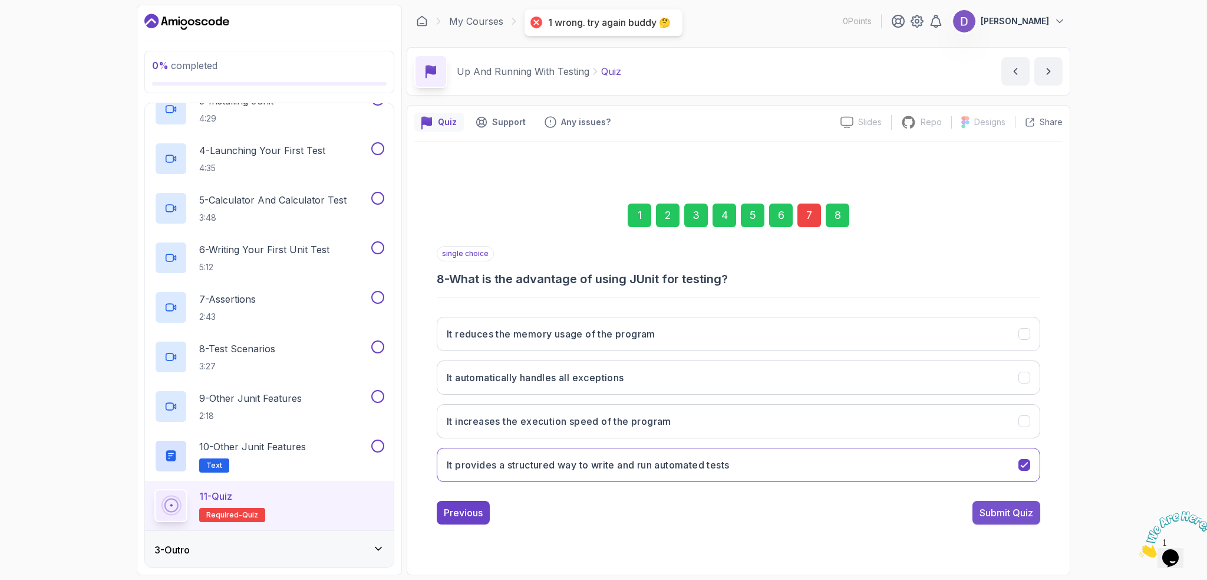
click at [1023, 517] on div "Submit Quiz" at bounding box center [1007, 512] width 54 height 14
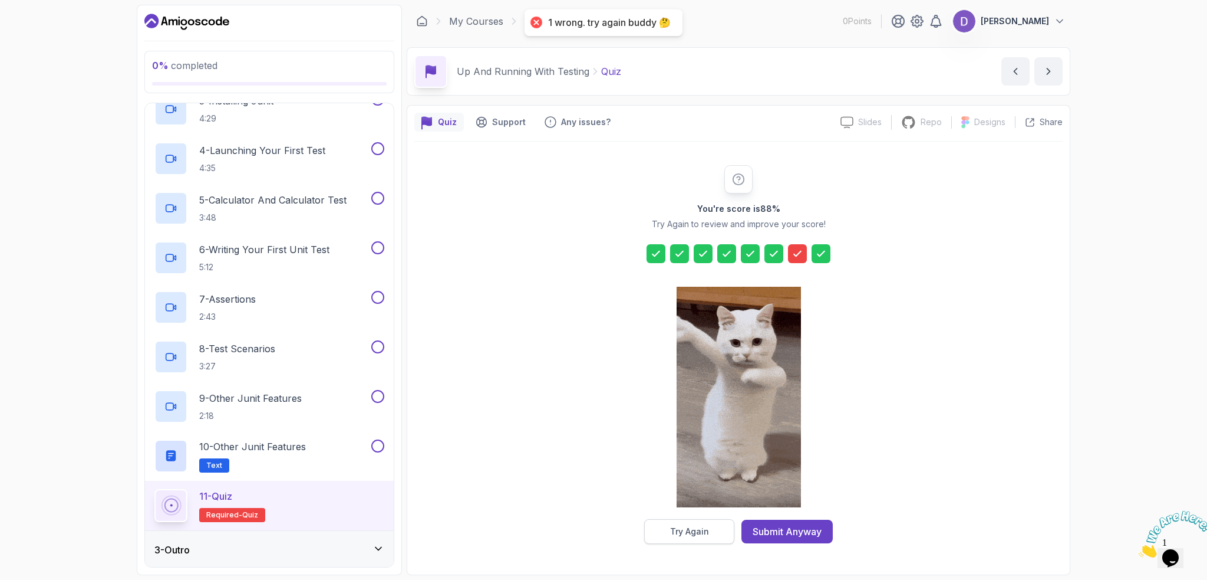
click at [707, 538] on button "Try Again" at bounding box center [689, 531] width 90 height 25
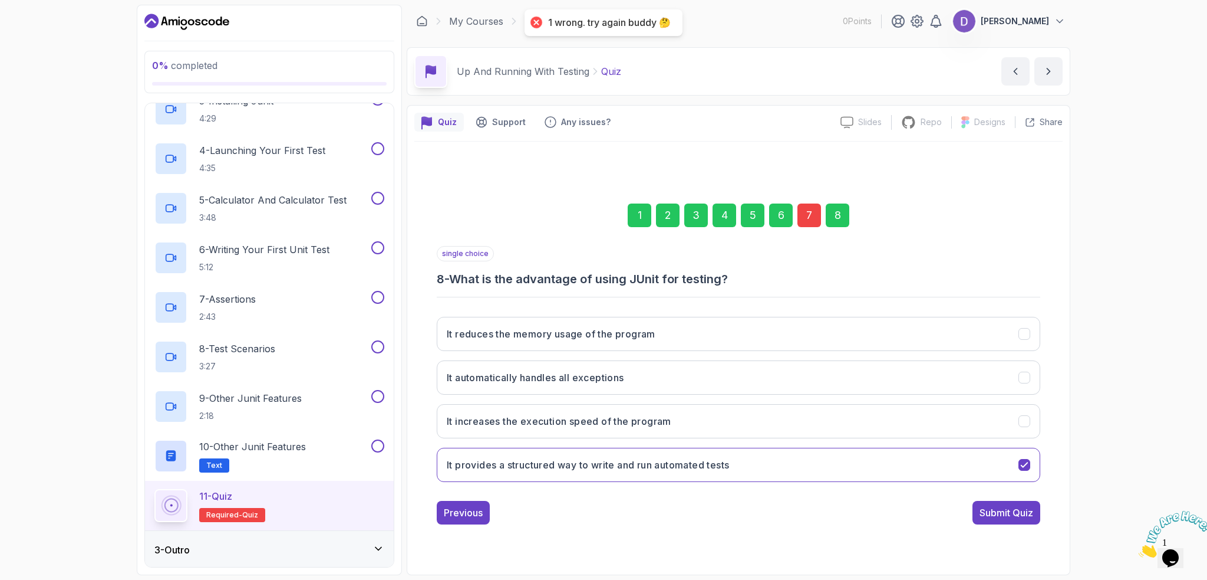
click at [804, 225] on div "7" at bounding box center [810, 215] width 24 height 24
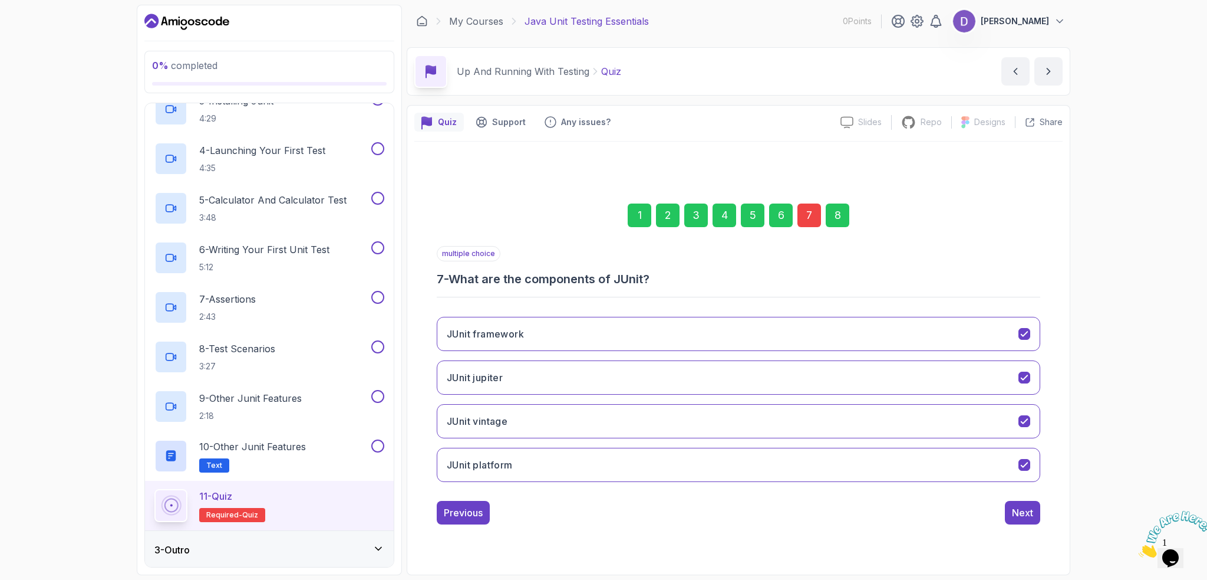
drag, startPoint x: 453, startPoint y: 278, endPoint x: 650, endPoint y: 278, distance: 197.5
click at [650, 278] on h3 "7 - What are the components of JUnit?" at bounding box center [739, 279] width 604 height 17
click at [863, 422] on button "JUnit vintage" at bounding box center [739, 421] width 604 height 34
click at [1016, 509] on div "Next" at bounding box center [1022, 512] width 21 height 14
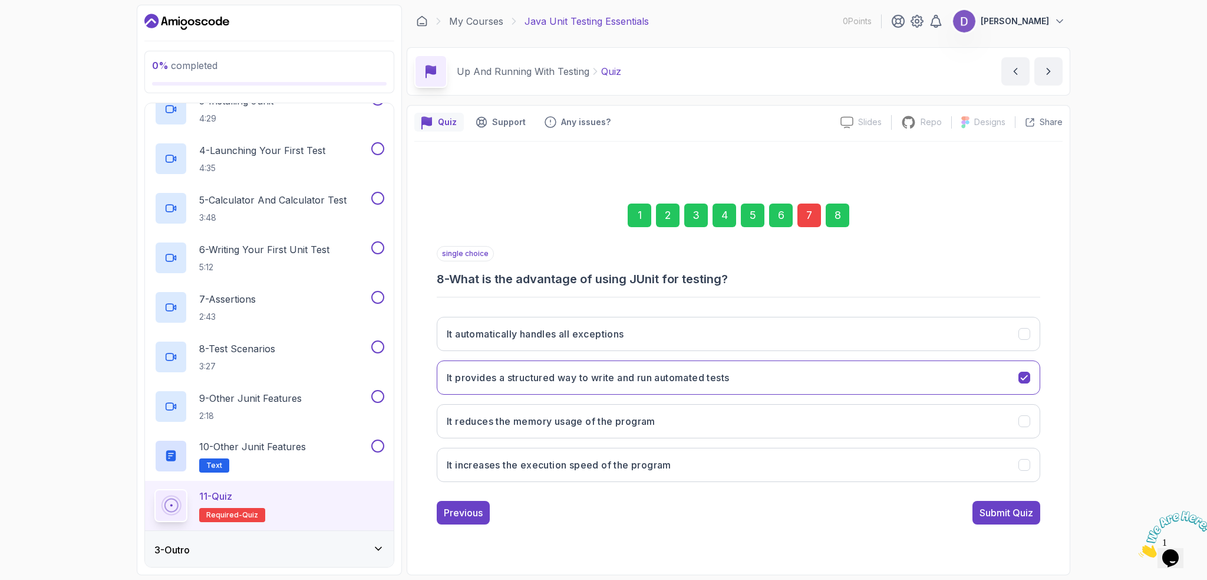
click at [1026, 509] on div "Submit Quiz" at bounding box center [1007, 512] width 54 height 14
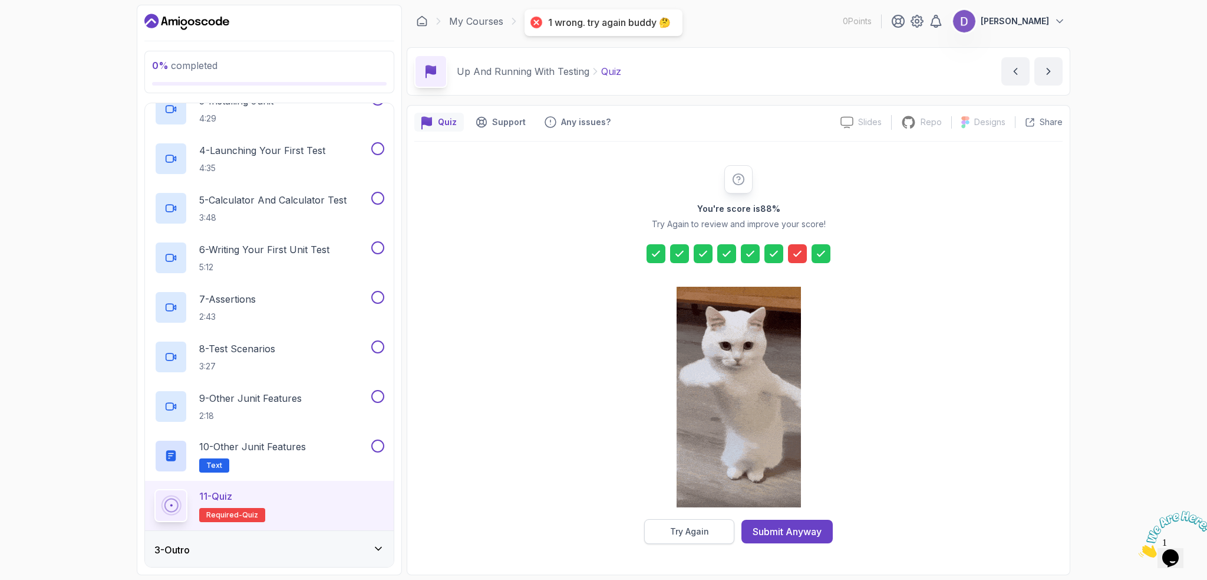
click at [687, 534] on div "Try Again" at bounding box center [689, 531] width 39 height 12
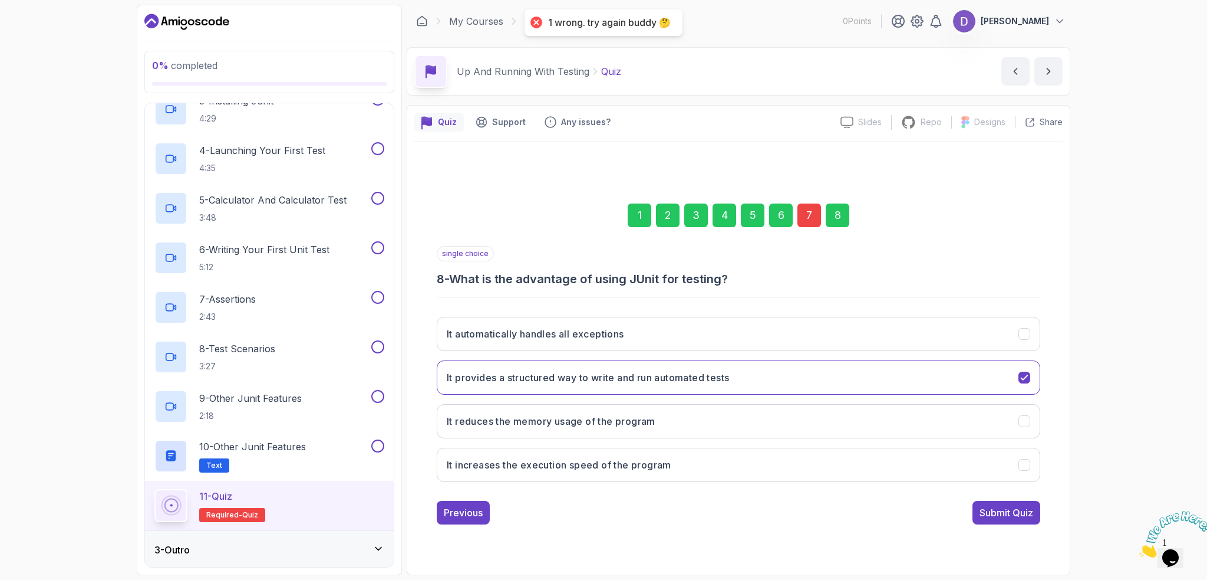
click at [809, 219] on div "7" at bounding box center [810, 215] width 24 height 24
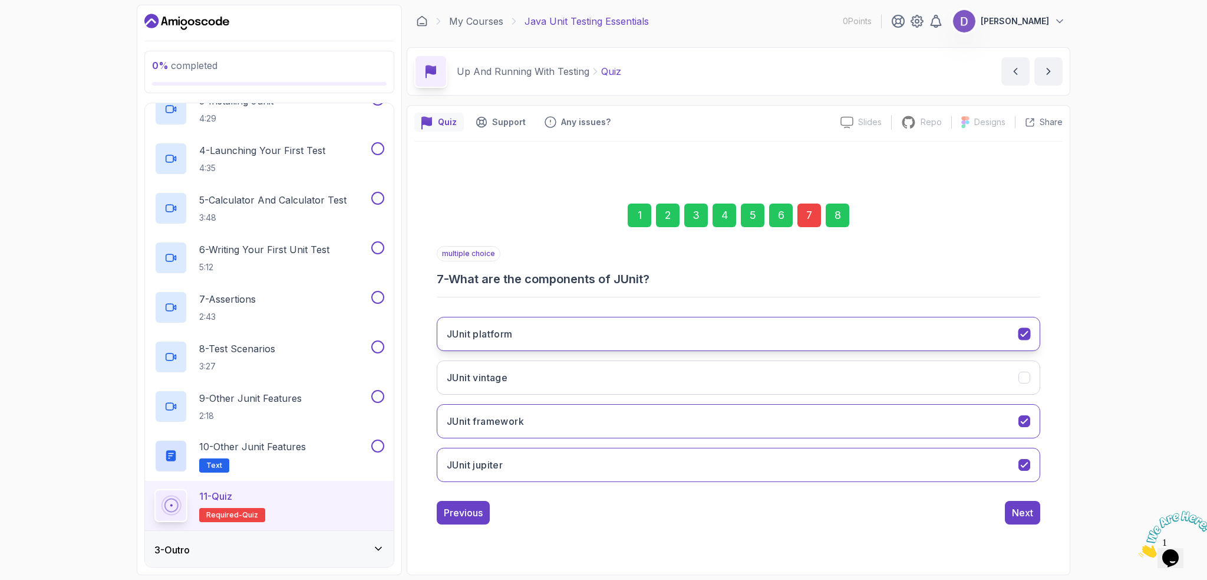
click at [572, 344] on button "JUnit platform" at bounding box center [739, 334] width 604 height 34
click at [845, 219] on div "8" at bounding box center [838, 215] width 24 height 24
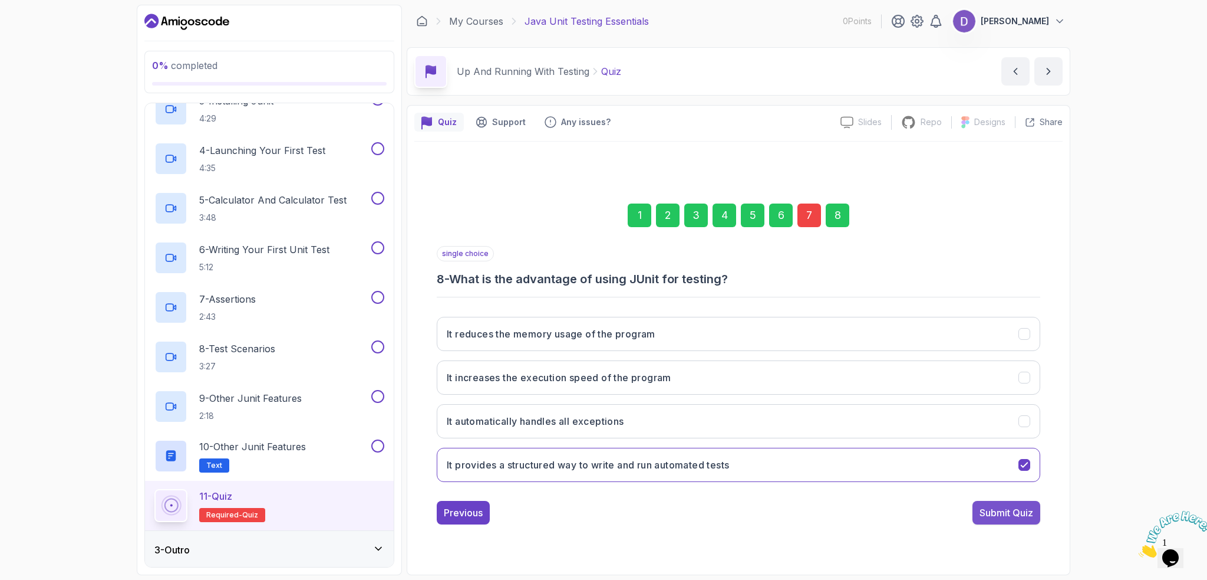
click at [1000, 509] on div "Submit Quiz" at bounding box center [1007, 512] width 54 height 14
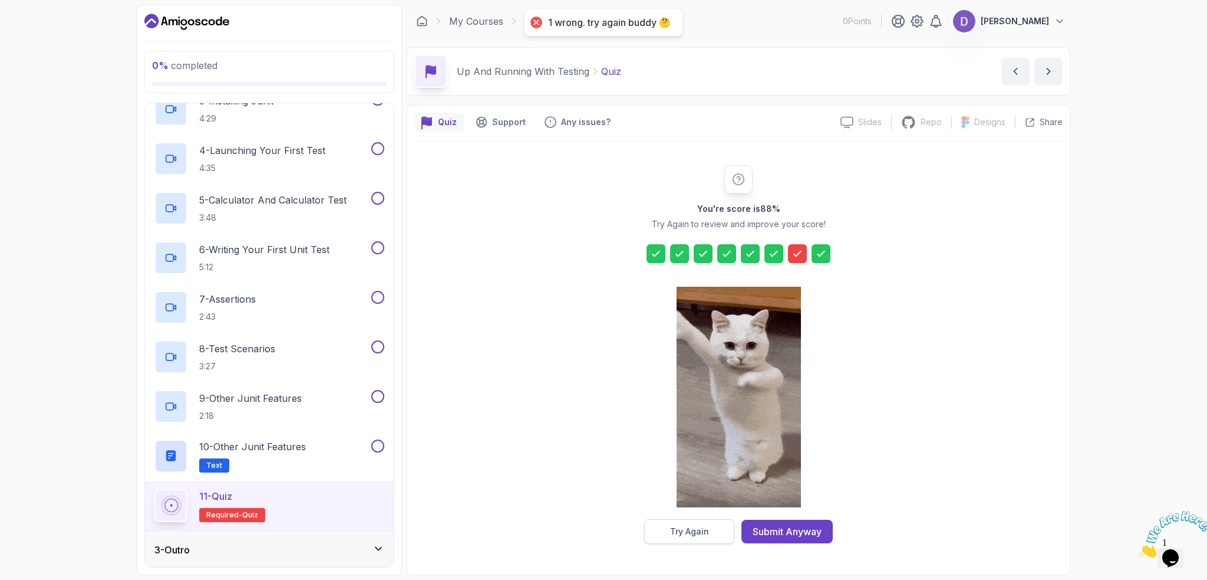
click at [706, 537] on button "Try Again" at bounding box center [689, 531] width 90 height 25
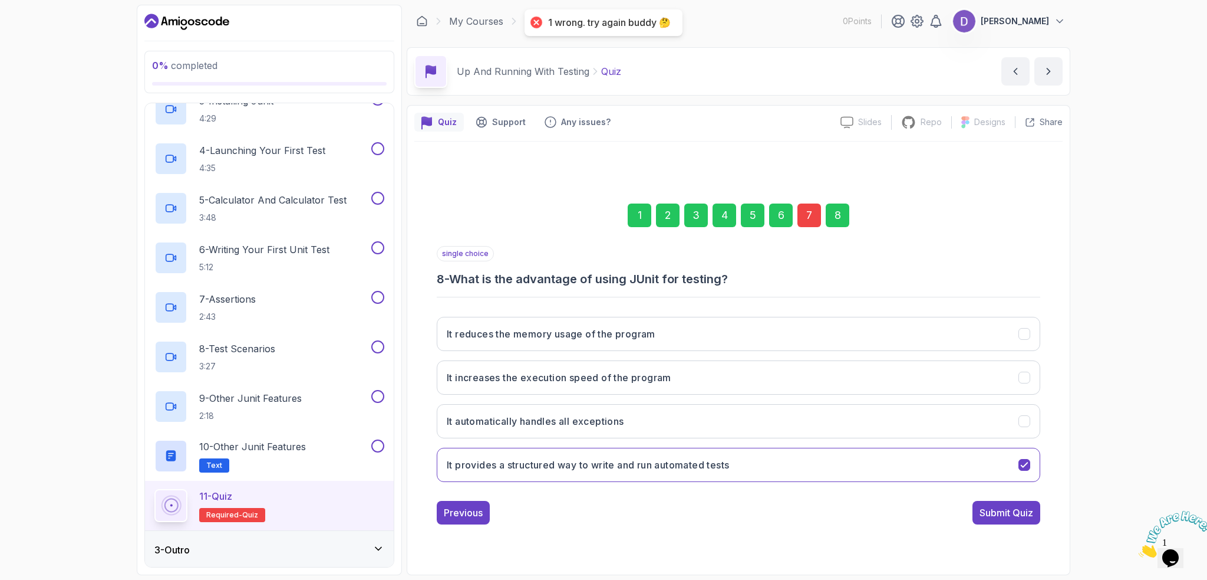
click at [809, 215] on div "7" at bounding box center [810, 215] width 24 height 24
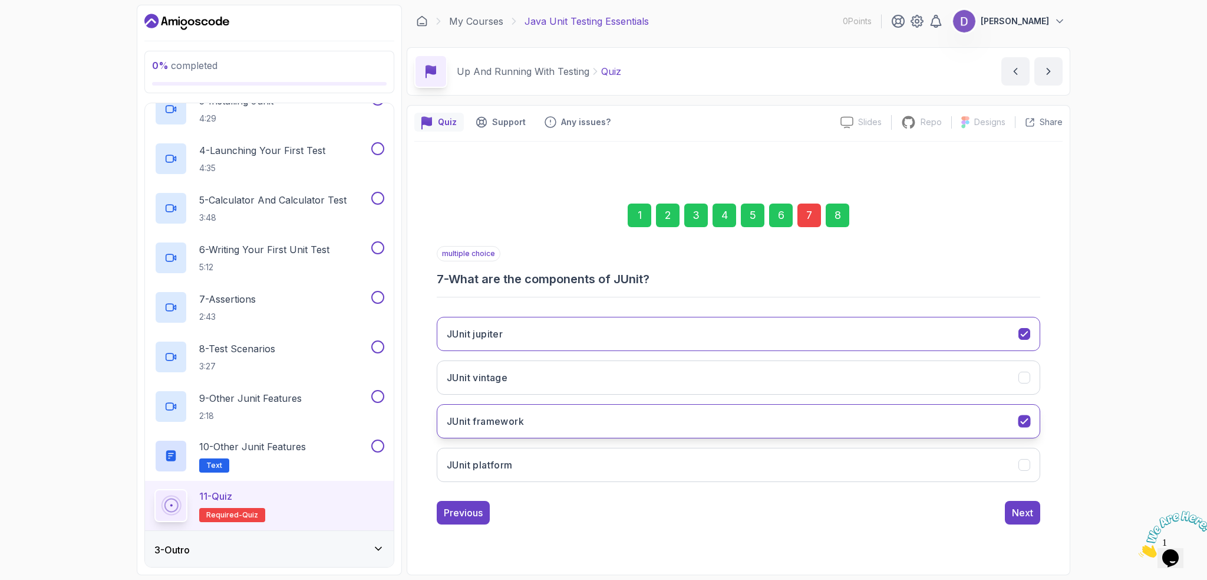
click at [575, 426] on button "JUnit framework" at bounding box center [739, 421] width 604 height 34
click at [1016, 513] on div "Next" at bounding box center [1022, 512] width 21 height 14
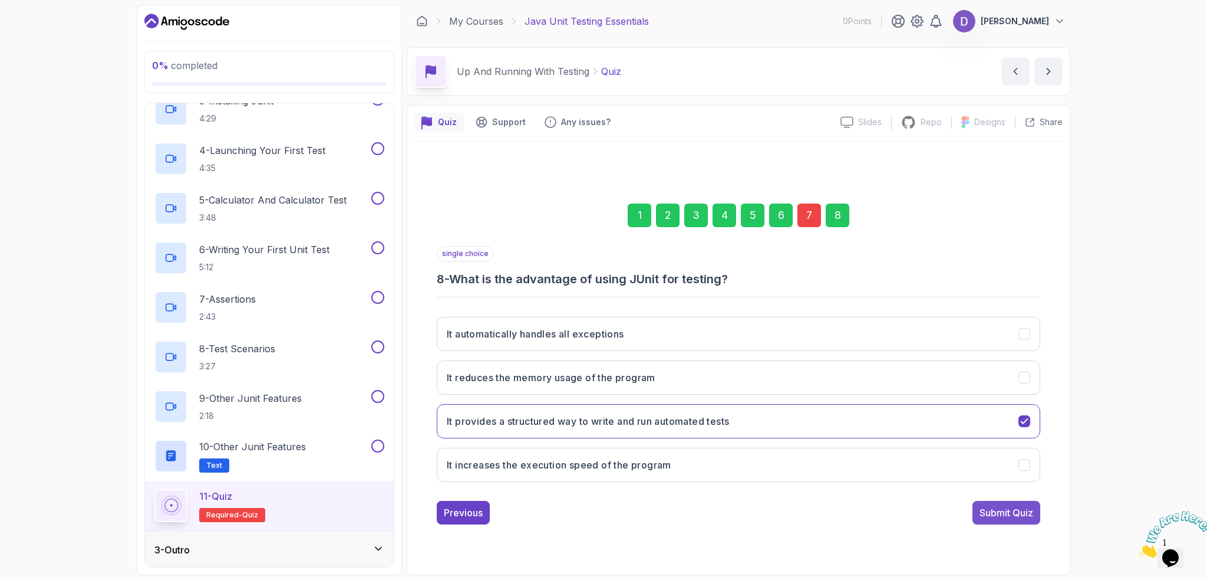
click at [1003, 516] on div "Submit Quiz" at bounding box center [1007, 512] width 54 height 14
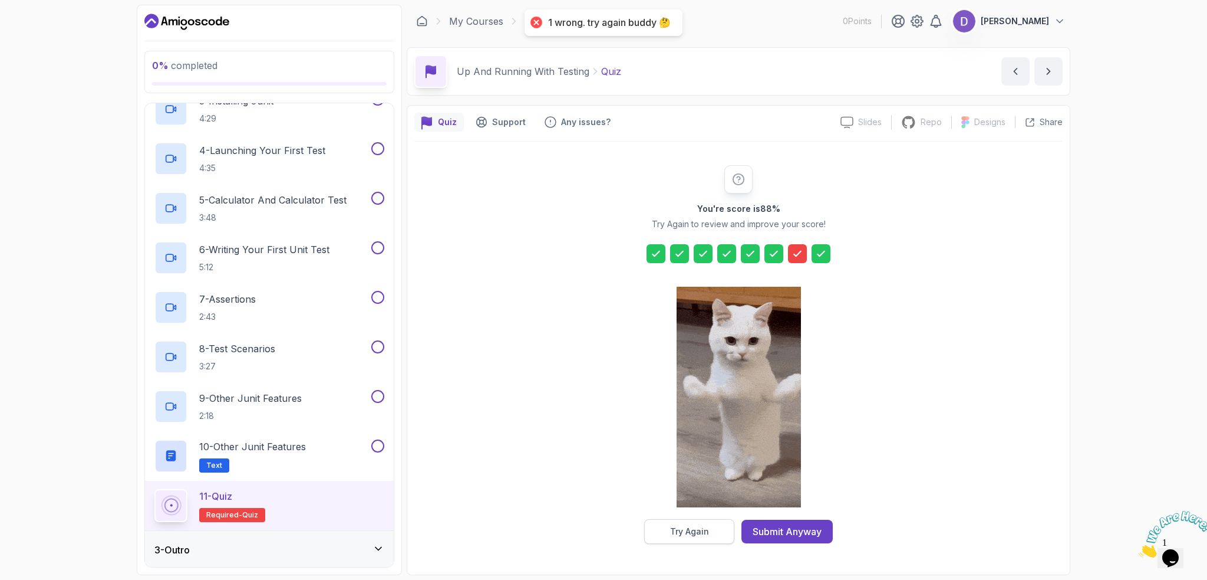
click at [674, 523] on button "Try Again" at bounding box center [689, 531] width 90 height 25
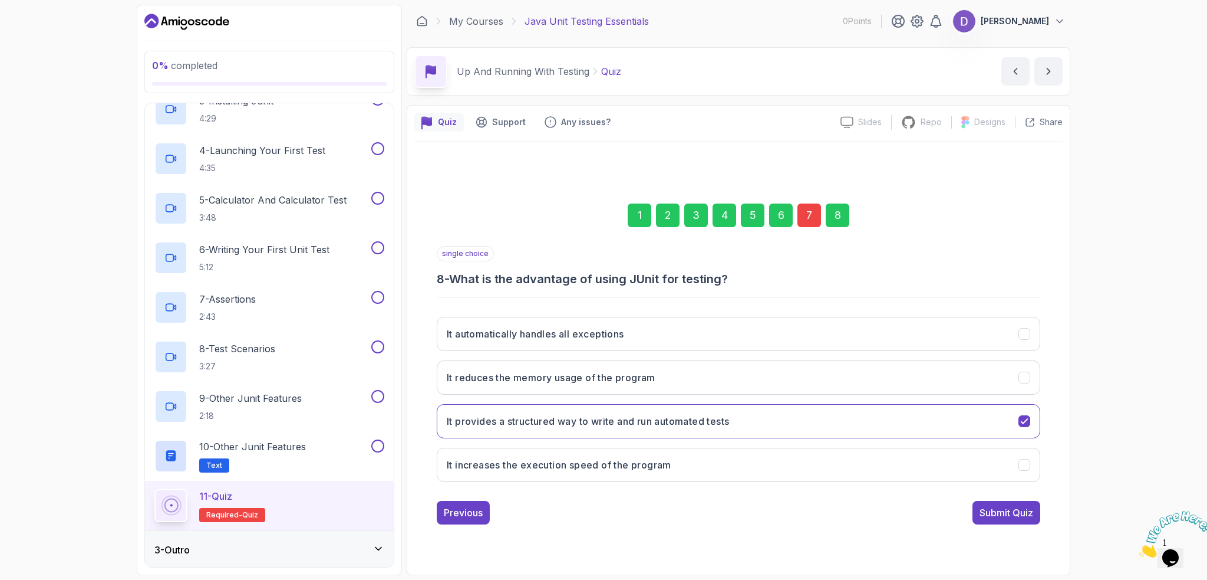
click at [819, 216] on div "7" at bounding box center [810, 215] width 24 height 24
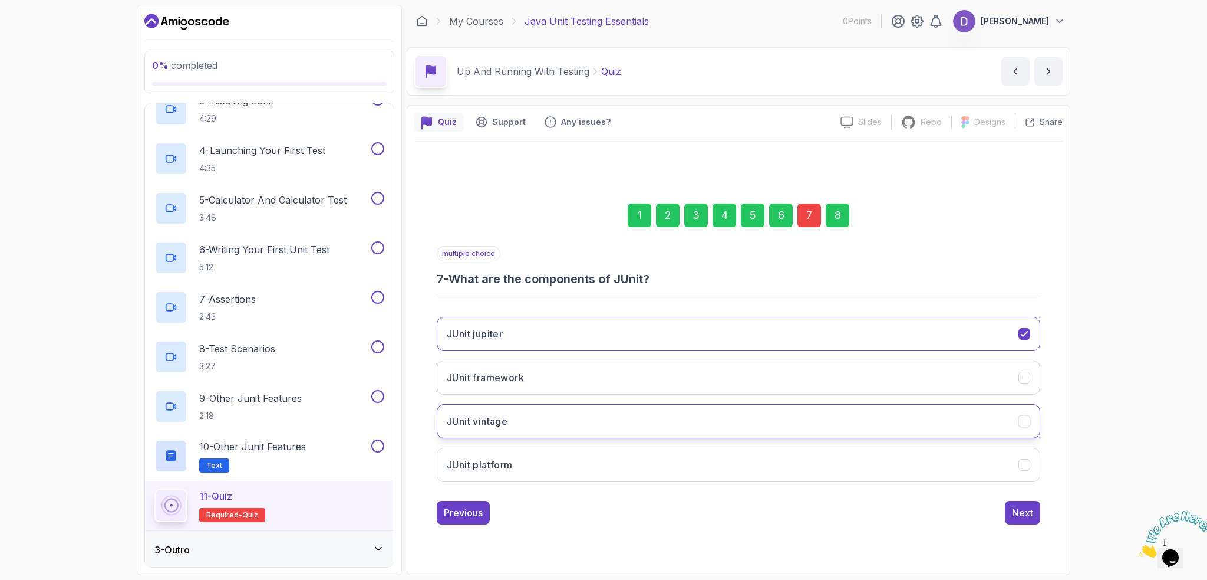
click at [551, 422] on button "JUnit vintage" at bounding box center [739, 421] width 604 height 34
click at [1033, 513] on div "Next" at bounding box center [1022, 512] width 21 height 14
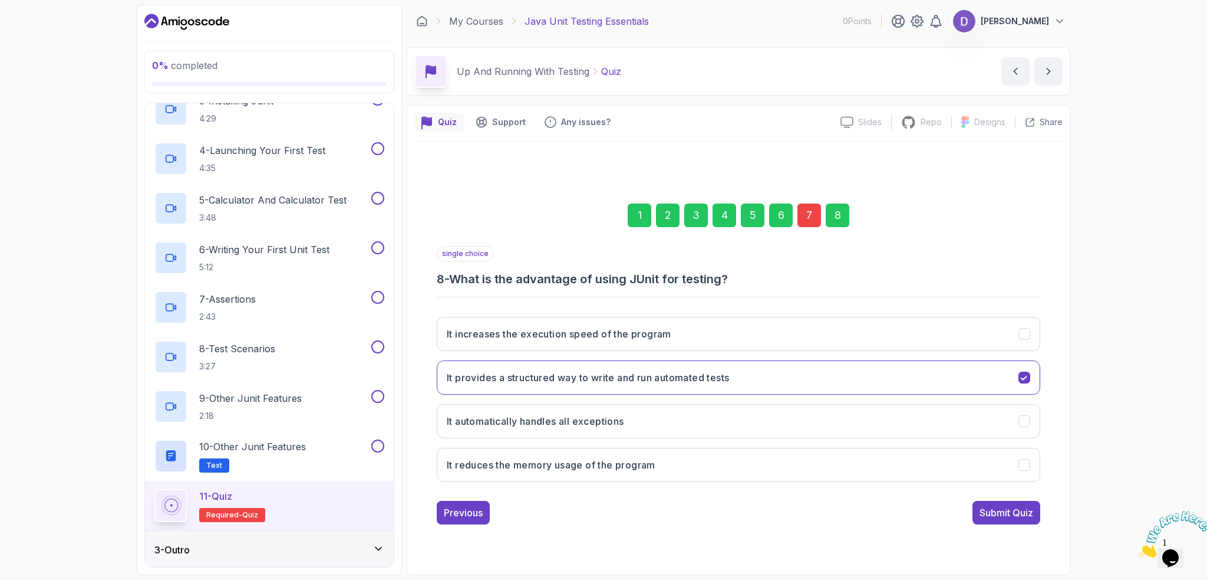
click at [1026, 515] on div "Submit Quiz" at bounding box center [1007, 512] width 54 height 14
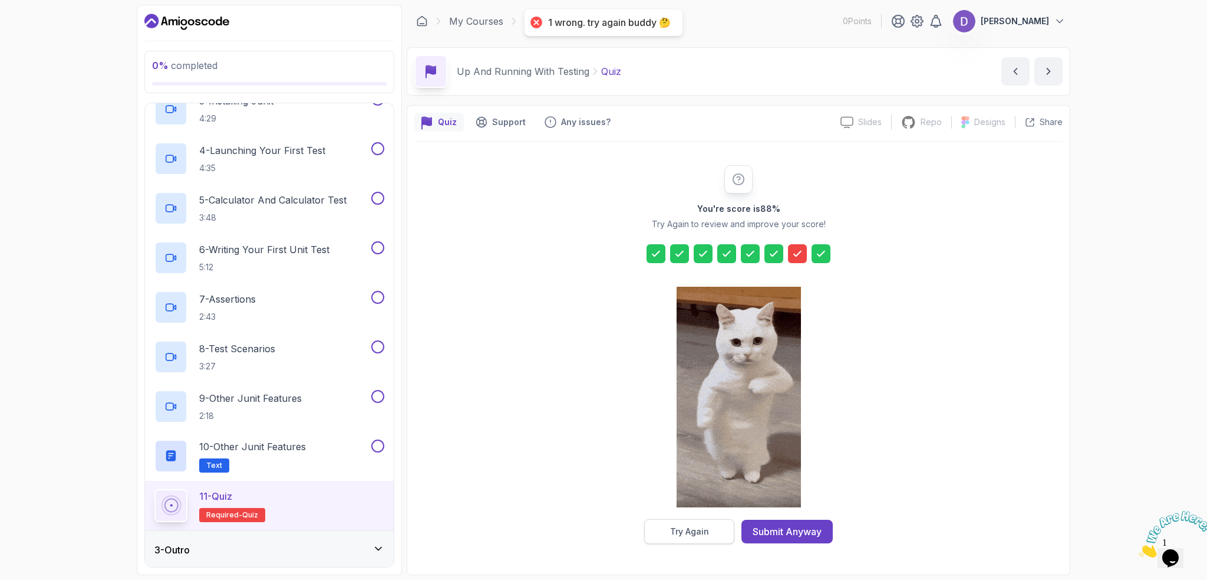
click at [700, 536] on div "Try Again" at bounding box center [689, 531] width 39 height 12
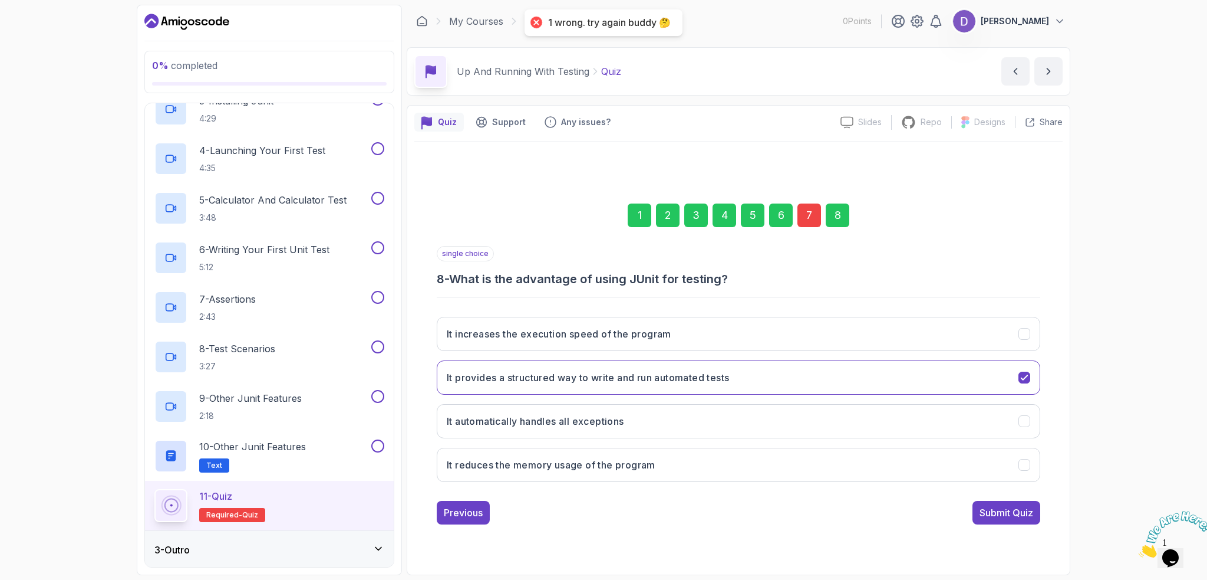
click at [804, 220] on div "7" at bounding box center [810, 215] width 24 height 24
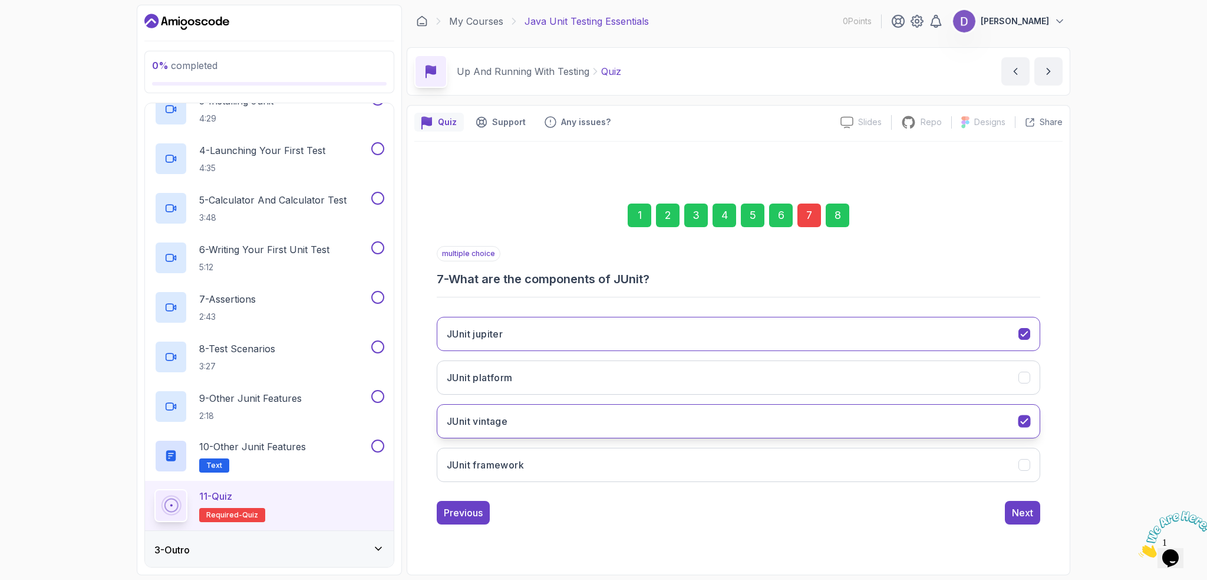
click at [540, 420] on button "JUnit vintage" at bounding box center [739, 421] width 604 height 34
click at [536, 475] on button "JUnit framework" at bounding box center [739, 464] width 604 height 34
click at [1019, 511] on div "Next" at bounding box center [1022, 512] width 21 height 14
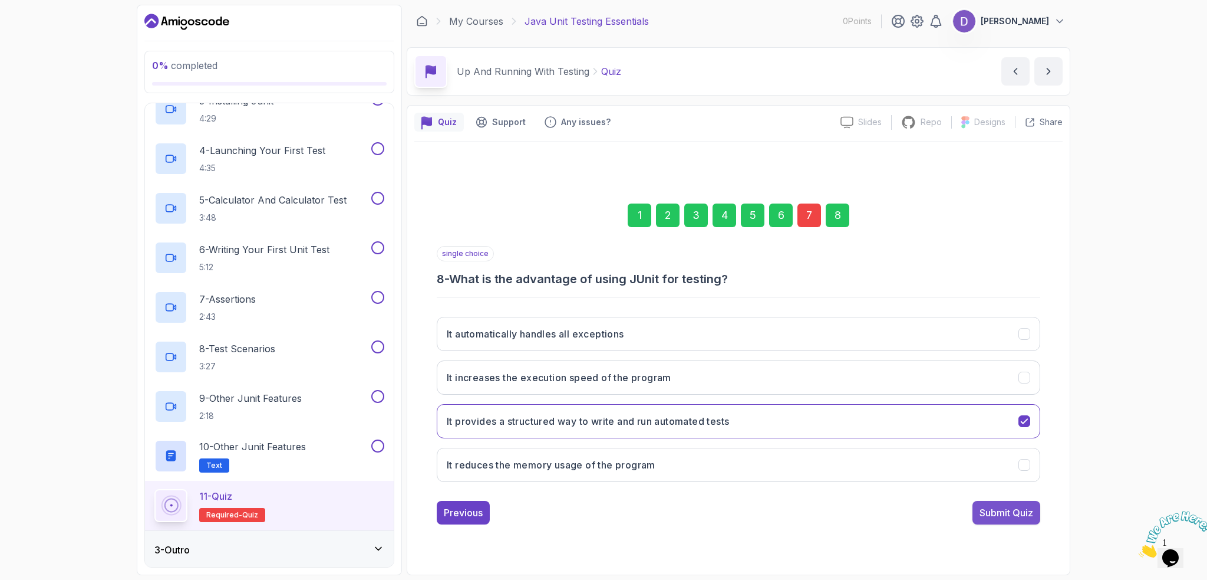
click at [1011, 507] on div "Submit Quiz" at bounding box center [1007, 512] width 54 height 14
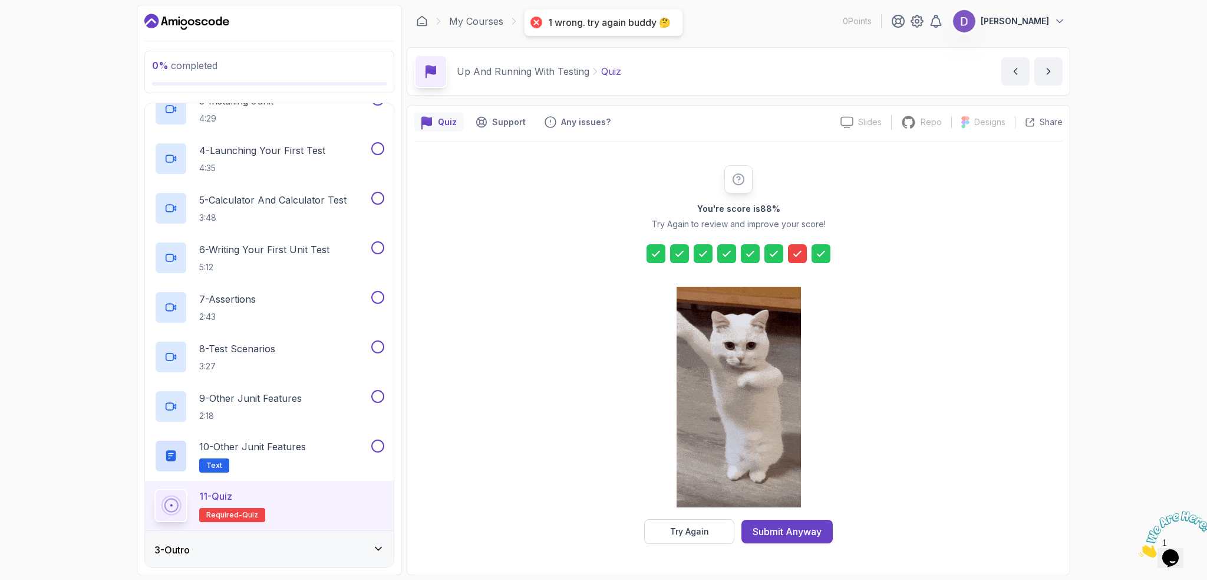
click at [794, 245] on div at bounding box center [797, 253] width 19 height 19
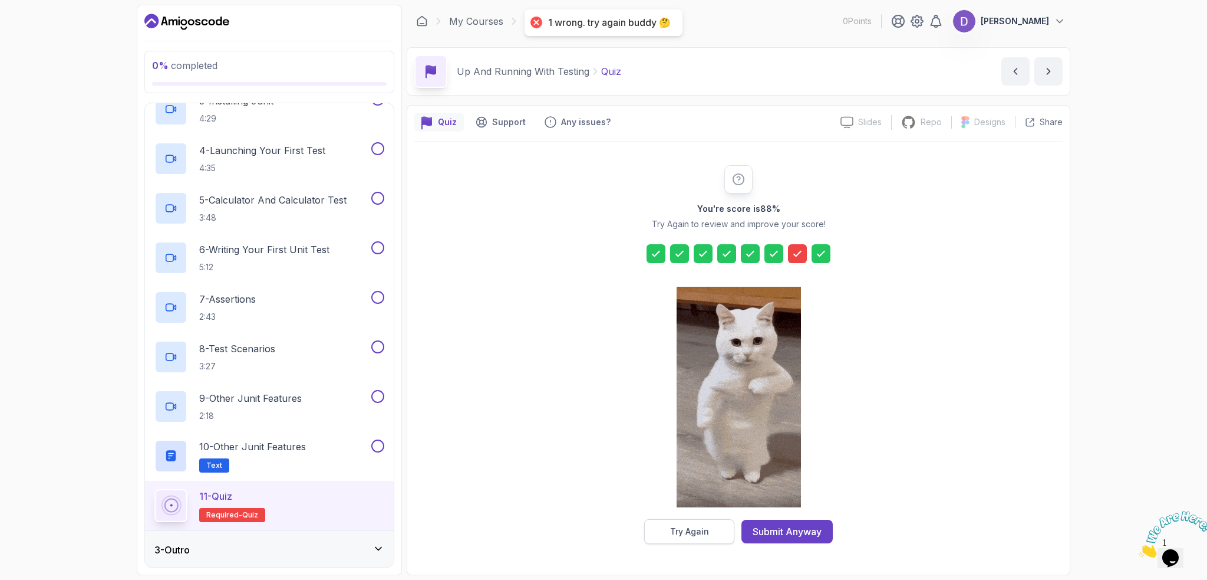
click at [683, 534] on div "Try Again" at bounding box center [689, 531] width 39 height 12
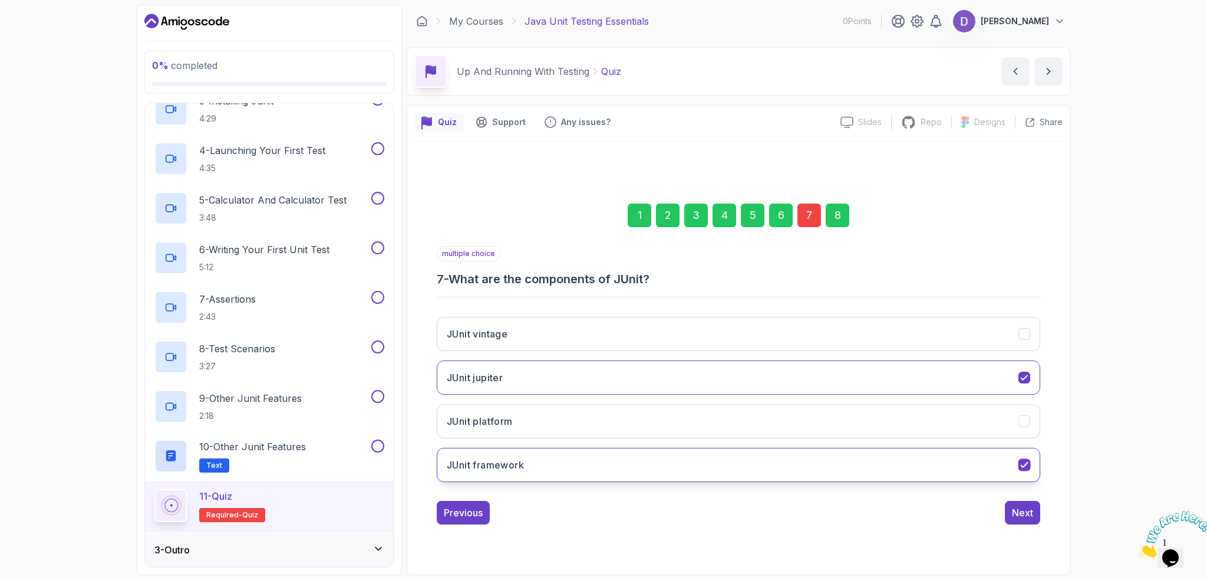
click at [643, 464] on button "JUnit framework" at bounding box center [739, 464] width 604 height 34
click at [639, 413] on button "JUnit platform" at bounding box center [739, 421] width 604 height 34
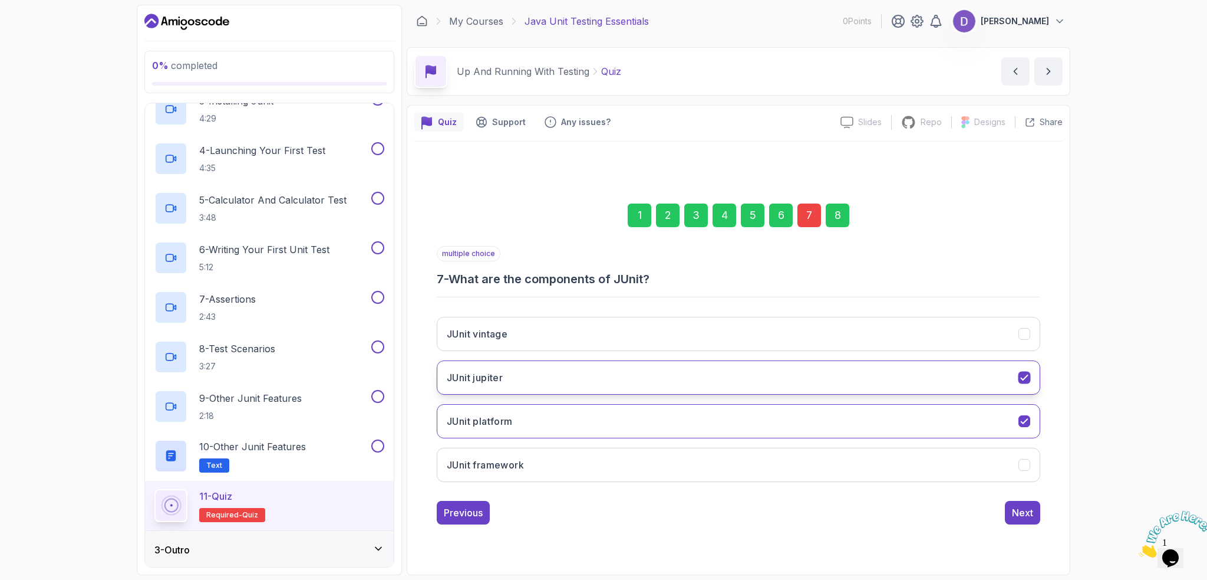
click at [544, 366] on button "JUnit jupiter" at bounding box center [739, 377] width 604 height 34
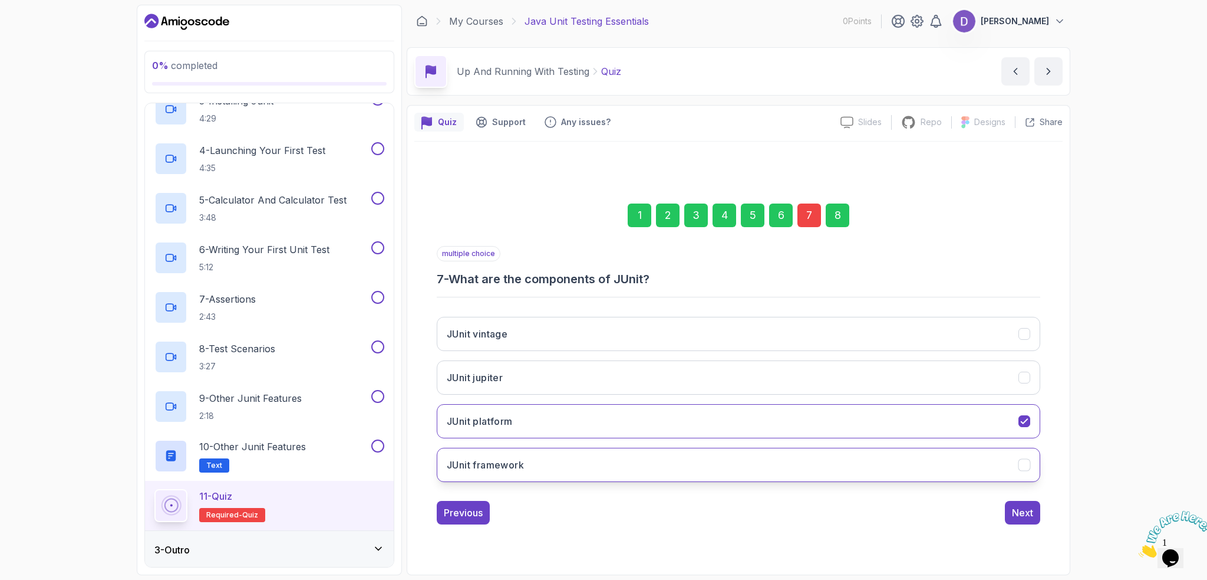
click at [532, 465] on button "JUnit framework" at bounding box center [739, 464] width 604 height 34
click at [1031, 511] on div "Next" at bounding box center [1022, 512] width 21 height 14
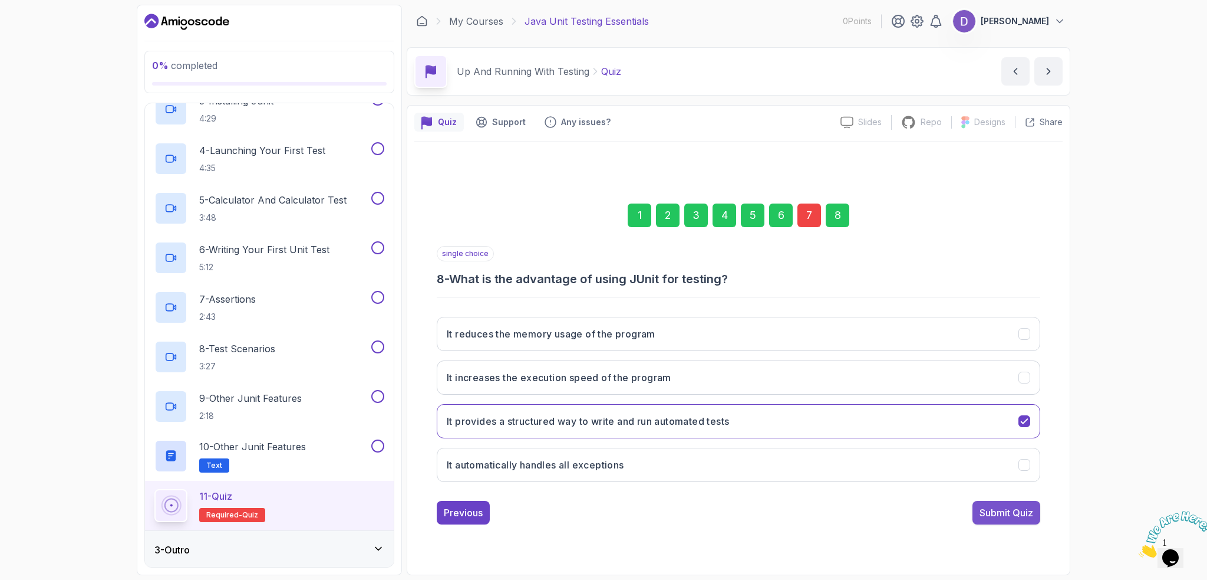
click at [1020, 516] on div "Submit Quiz" at bounding box center [1007, 512] width 54 height 14
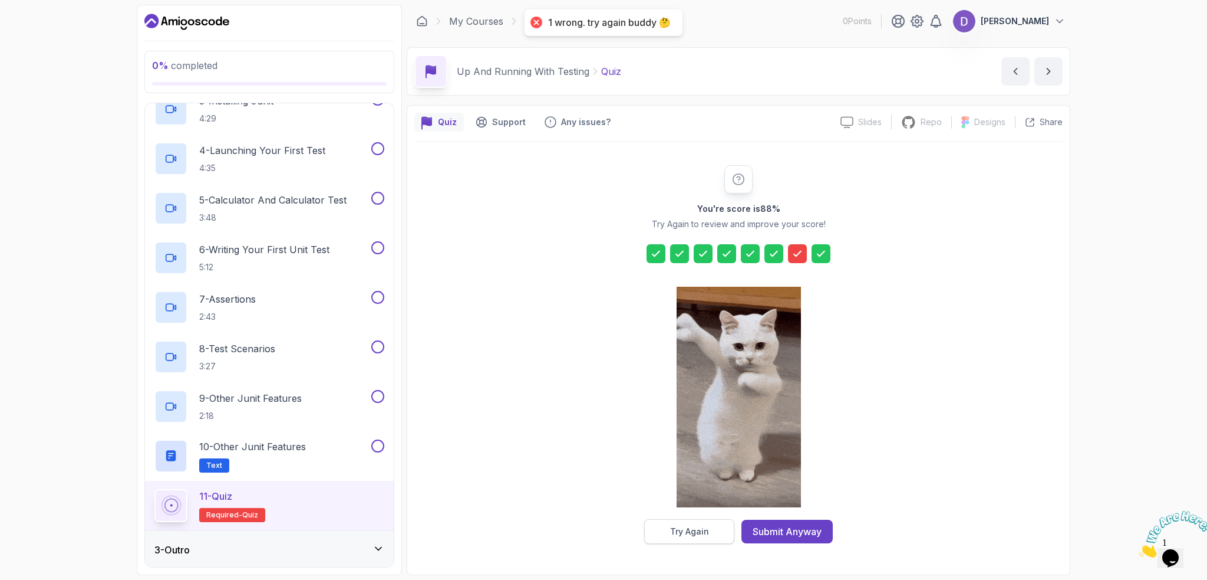
click at [700, 541] on button "Try Again" at bounding box center [689, 531] width 90 height 25
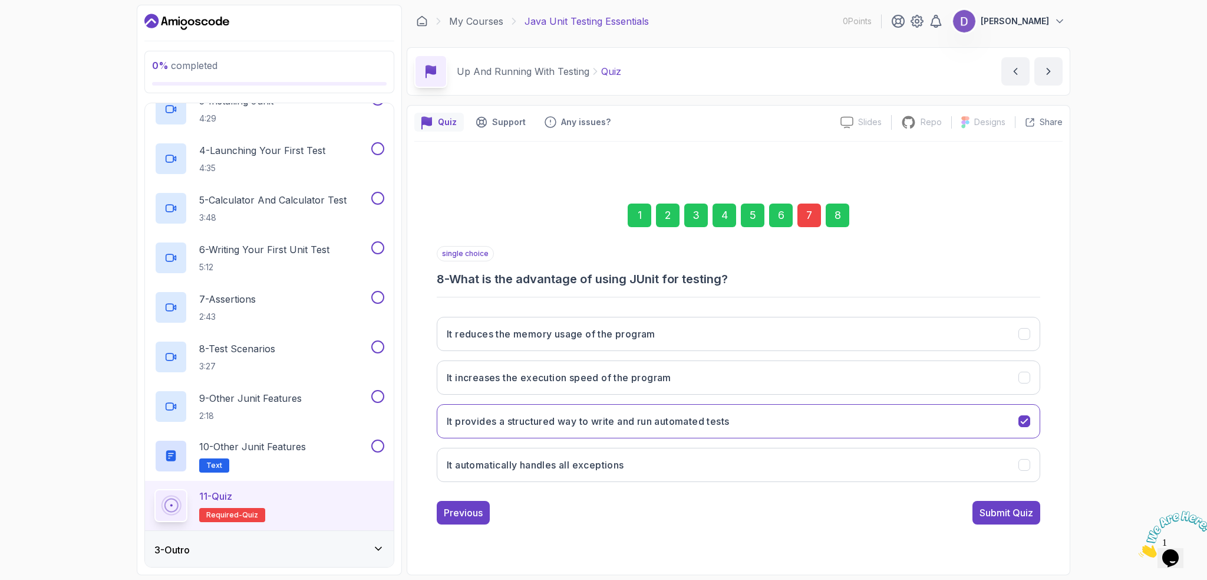
click at [823, 212] on div "1 2 3 4 5 6 7 8" at bounding box center [739, 215] width 604 height 61
click at [819, 215] on div "7" at bounding box center [810, 215] width 24 height 24
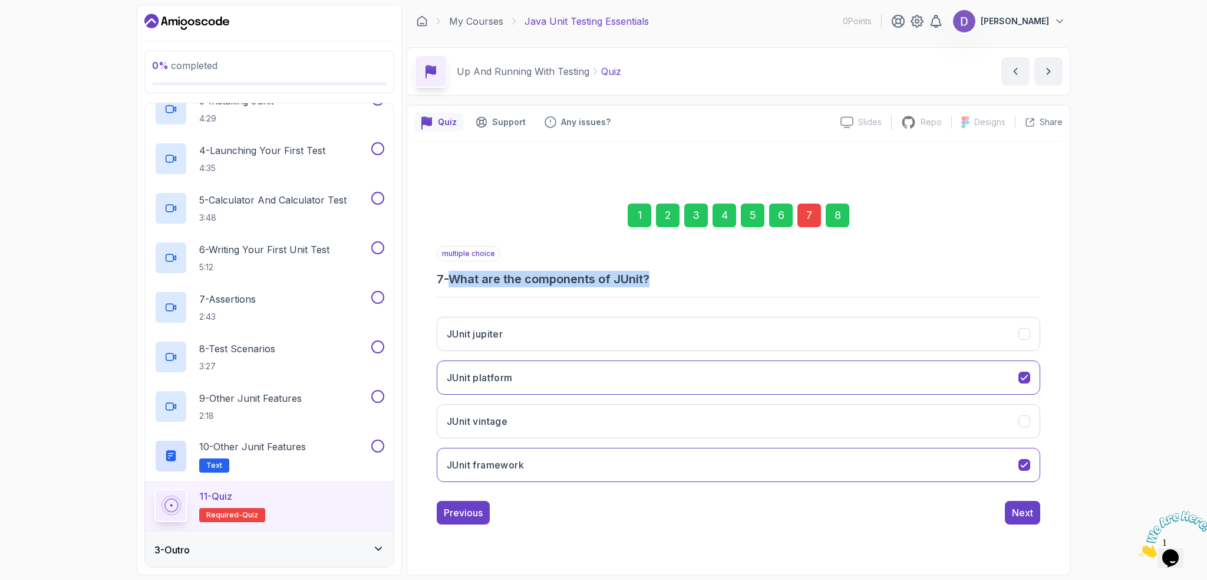
drag, startPoint x: 455, startPoint y: 272, endPoint x: 660, endPoint y: 278, distance: 205.2
click at [660, 278] on h3 "7 - What are the components of JUnit?" at bounding box center [739, 279] width 604 height 17
copy h3 "What are the components of JUnit?"
drag, startPoint x: 515, startPoint y: 332, endPoint x: 831, endPoint y: 223, distance: 334.5
click at [831, 223] on div "1 2 3 4 5 6 7 8 multiple choice 7 - What are the components of JUnit? JUnit jup…" at bounding box center [739, 355] width 604 height 340
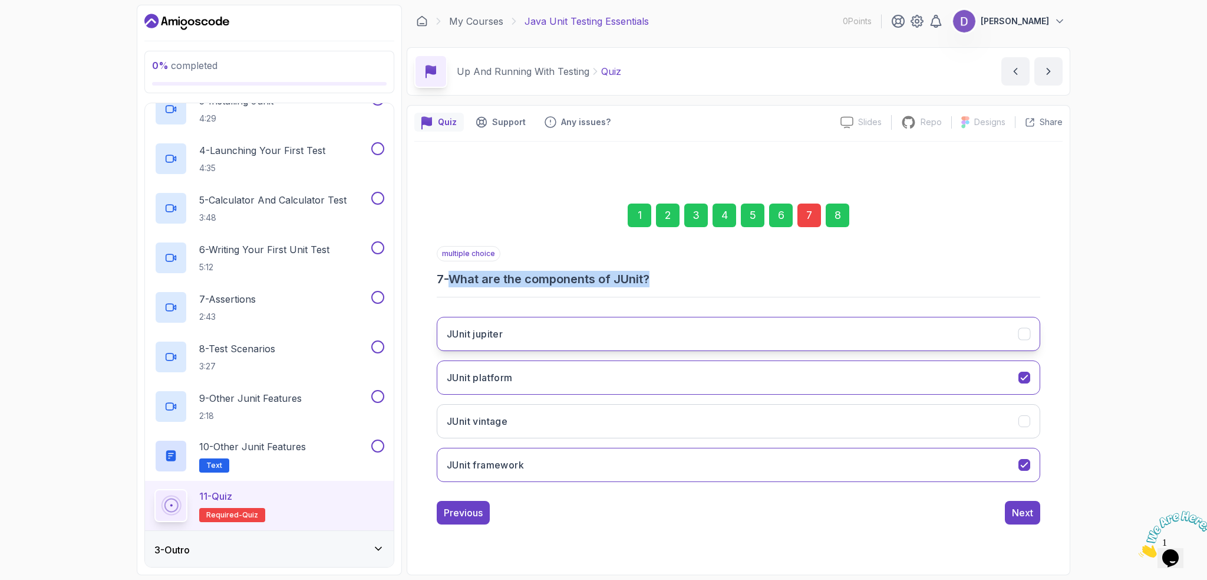
click at [498, 341] on h3 "JUnit jupiter" at bounding box center [475, 334] width 56 height 14
click at [495, 337] on h3 "JUnit jupiter" at bounding box center [475, 334] width 56 height 14
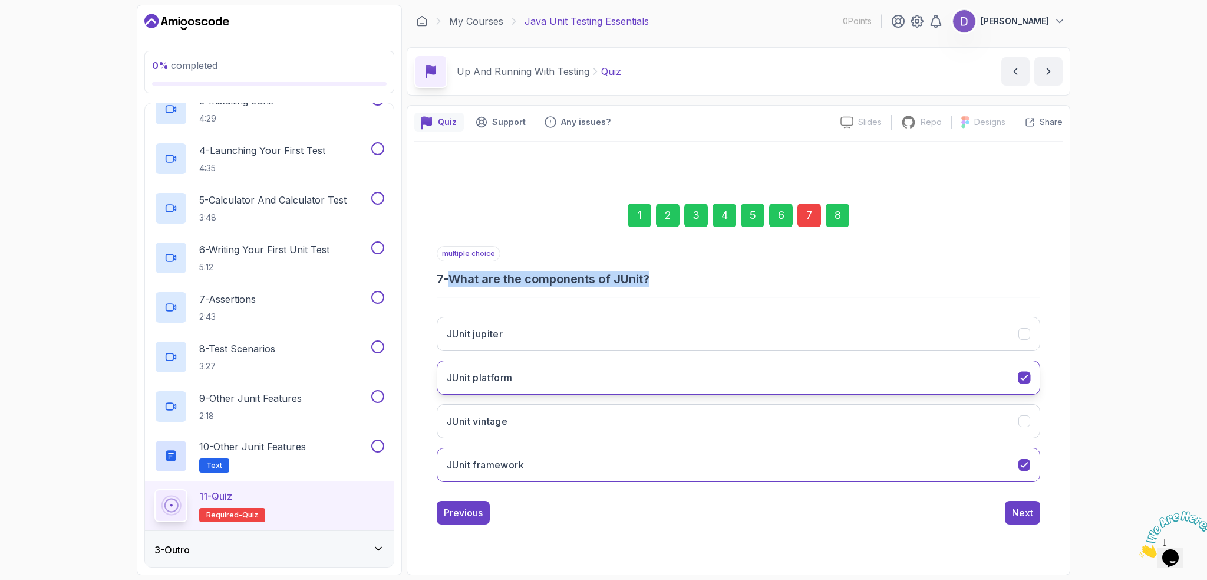
click at [702, 384] on button "JUnit platform" at bounding box center [739, 377] width 604 height 34
click at [736, 469] on button "JUnit framework" at bounding box center [739, 464] width 604 height 34
click at [555, 421] on button "JUnit vintage" at bounding box center [739, 421] width 604 height 34
click at [541, 378] on button "JUnit platform" at bounding box center [739, 377] width 604 height 34
click at [534, 346] on button "JUnit jupiter" at bounding box center [739, 334] width 604 height 34
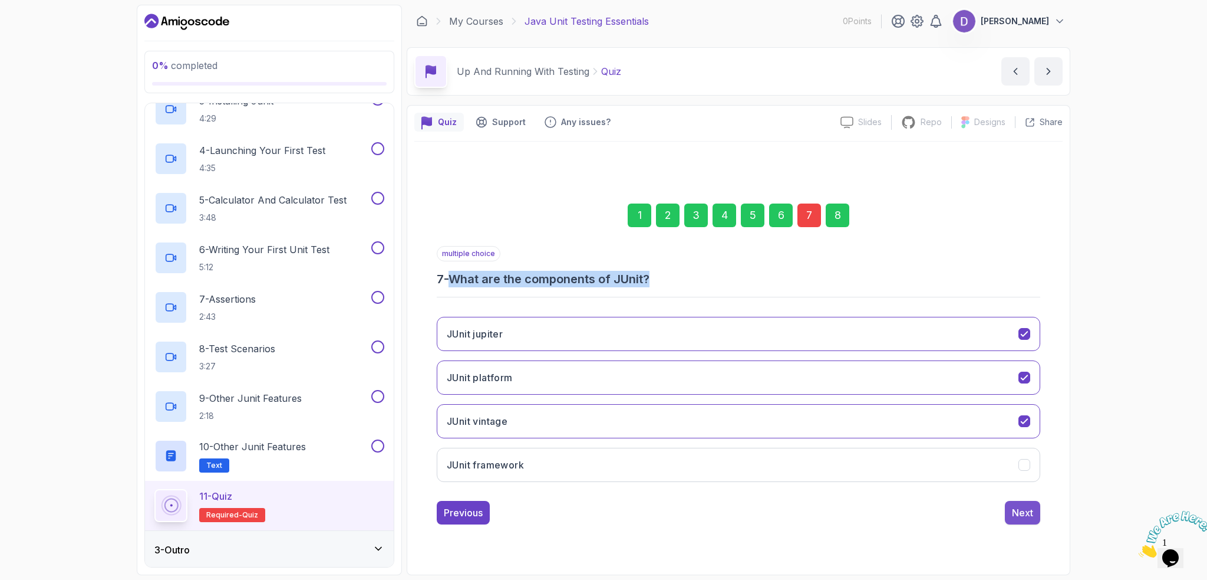
click at [1022, 510] on div "Next" at bounding box center [1022, 512] width 21 height 14
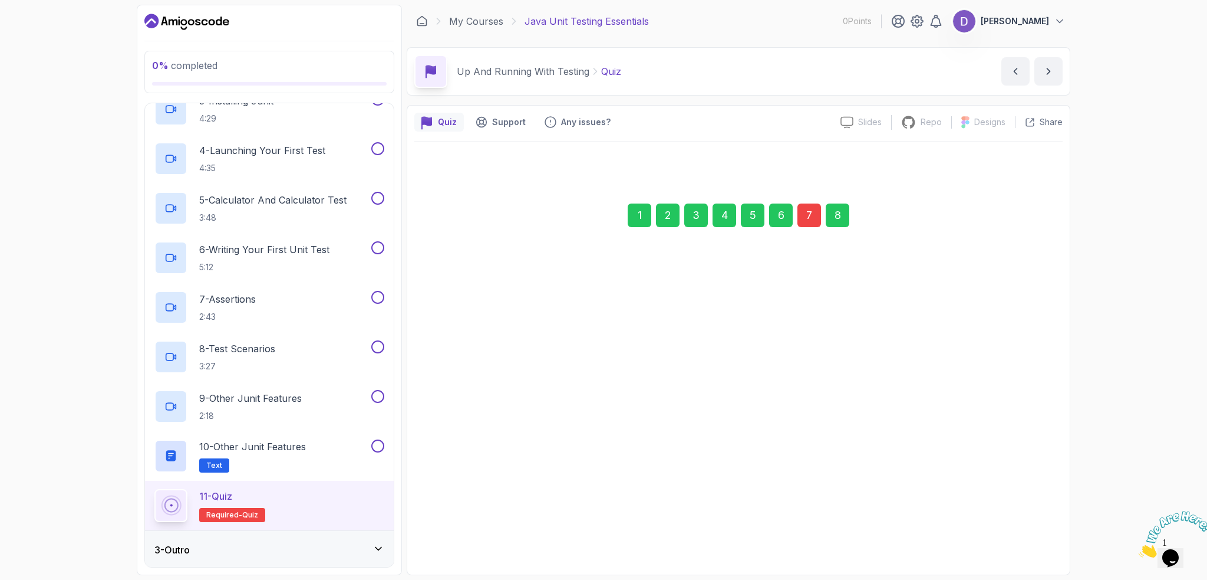
click at [1035, 518] on button "Submit Quiz" at bounding box center [1007, 513] width 68 height 24
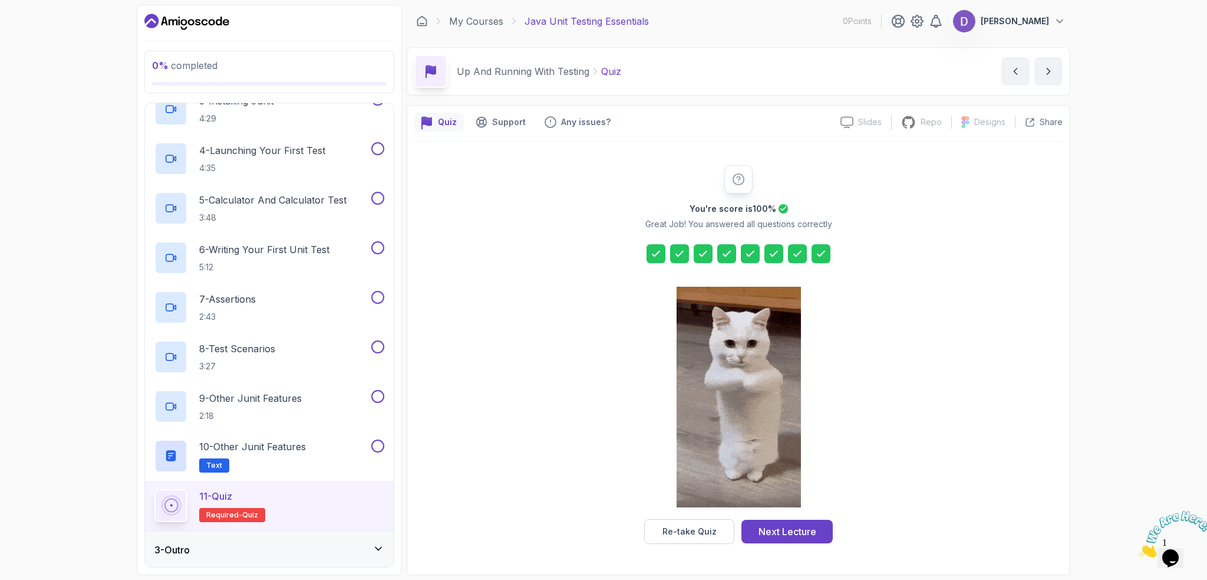
click at [382, 549] on icon at bounding box center [379, 548] width 12 height 12
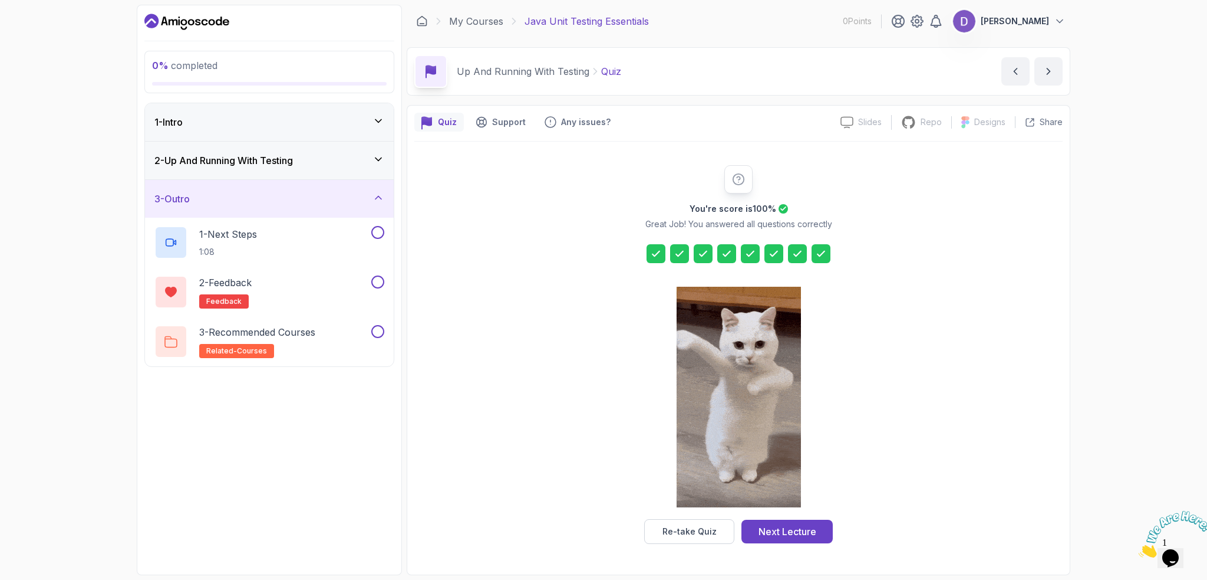
click at [250, 163] on h3 "2 - Up And Running With Testing" at bounding box center [223, 160] width 139 height 14
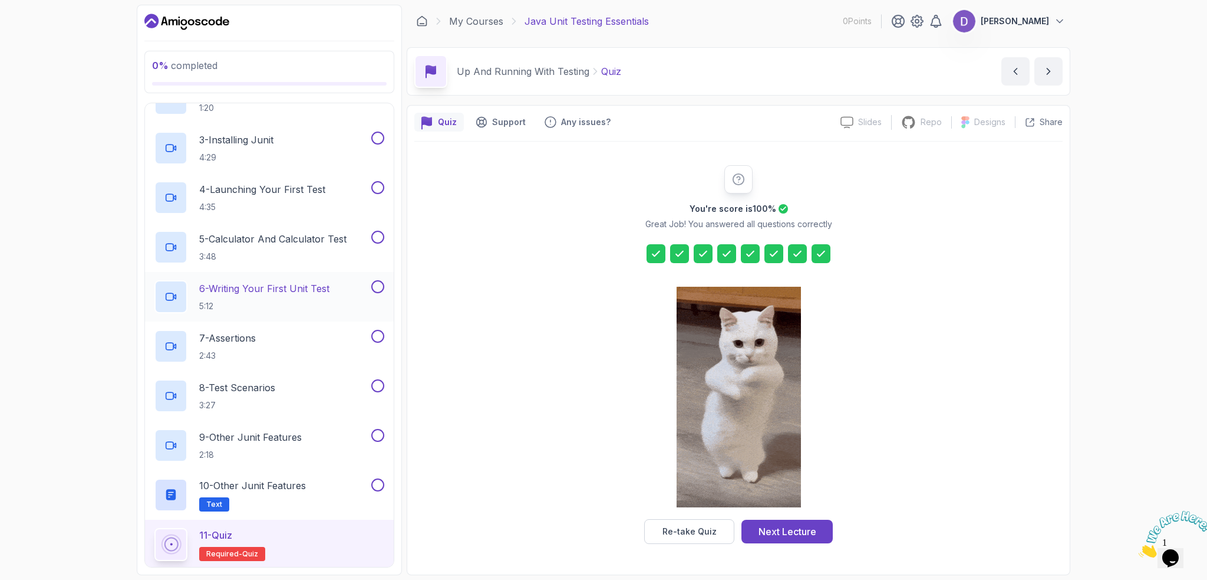
scroll to position [194, 0]
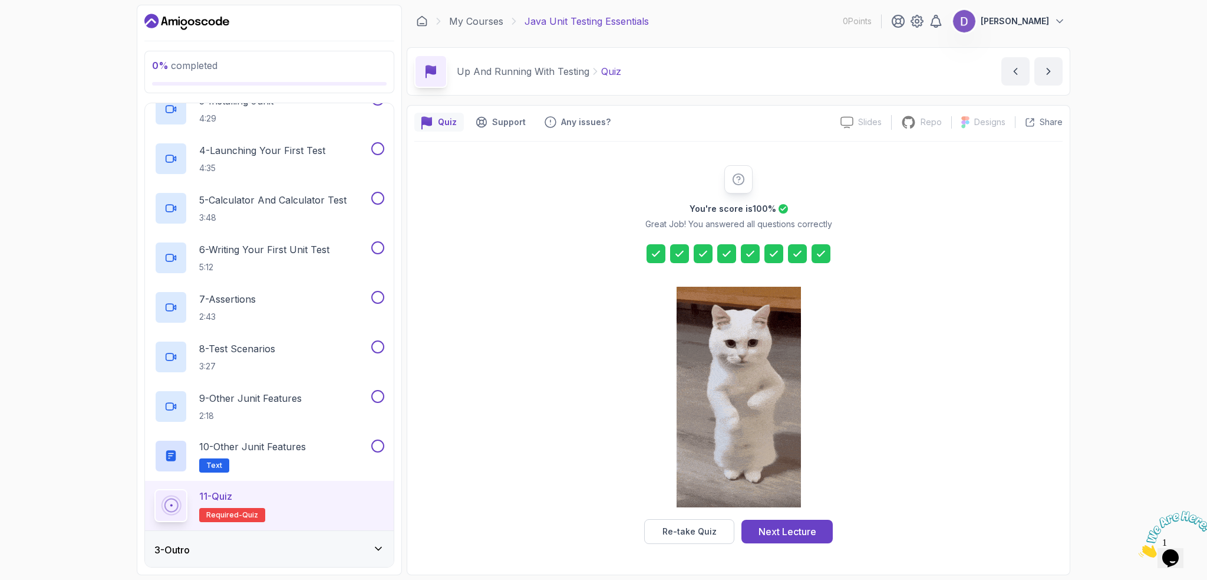
click at [245, 495] on div "11 - Quiz" at bounding box center [232, 496] width 66 height 14
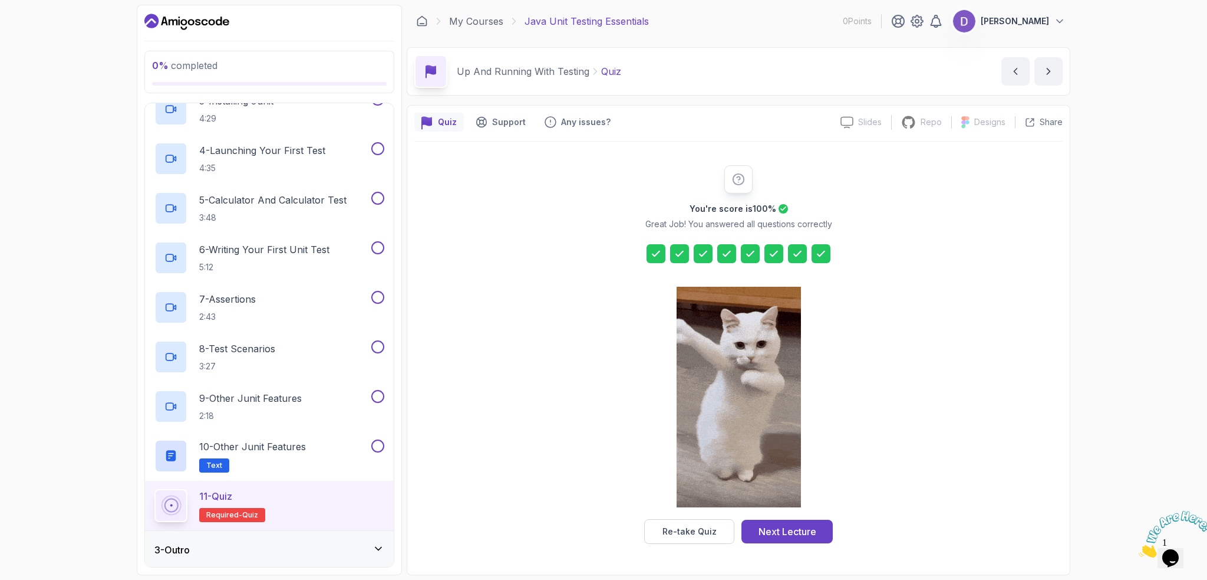
click at [197, 493] on div "11 - Quiz Required- quiz" at bounding box center [269, 505] width 230 height 33
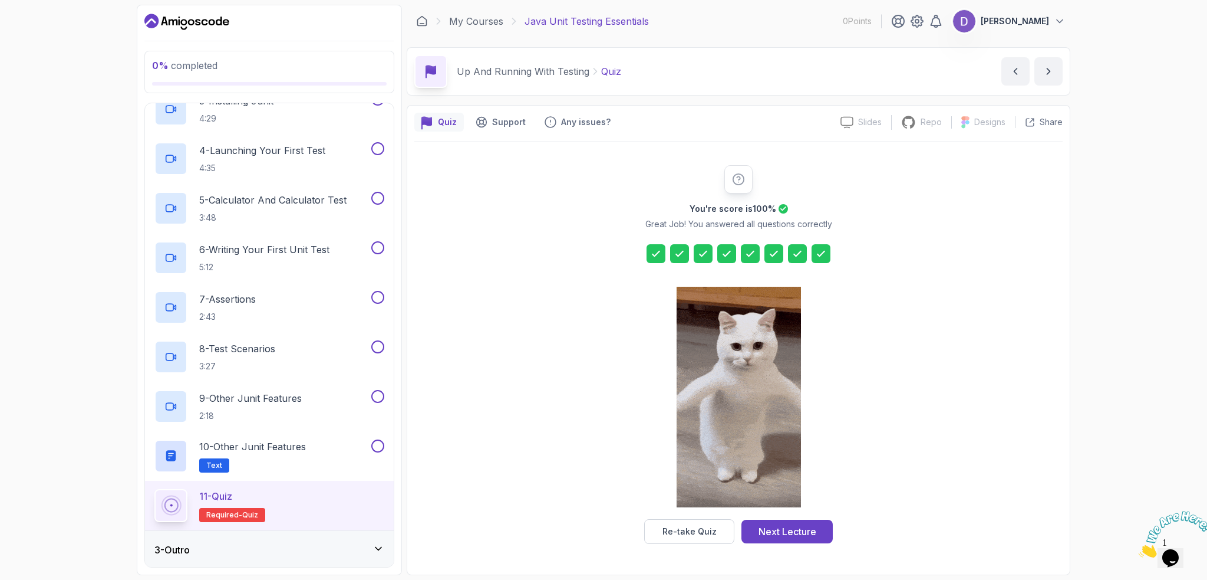
click at [180, 499] on rect at bounding box center [171, 505] width 18 height 18
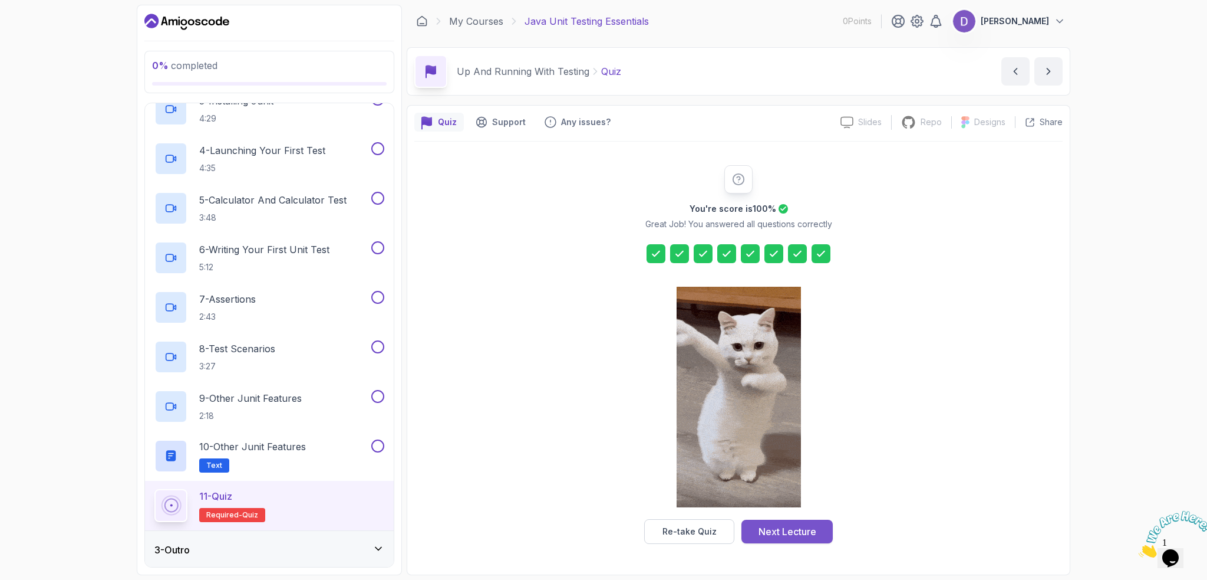
click at [768, 524] on div "Next Lecture" at bounding box center [788, 531] width 58 height 14
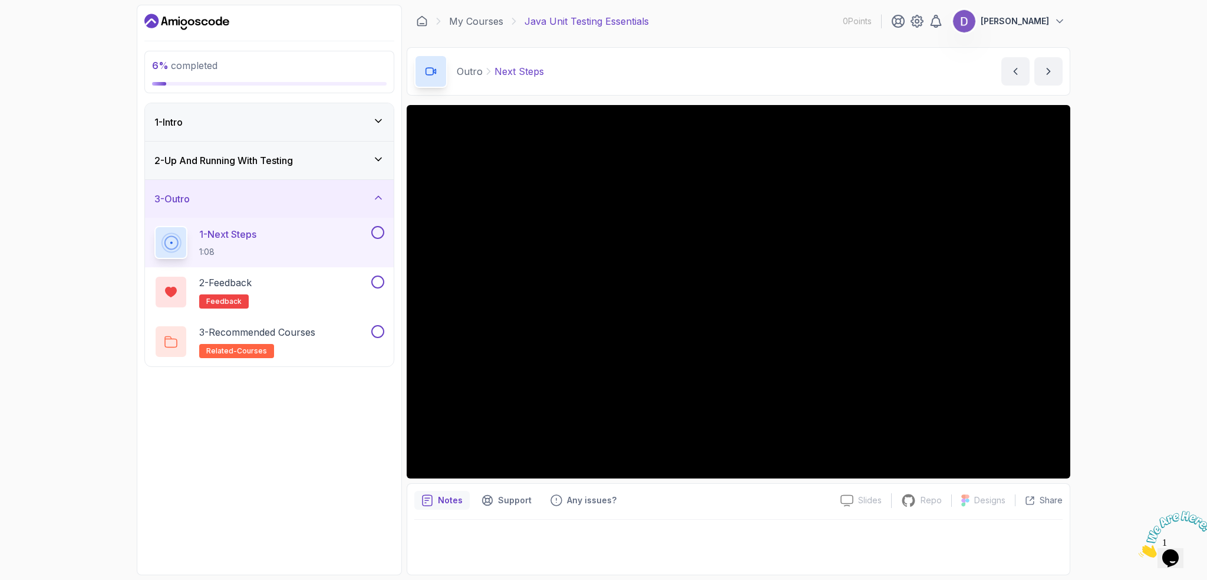
click at [292, 156] on h3 "2 - Up And Running With Testing" at bounding box center [223, 160] width 139 height 14
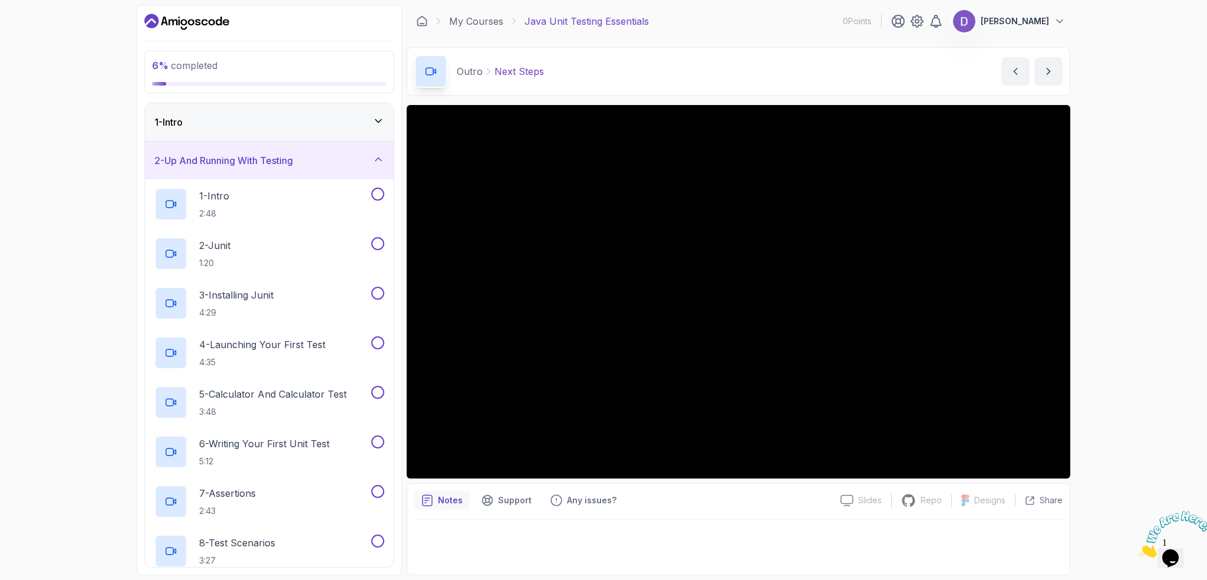
click at [341, 122] on div "1 - Intro" at bounding box center [269, 122] width 230 height 14
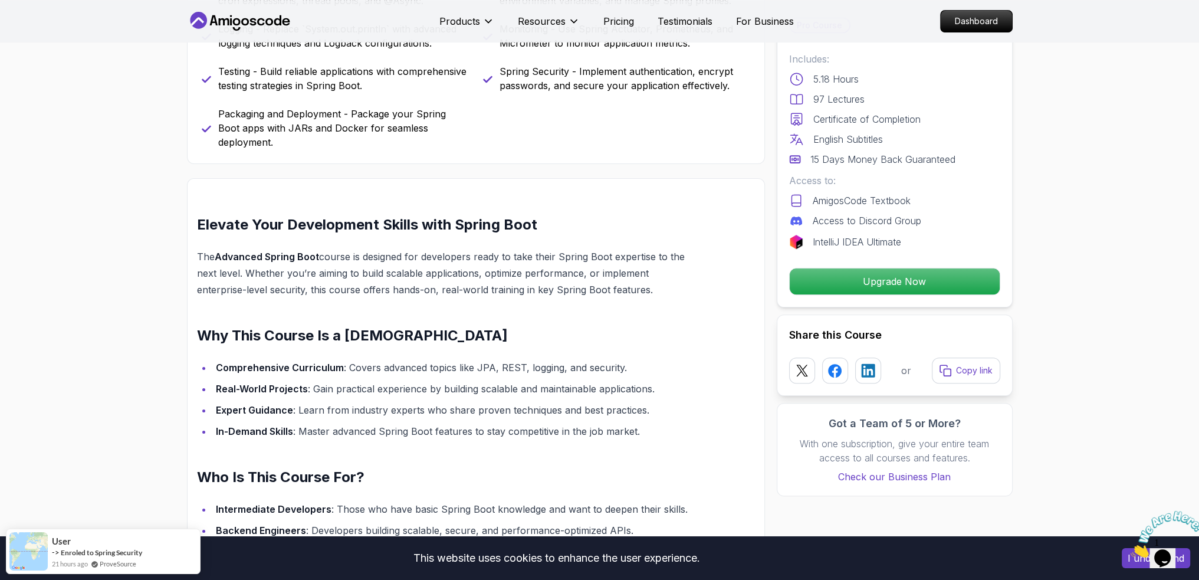
scroll to position [825, 0]
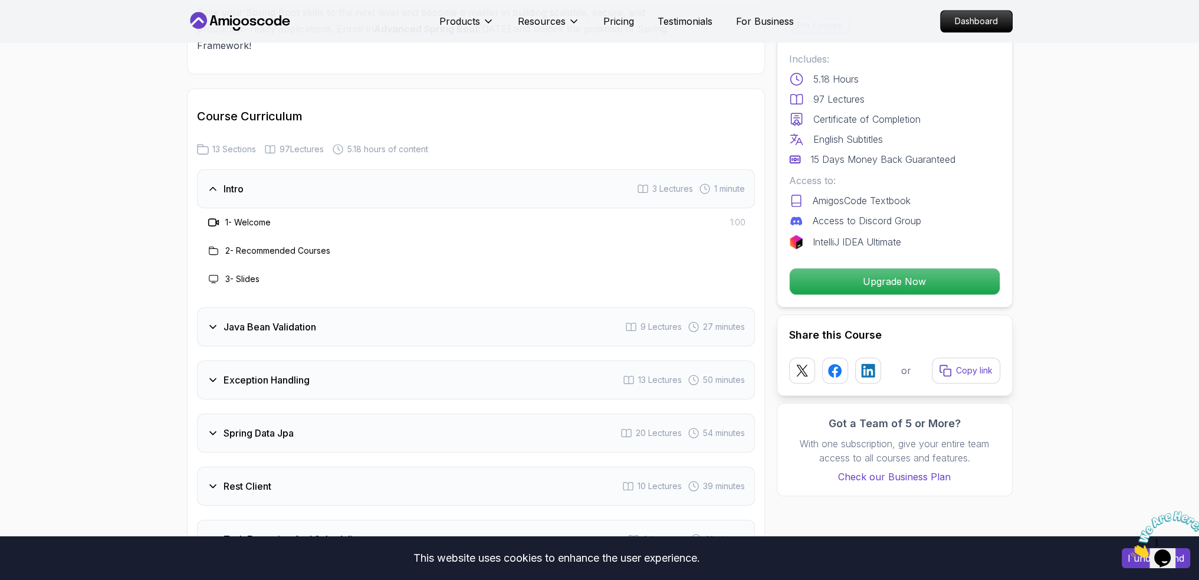
scroll to position [1592, 0]
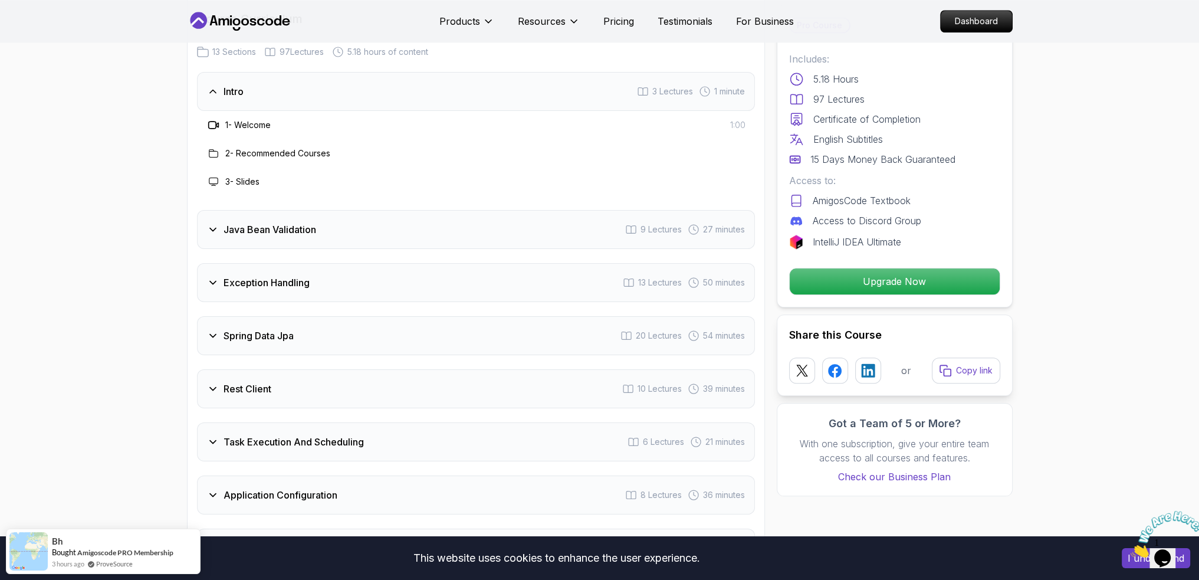
click at [281, 222] on h3 "Java Bean Validation" at bounding box center [269, 229] width 93 height 14
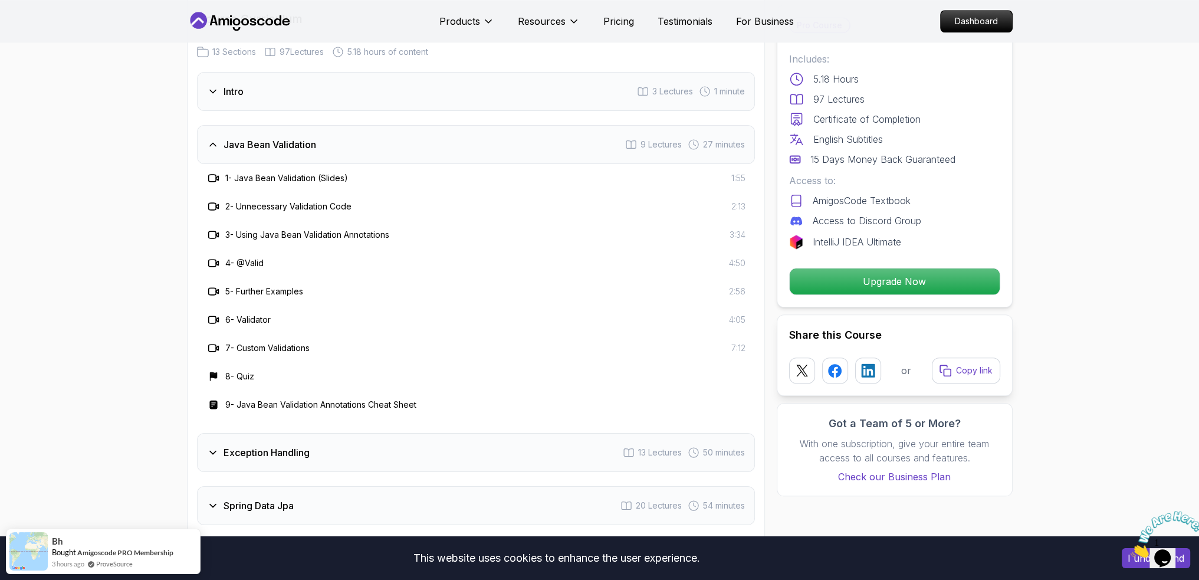
click at [219, 137] on div "Java Bean Validation" at bounding box center [261, 144] width 109 height 14
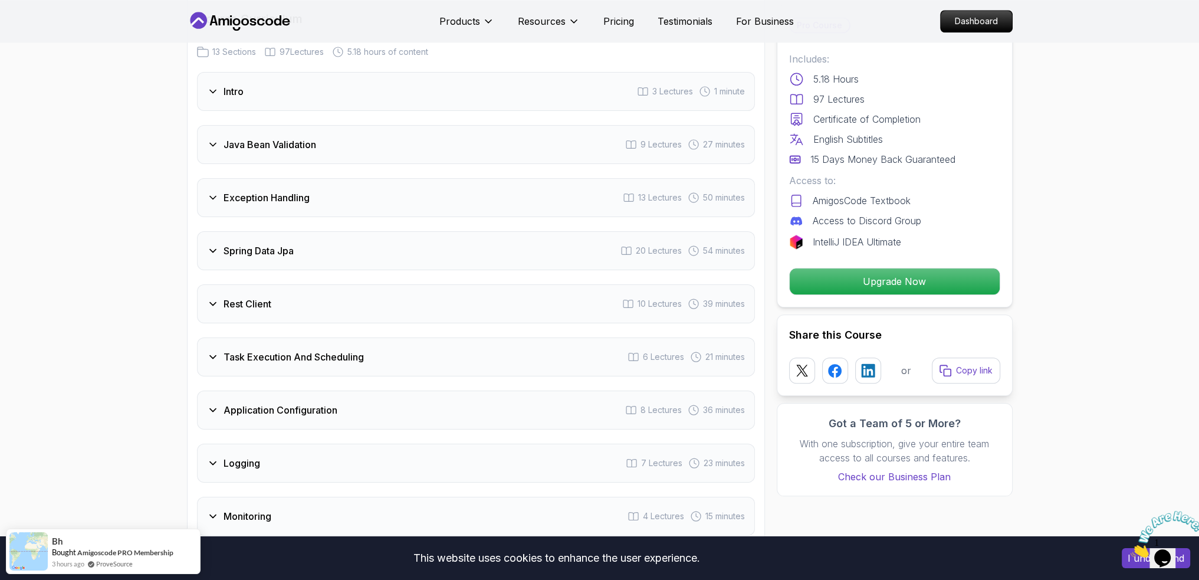
click at [215, 192] on icon at bounding box center [213, 198] width 12 height 12
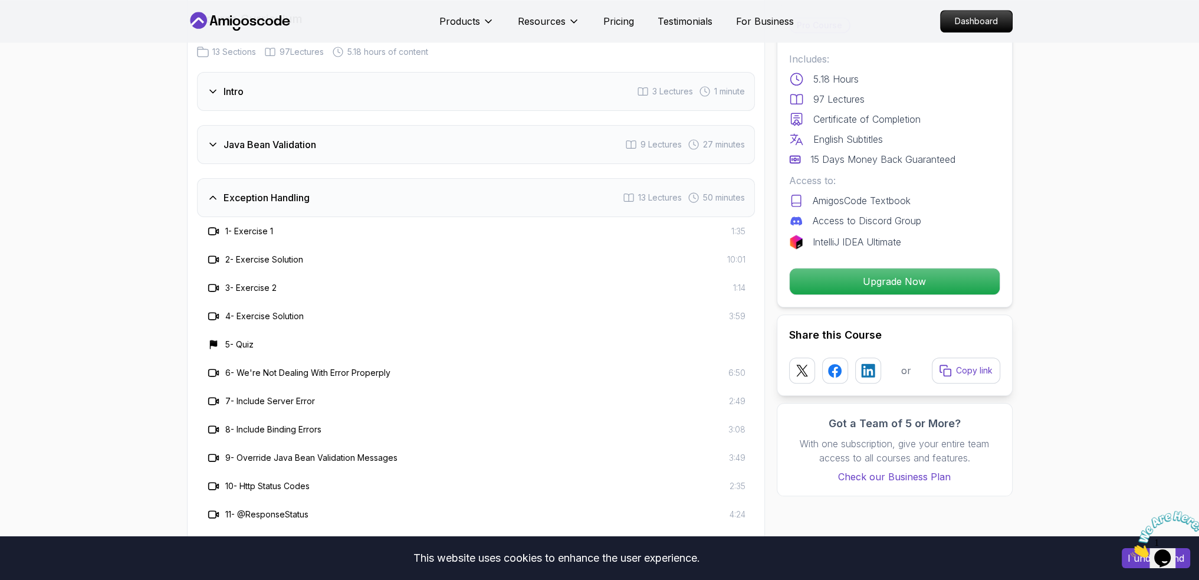
click at [215, 192] on icon at bounding box center [213, 198] width 12 height 12
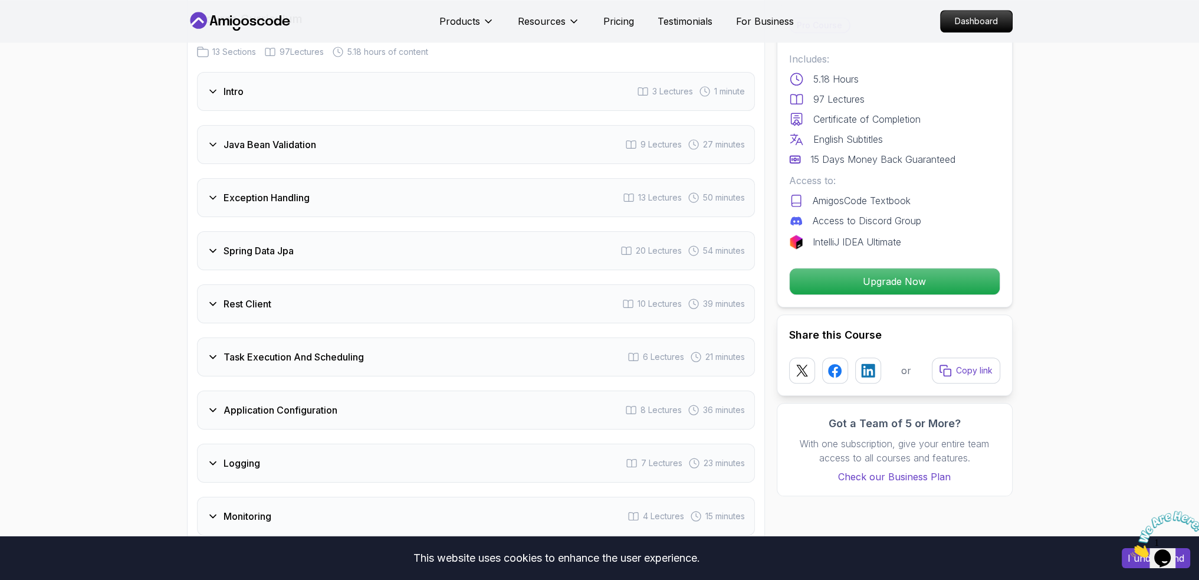
click at [215, 192] on icon at bounding box center [213, 198] width 12 height 12
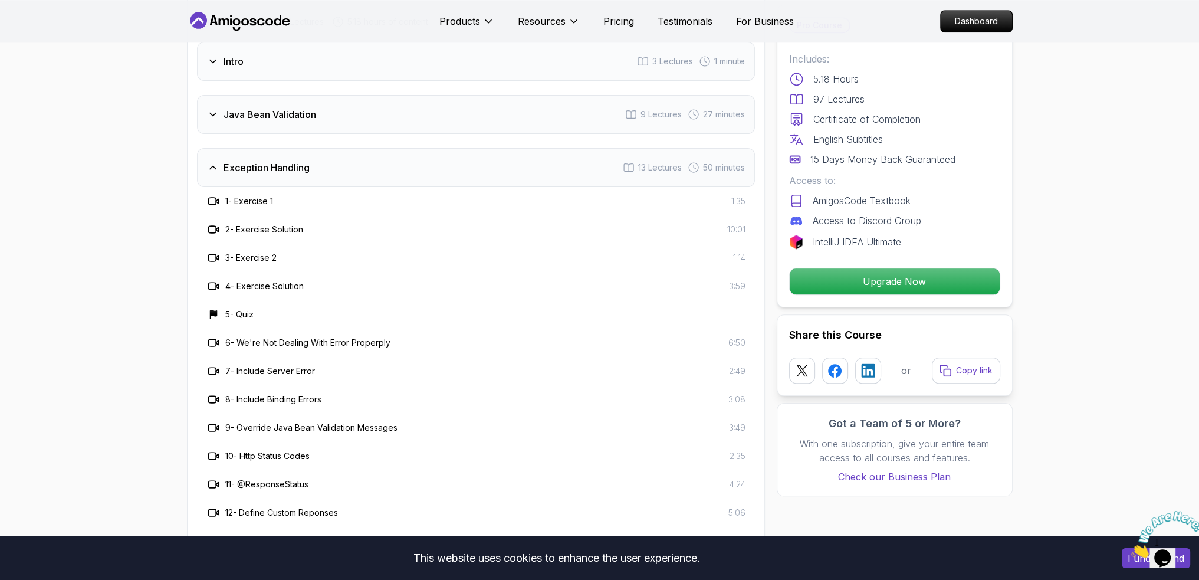
scroll to position [1651, 0]
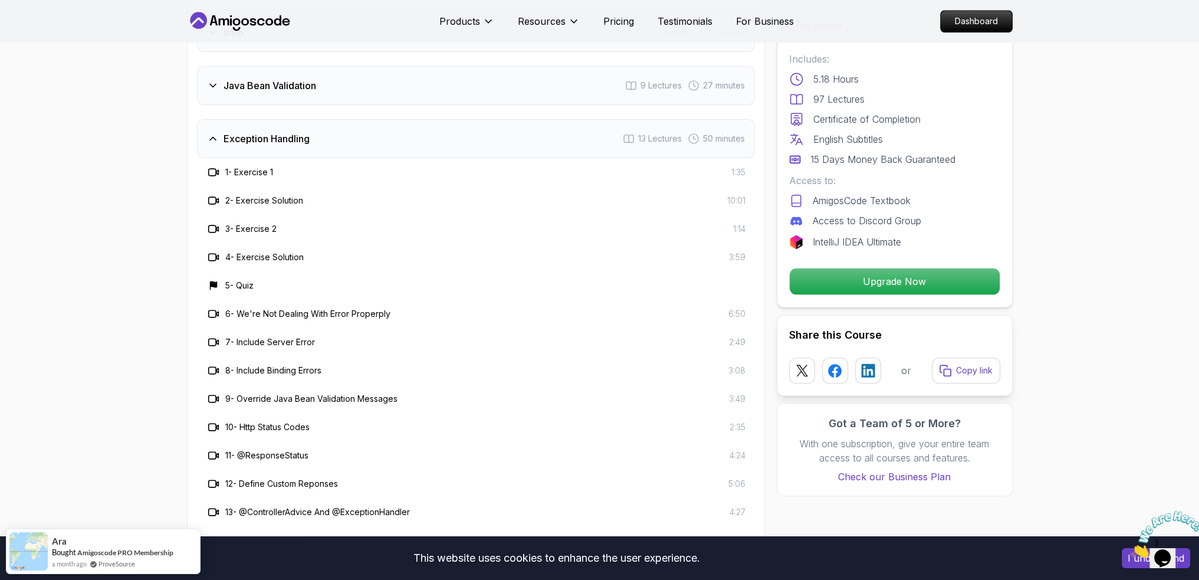
click at [212, 137] on icon at bounding box center [213, 138] width 6 height 3
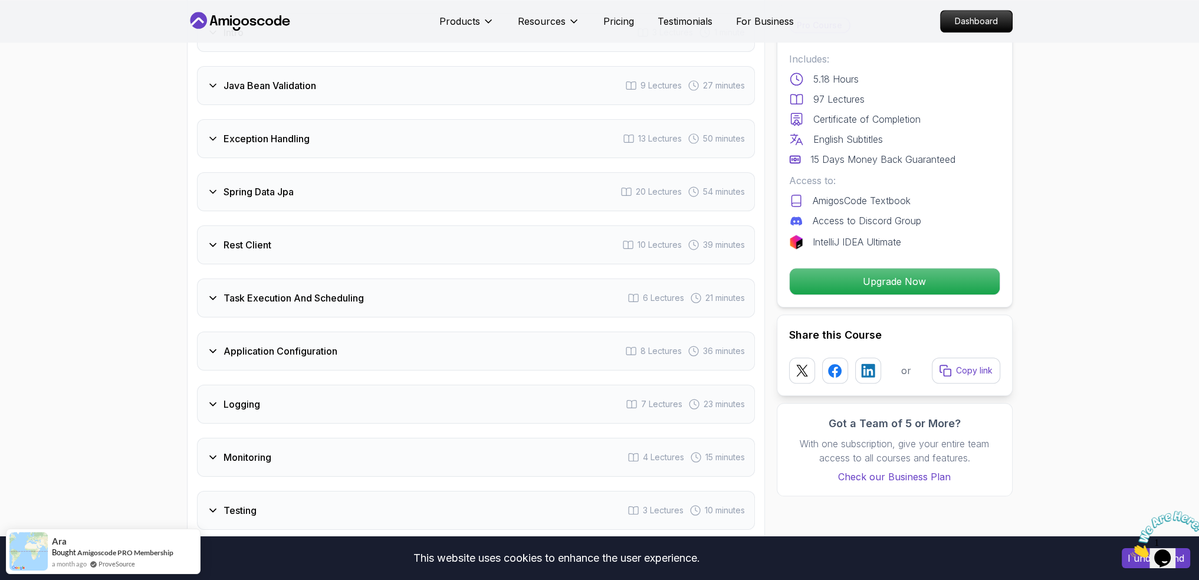
click at [214, 186] on icon at bounding box center [213, 192] width 12 height 12
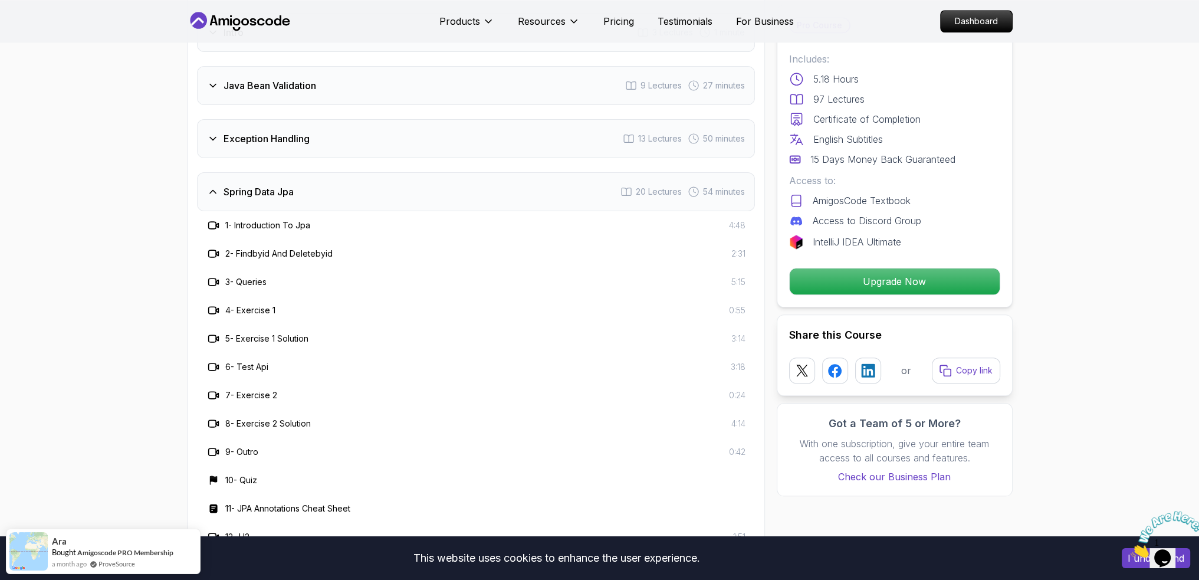
click at [215, 186] on icon at bounding box center [213, 192] width 12 height 12
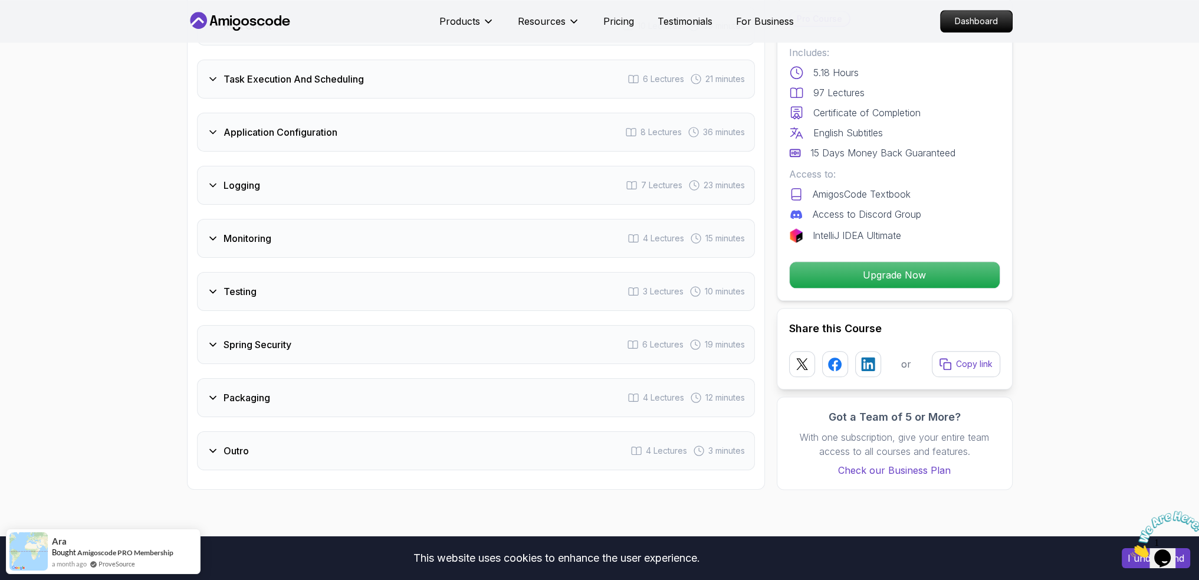
scroll to position [1887, 0]
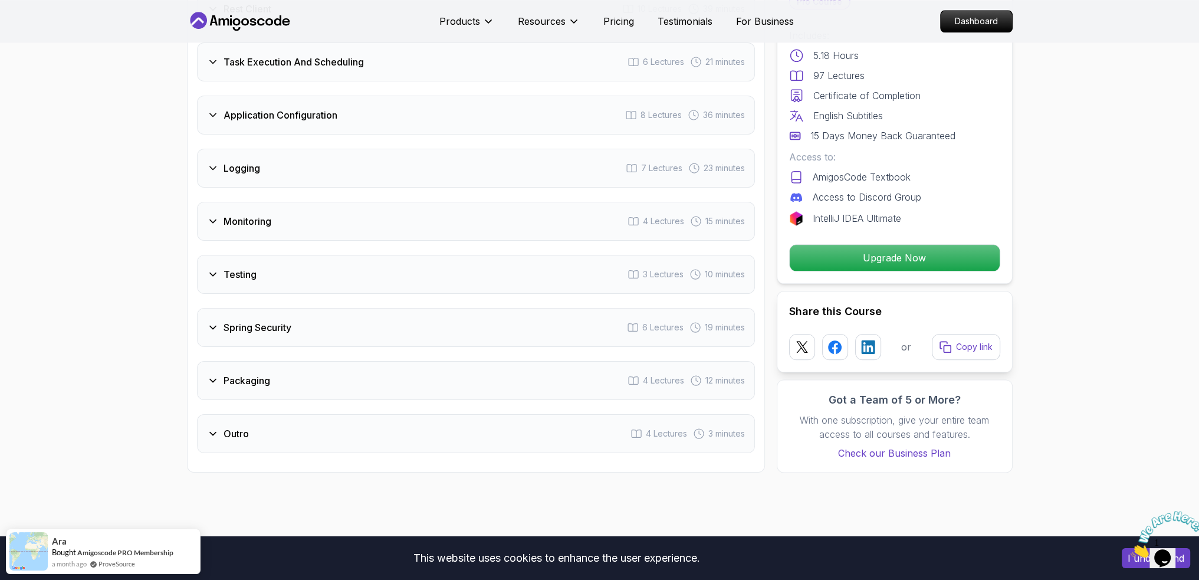
click at [246, 320] on h3 "Spring Security" at bounding box center [257, 327] width 68 height 14
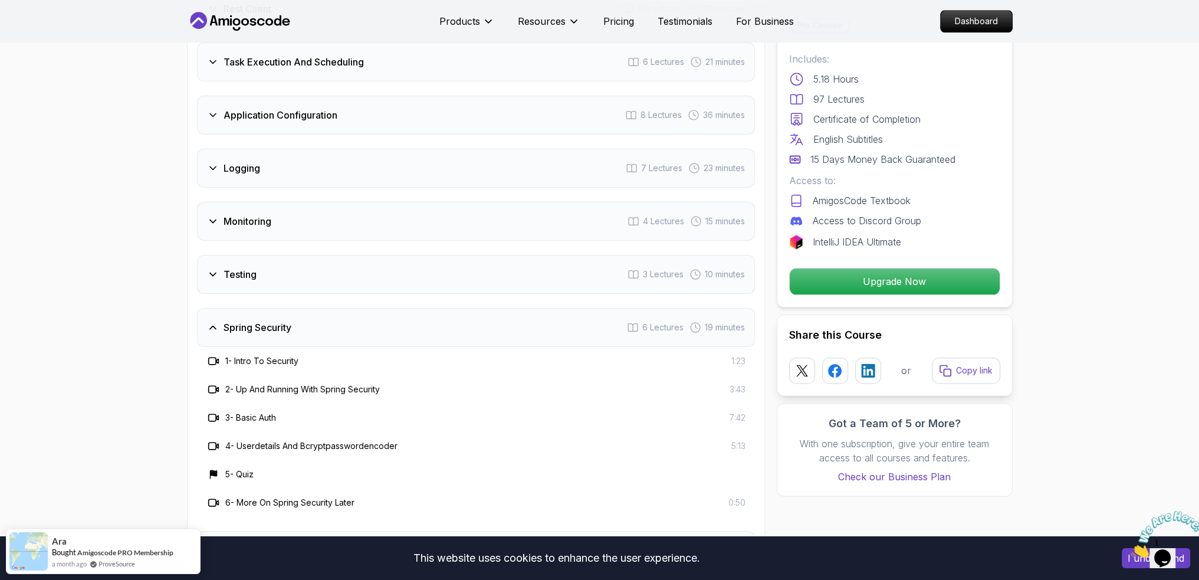
click at [259, 320] on h3 "Spring Security" at bounding box center [257, 327] width 68 height 14
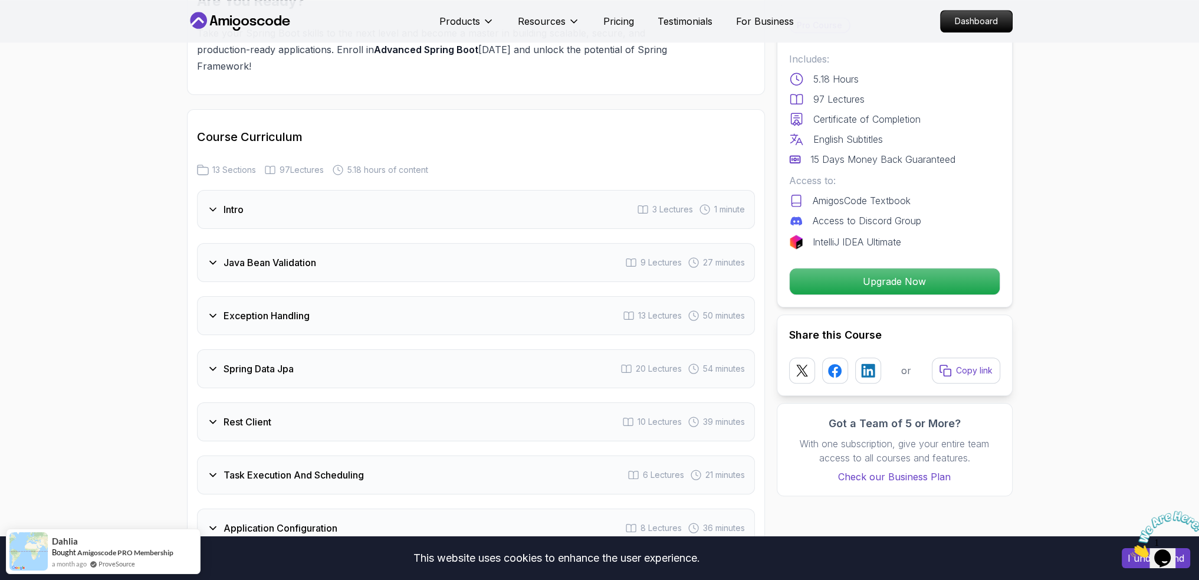
scroll to position [1710, 0]
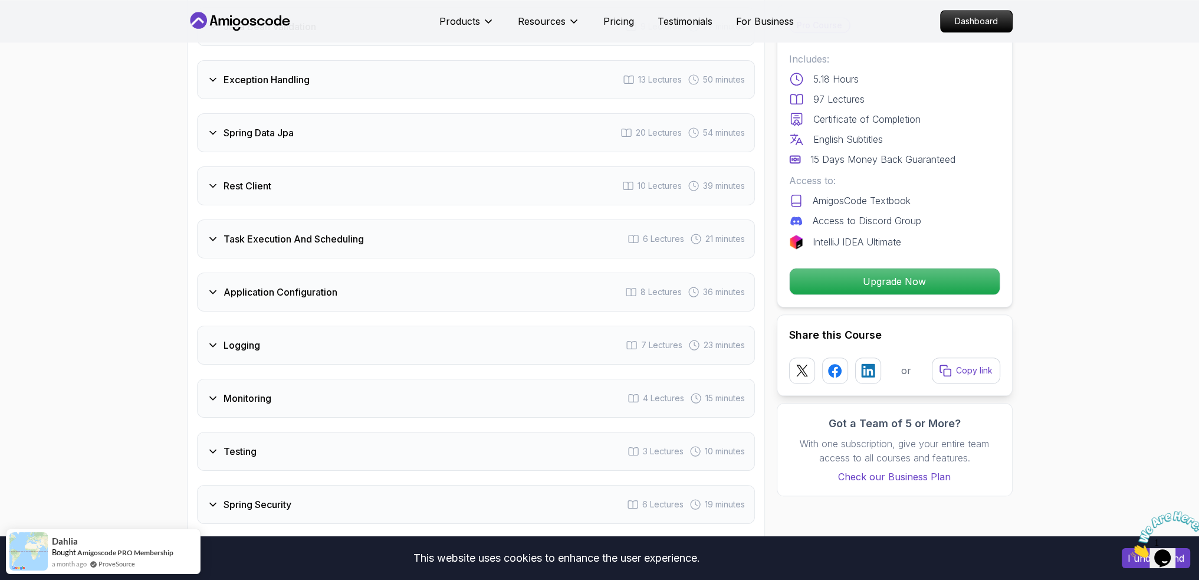
click at [222, 179] on div "Rest Client" at bounding box center [239, 186] width 64 height 14
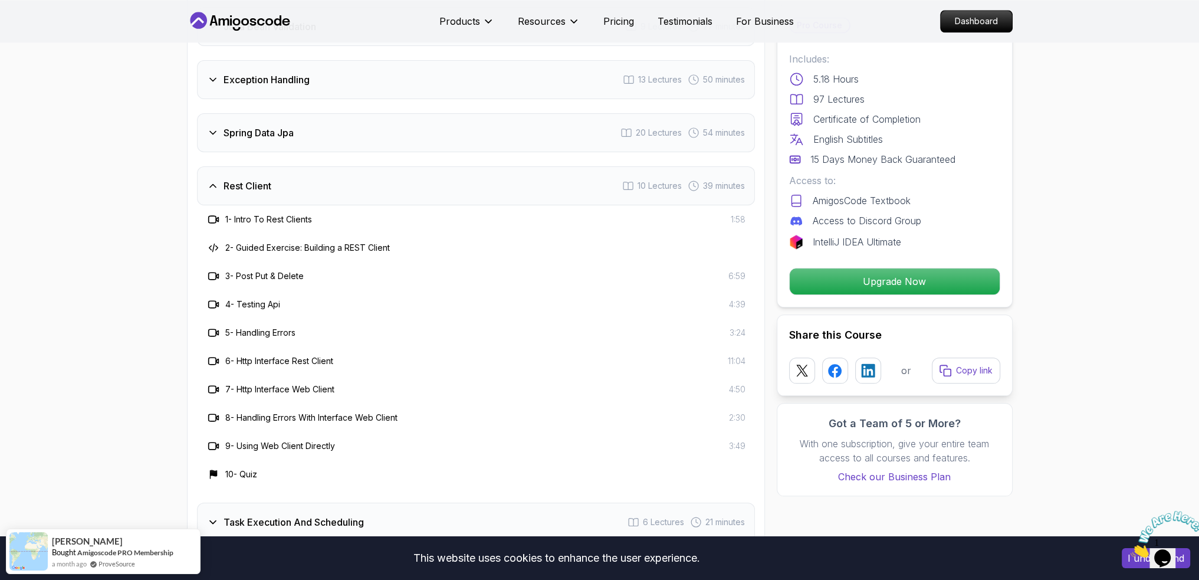
click at [243, 179] on h3 "Rest Client" at bounding box center [247, 186] width 48 height 14
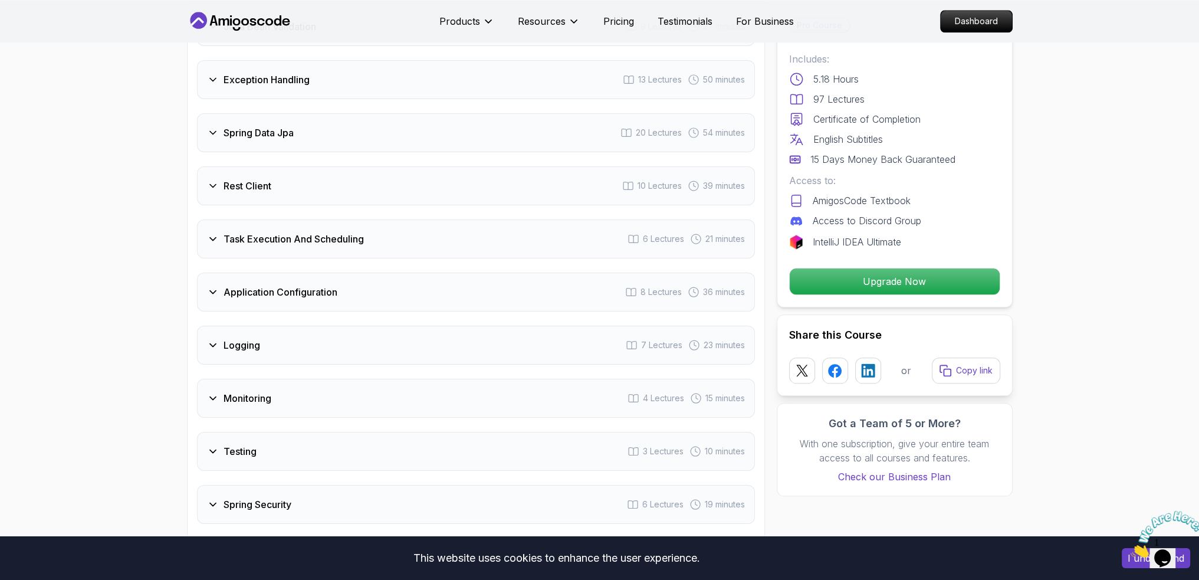
click at [335, 285] on h3 "Application Configuration" at bounding box center [280, 292] width 114 height 14
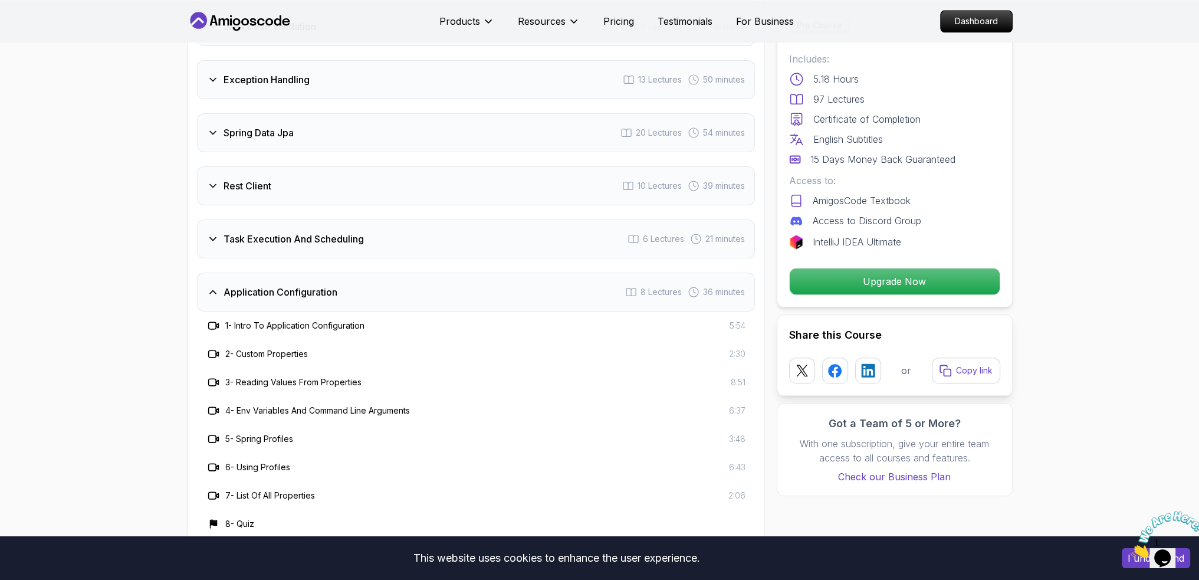
click at [335, 285] on h3 "Application Configuration" at bounding box center [280, 292] width 114 height 14
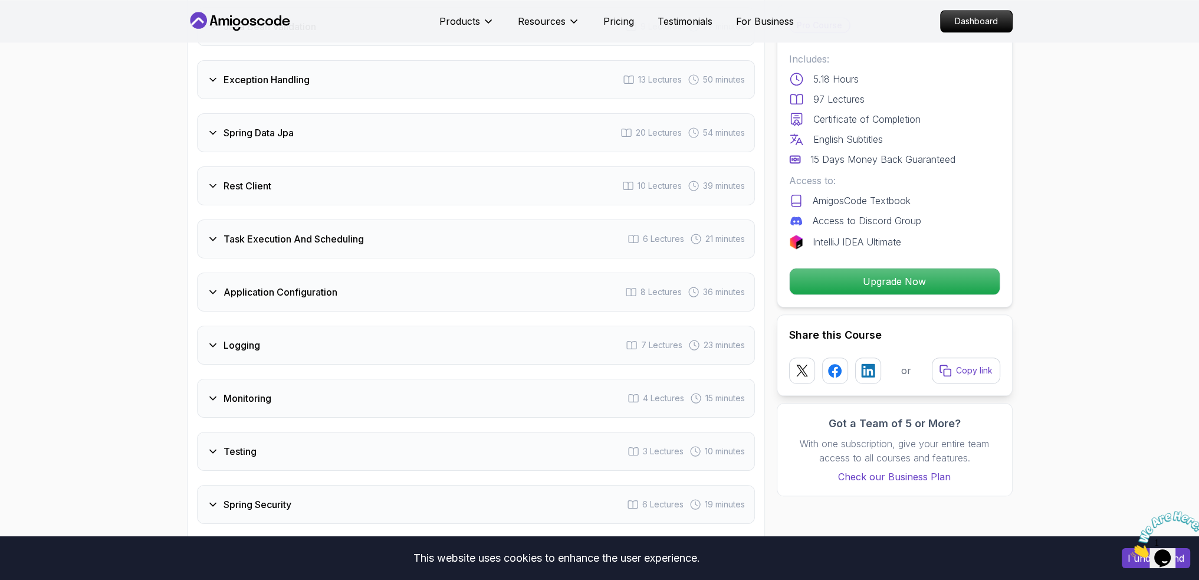
click at [264, 232] on h3 "Task Execution And Scheduling" at bounding box center [293, 239] width 140 height 14
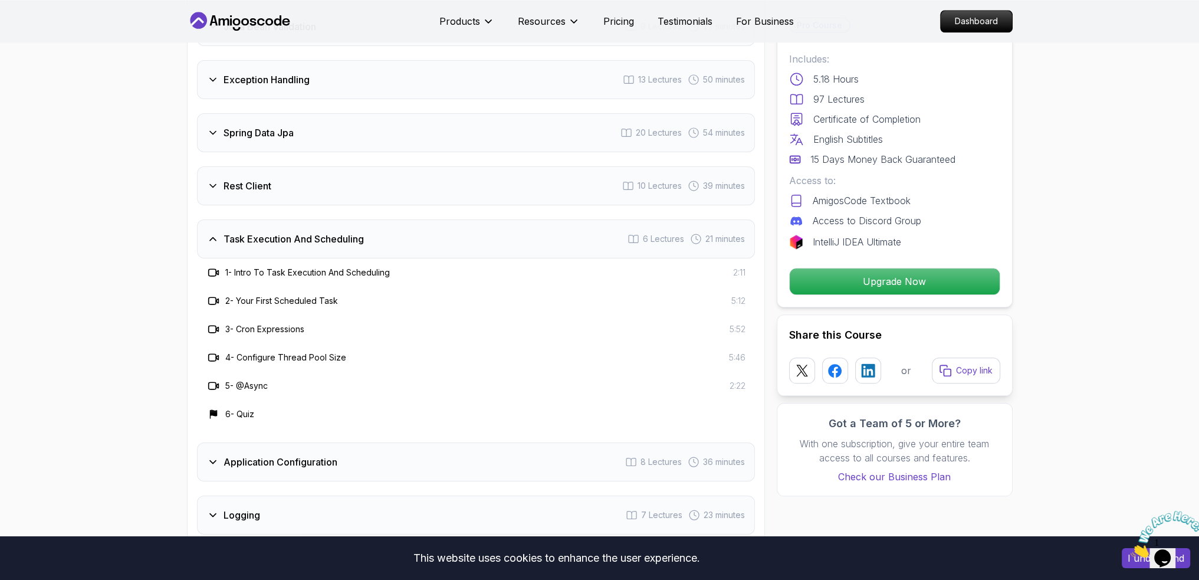
click at [285, 232] on h3 "Task Execution And Scheduling" at bounding box center [293, 239] width 140 height 14
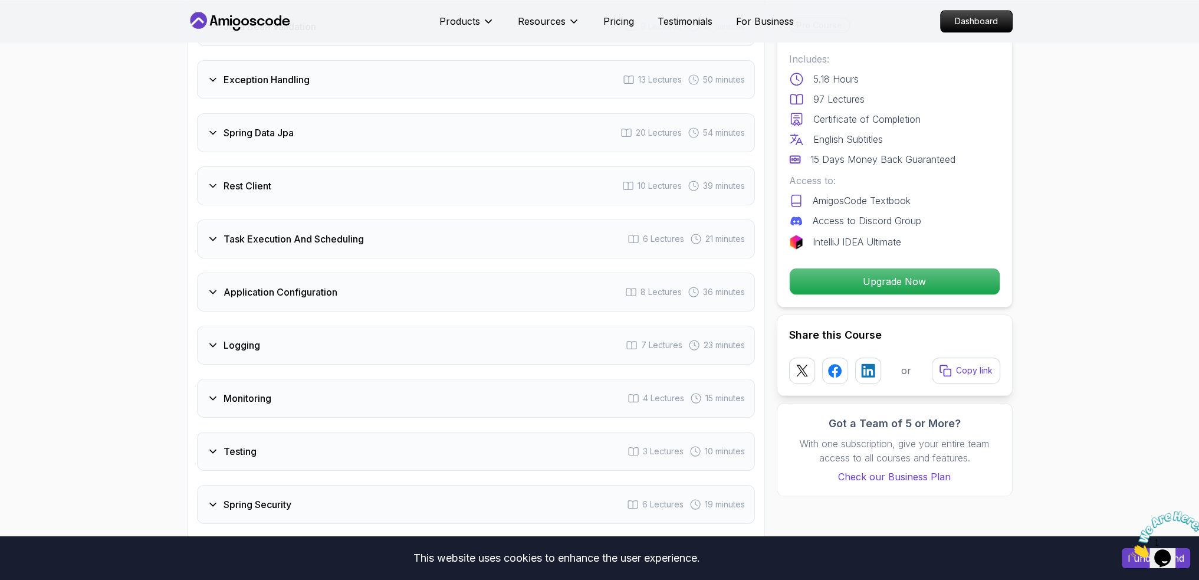
click at [297, 285] on h3 "Application Configuration" at bounding box center [280, 292] width 114 height 14
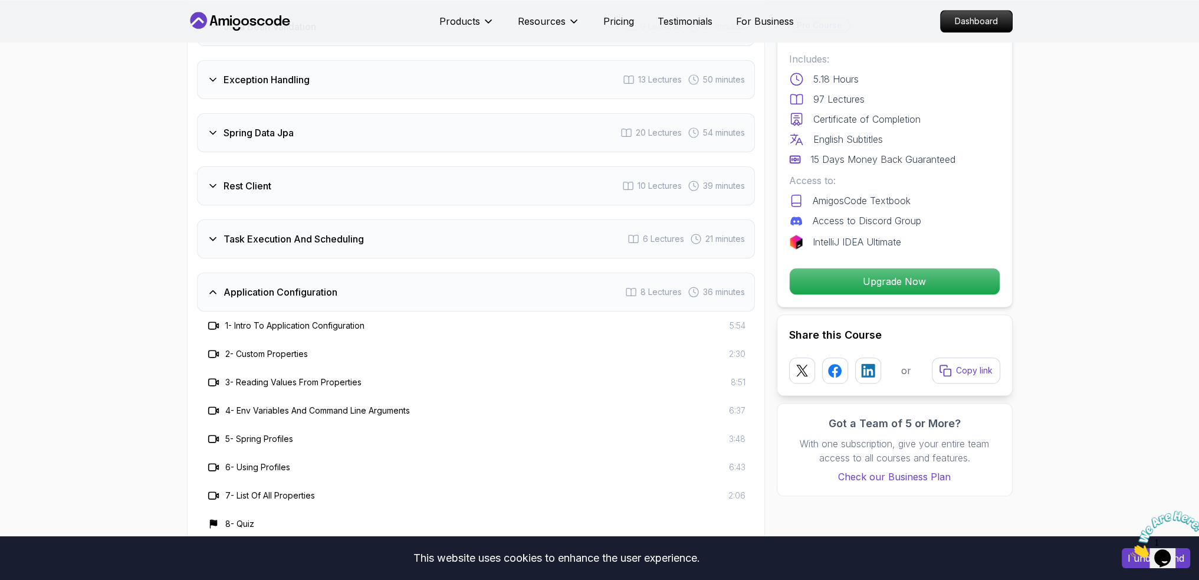
click at [325, 285] on h3 "Application Configuration" at bounding box center [280, 292] width 114 height 14
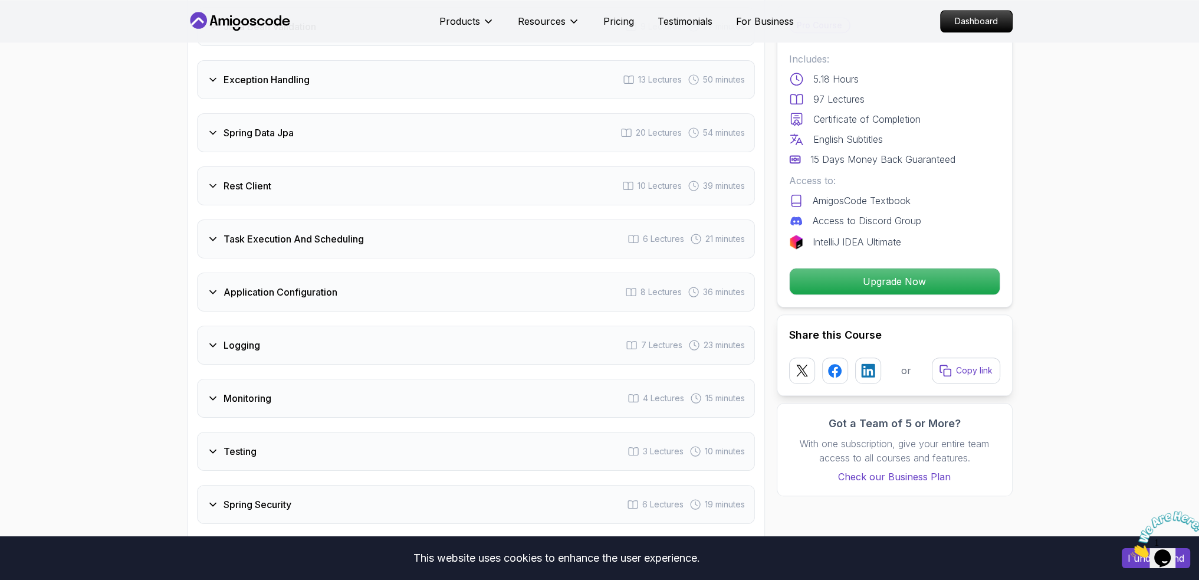
click at [314, 325] on div "Logging 7 Lectures 23 minutes" at bounding box center [476, 344] width 558 height 39
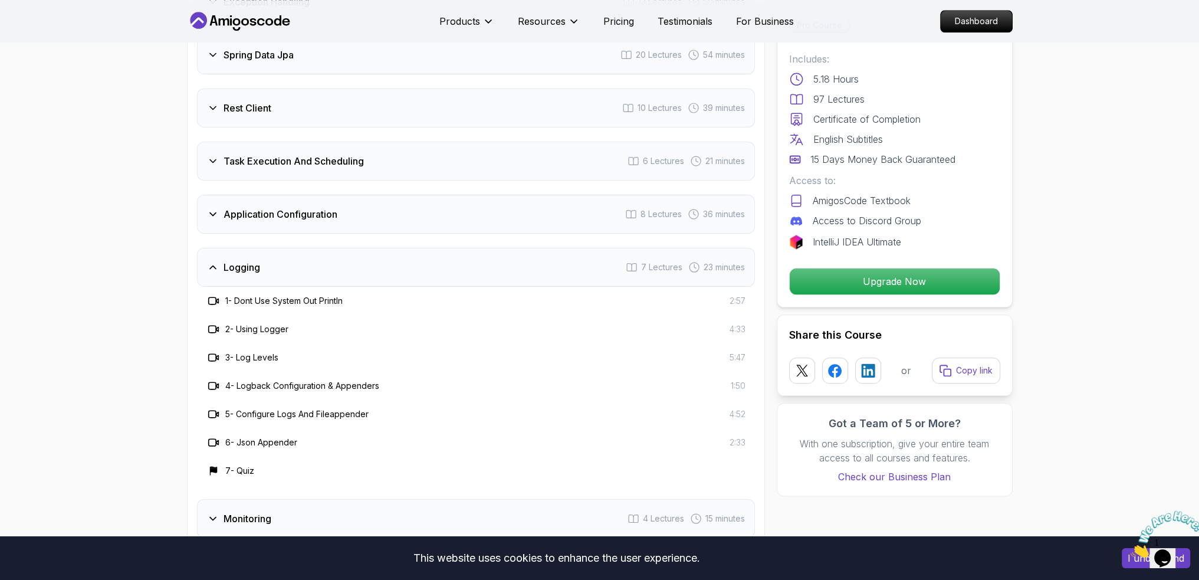
scroll to position [1828, 0]
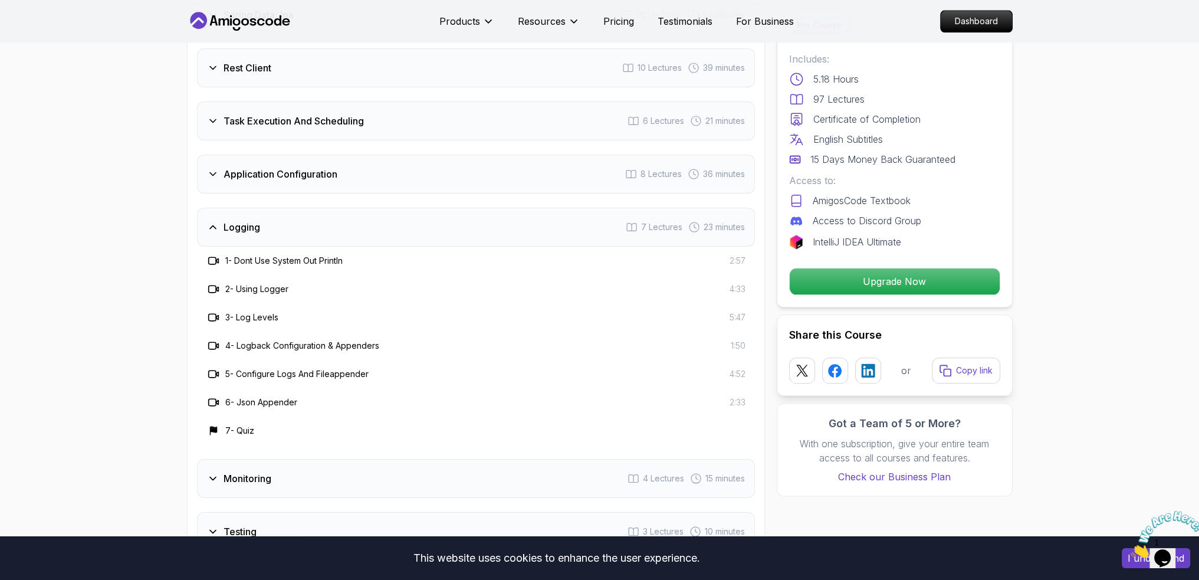
click at [245, 396] on h3 "6 - Json Appender" at bounding box center [261, 402] width 72 height 12
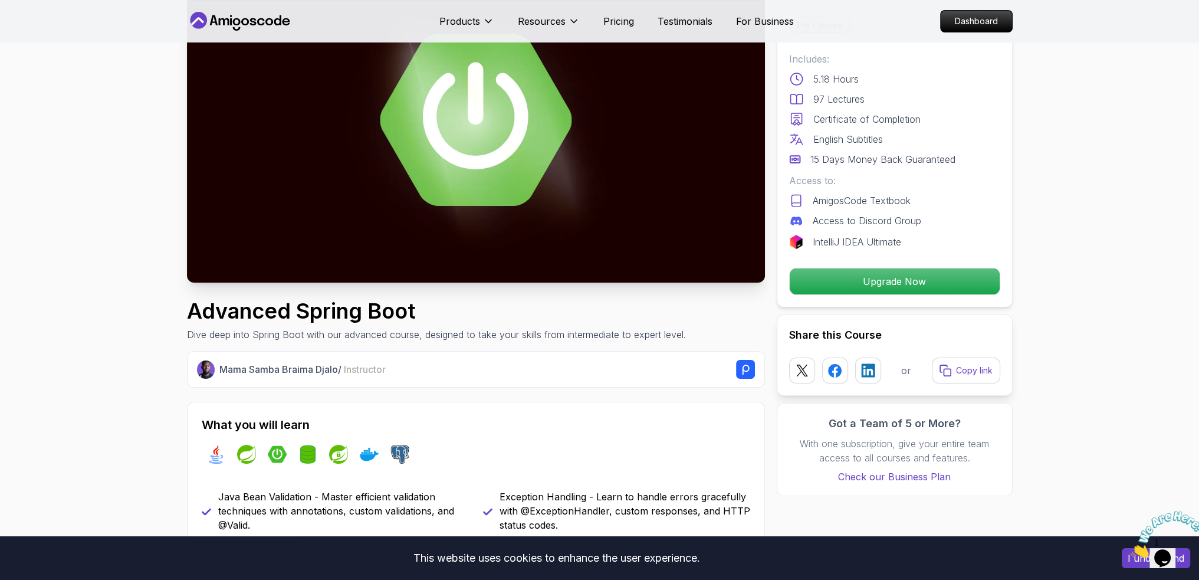
scroll to position [59, 0]
